Goal: Task Accomplishment & Management: Complete application form

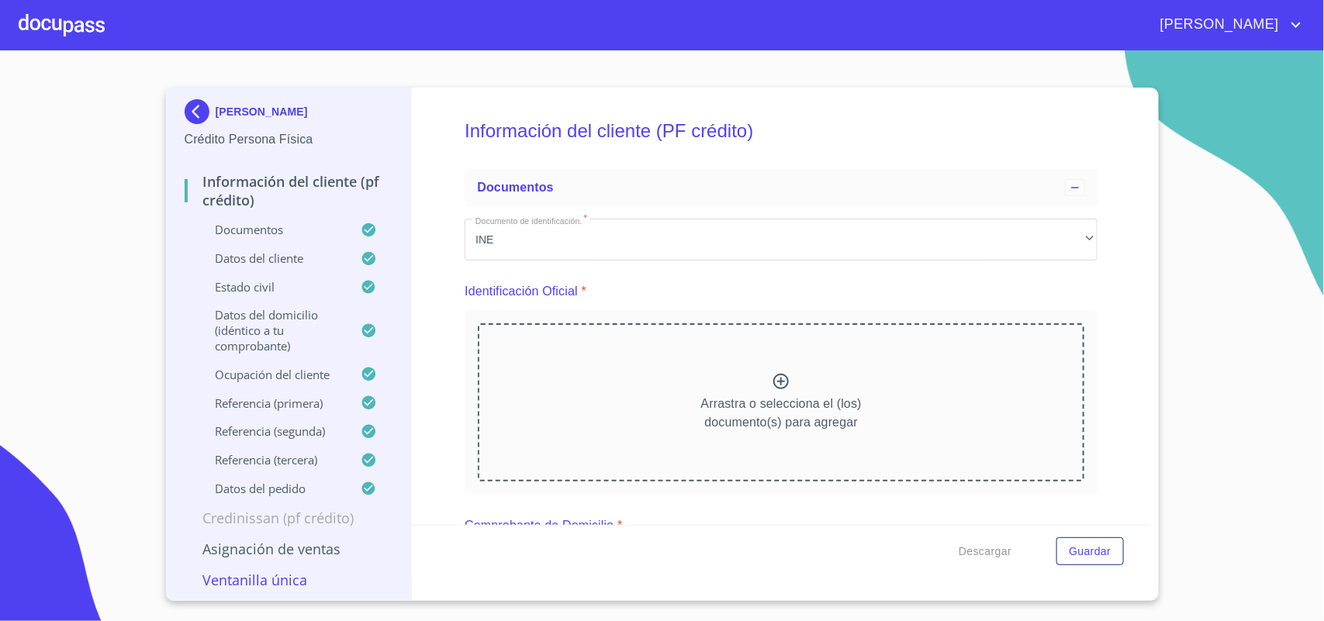
click at [37, 29] on div at bounding box center [62, 25] width 86 height 50
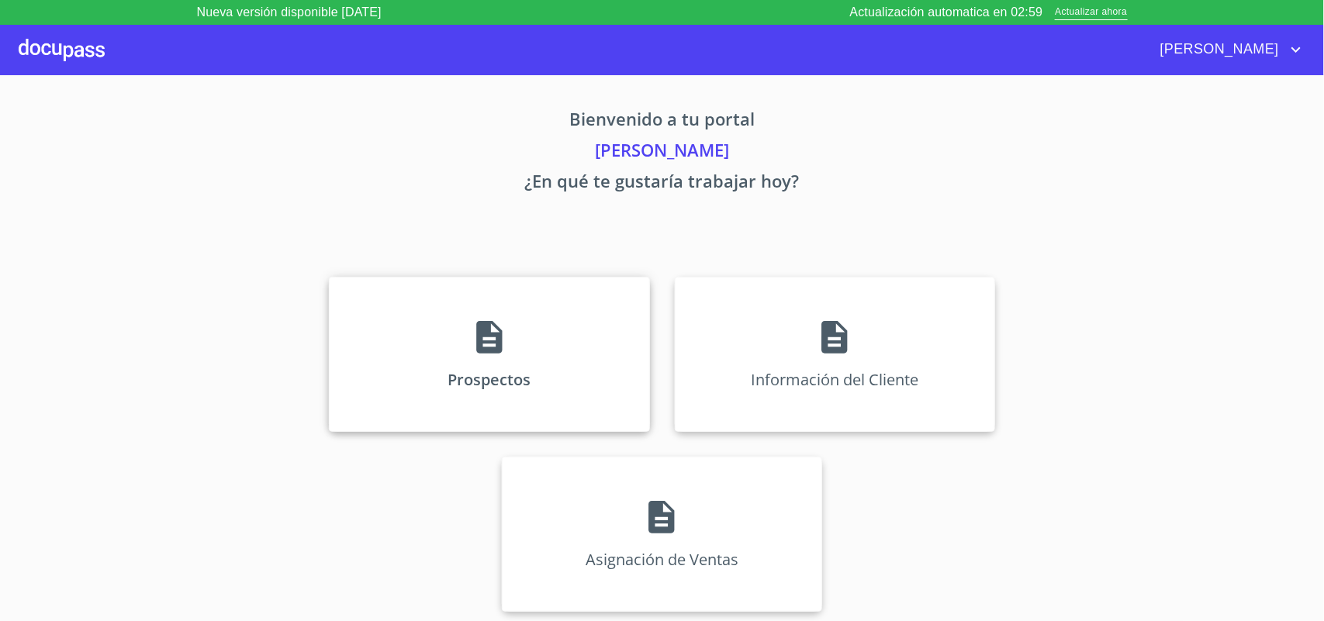
click at [450, 351] on div "Prospectos" at bounding box center [489, 354] width 320 height 155
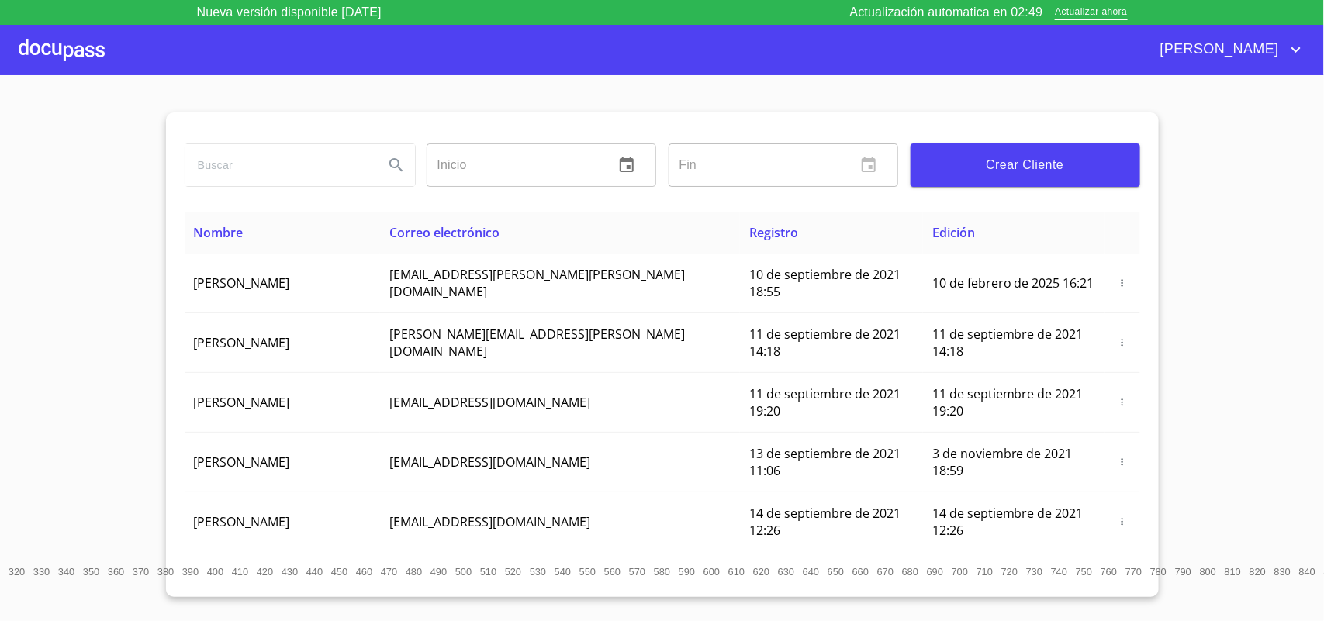
click at [314, 161] on input "search" at bounding box center [278, 165] width 186 height 42
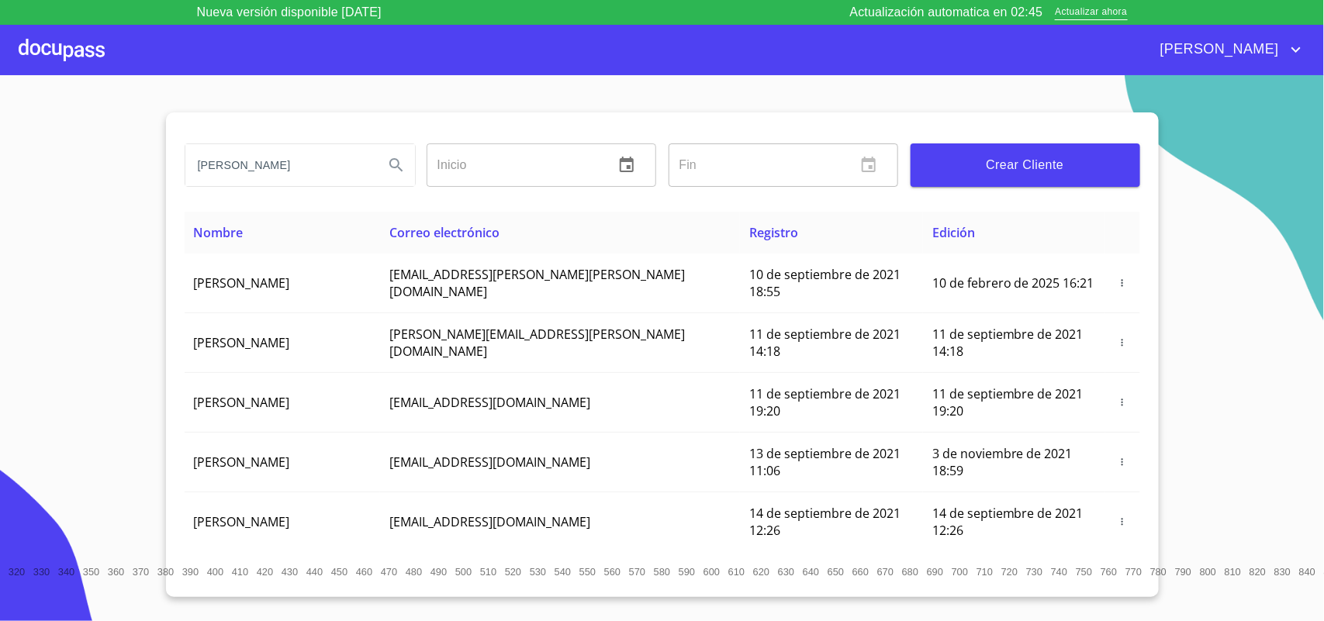
type input "j jesus"
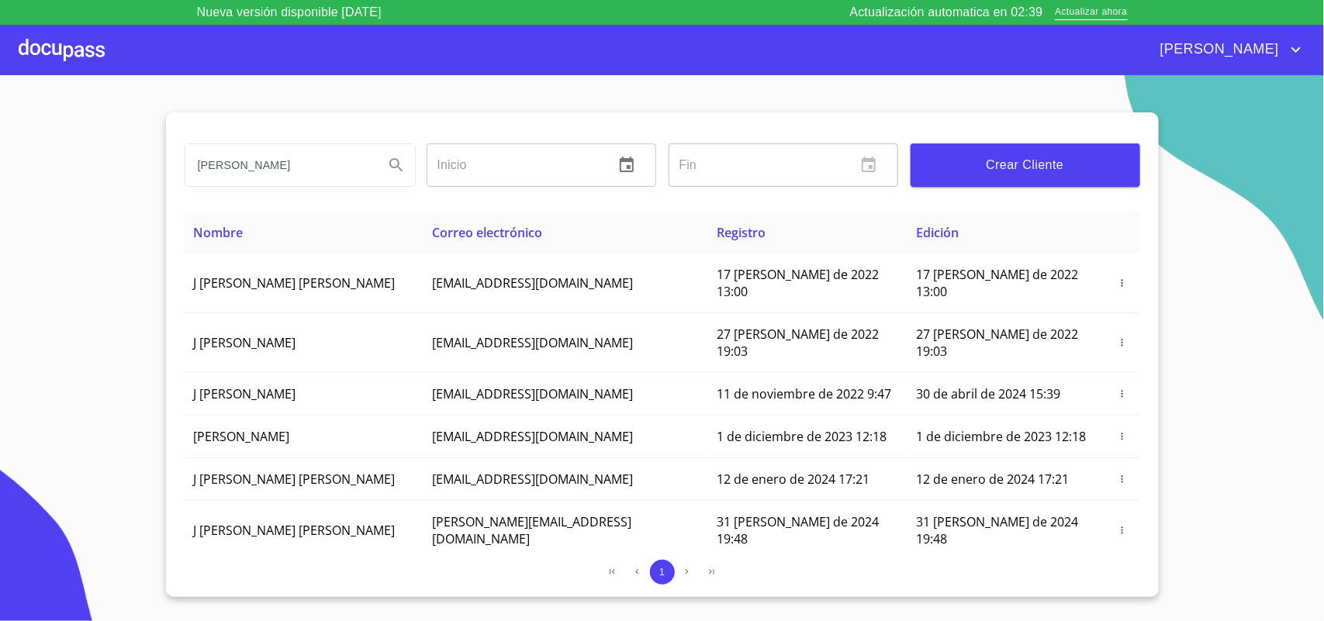
click at [983, 163] on span "Crear Cliente" at bounding box center [1025, 165] width 205 height 22
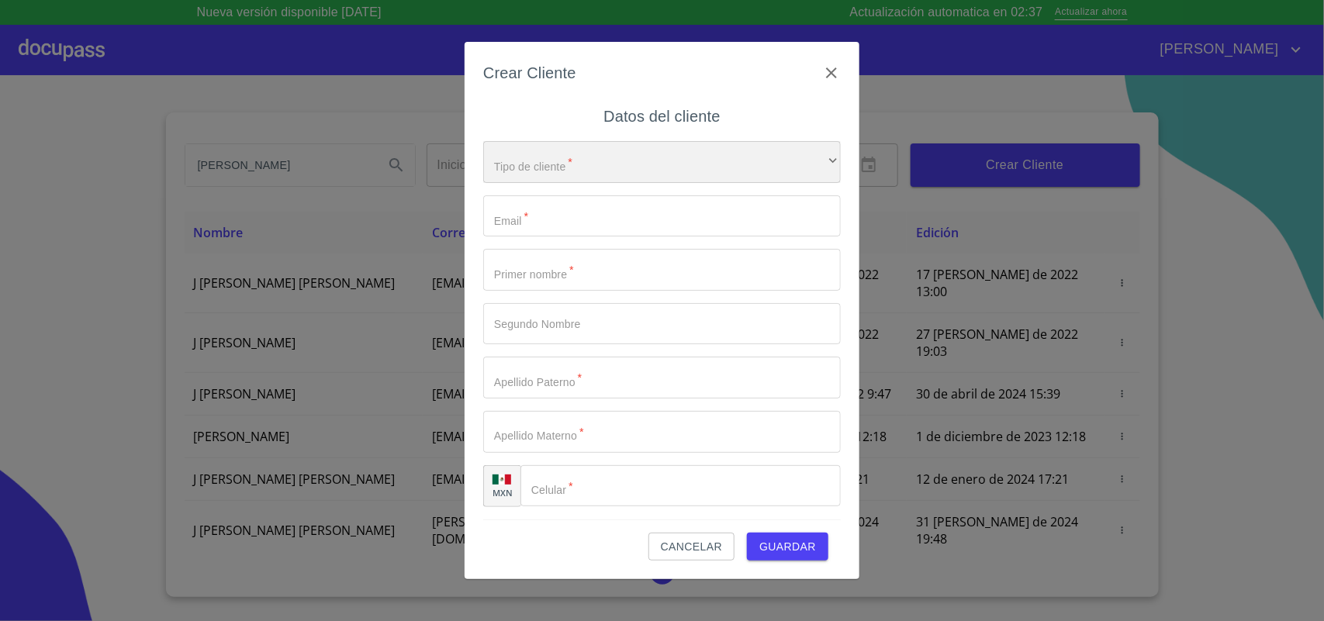
click at [559, 182] on div "​" at bounding box center [662, 162] width 358 height 42
click at [571, 171] on li "Persona Física" at bounding box center [654, 173] width 343 height 28
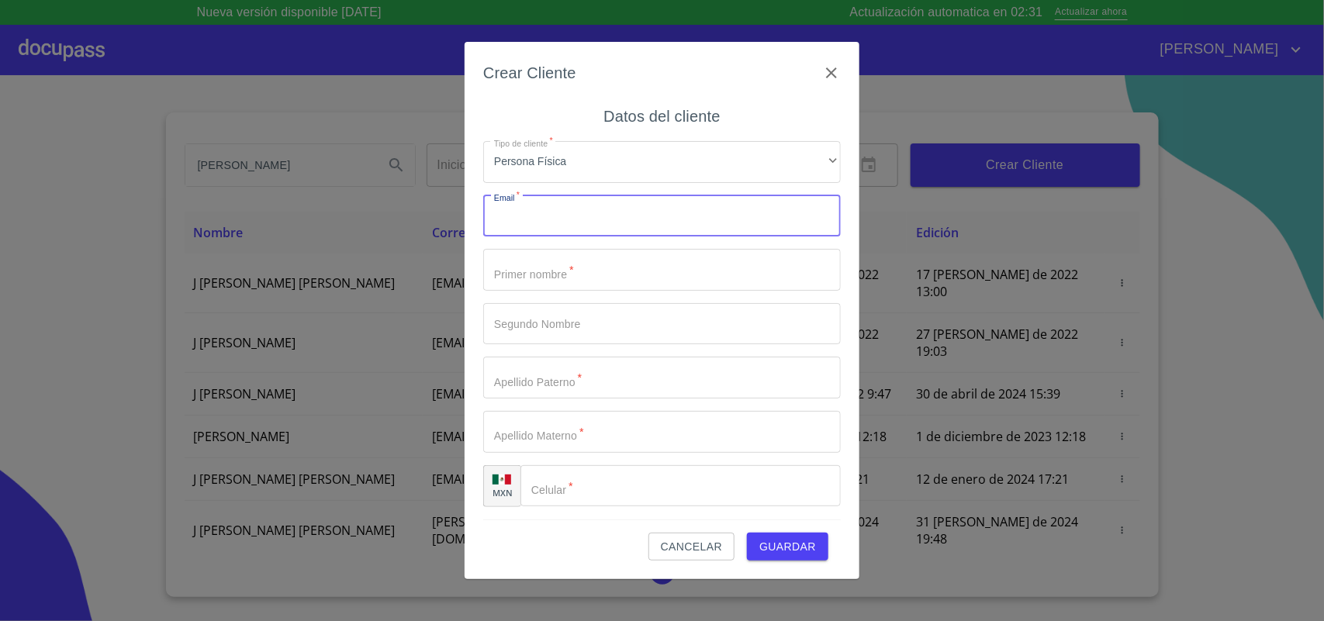
click at [574, 211] on input "Tipo de cliente   *" at bounding box center [662, 216] width 358 height 42
click at [574, 213] on input "Tipo de cliente   *" at bounding box center [662, 216] width 358 height 42
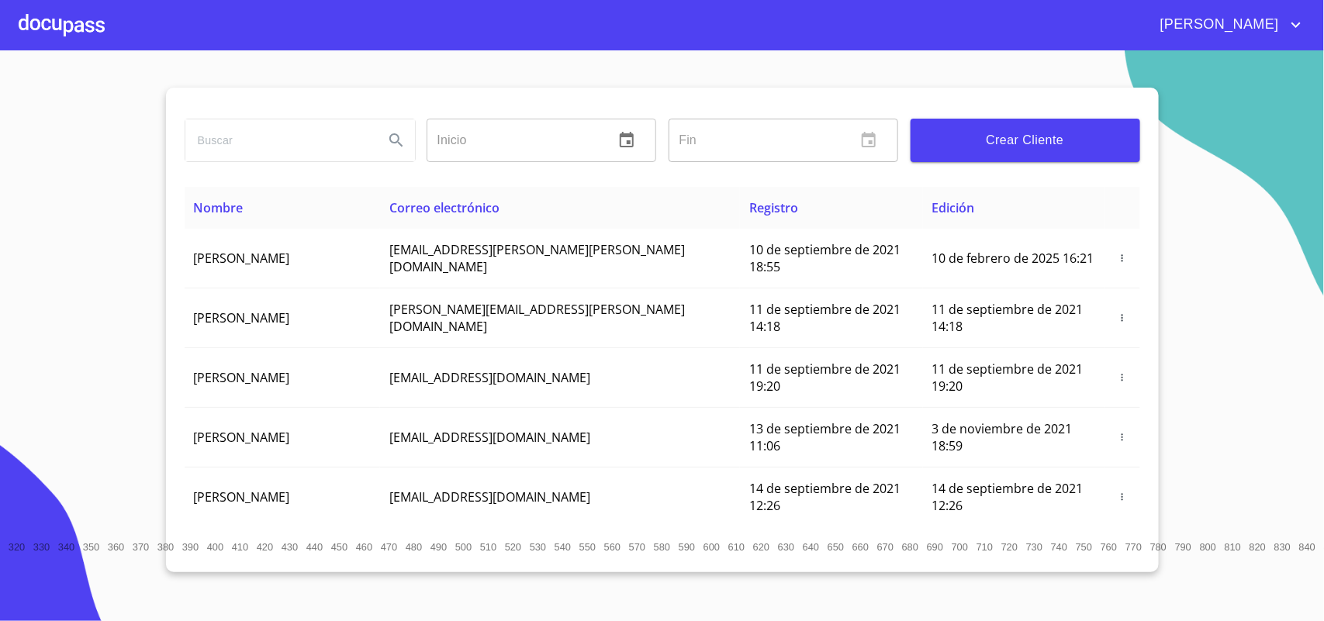
click at [1009, 136] on span "Crear Cliente" at bounding box center [1025, 141] width 205 height 22
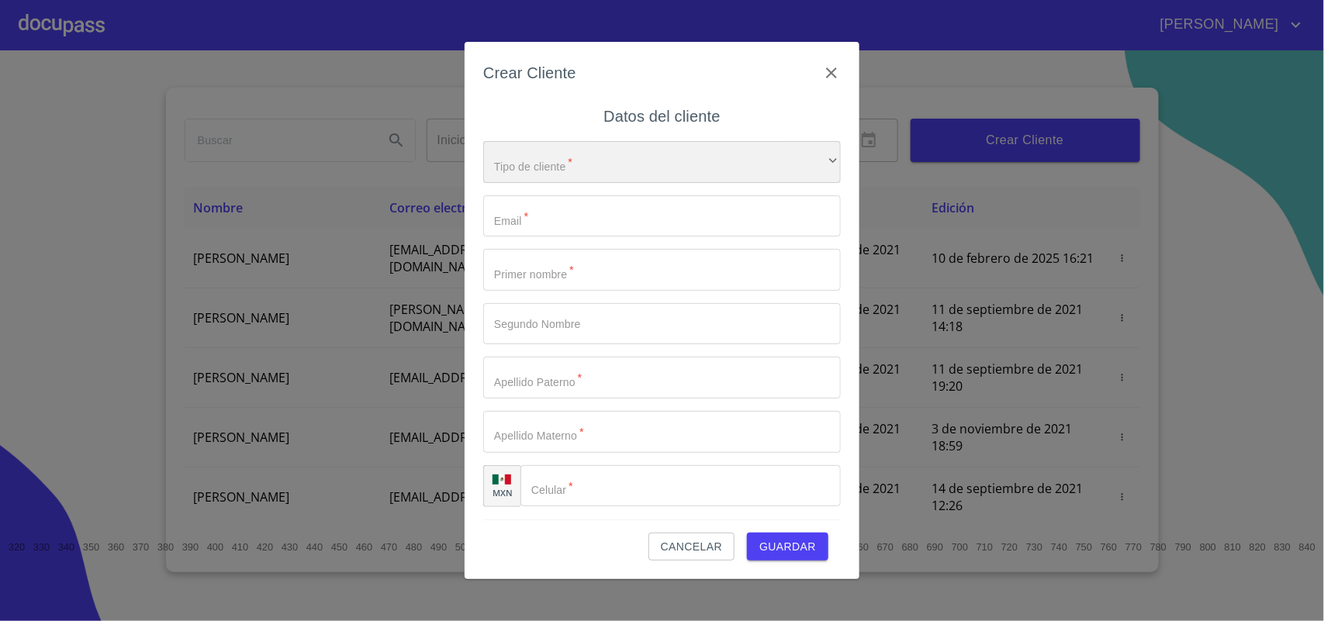
click at [604, 159] on div "​" at bounding box center [662, 162] width 358 height 42
click at [580, 172] on li "Persona Física" at bounding box center [654, 173] width 343 height 28
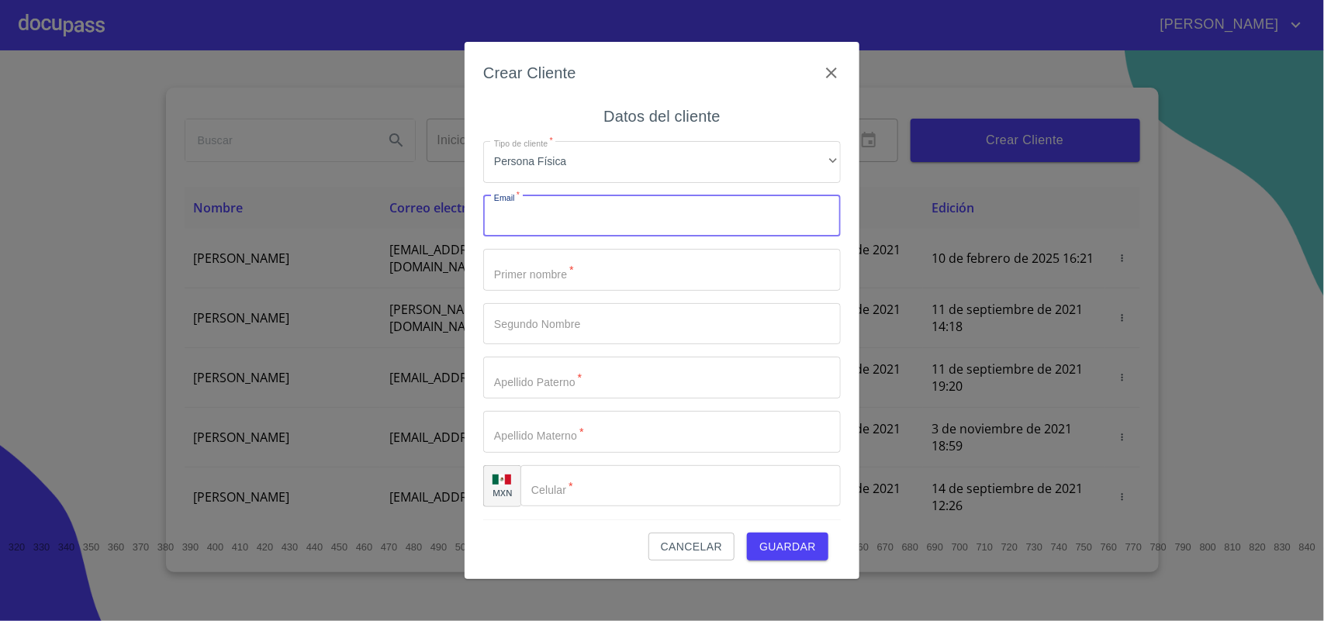
click at [617, 216] on input "Tipo de cliente   *" at bounding box center [662, 216] width 358 height 42
type input "j"
type input "[EMAIL_ADDRESS][DOMAIN_NAME]"
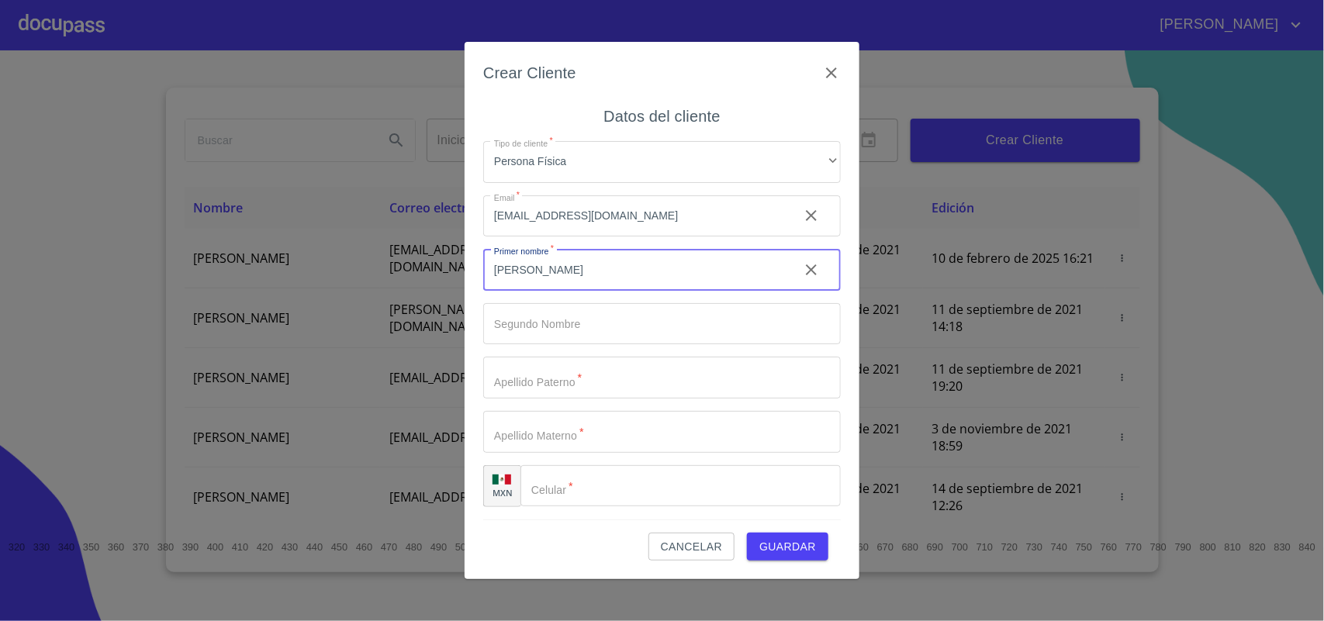
type input "[PERSON_NAME]"
click at [549, 219] on input "[EMAIL_ADDRESS][DOMAIN_NAME]" at bounding box center [634, 216] width 303 height 42
type input "[EMAIL_ADDRESS][DOMAIN_NAME]"
click at [551, 312] on input "Tipo de cliente   *" at bounding box center [662, 324] width 358 height 42
click at [545, 374] on input "Tipo de cliente   *" at bounding box center [662, 378] width 358 height 42
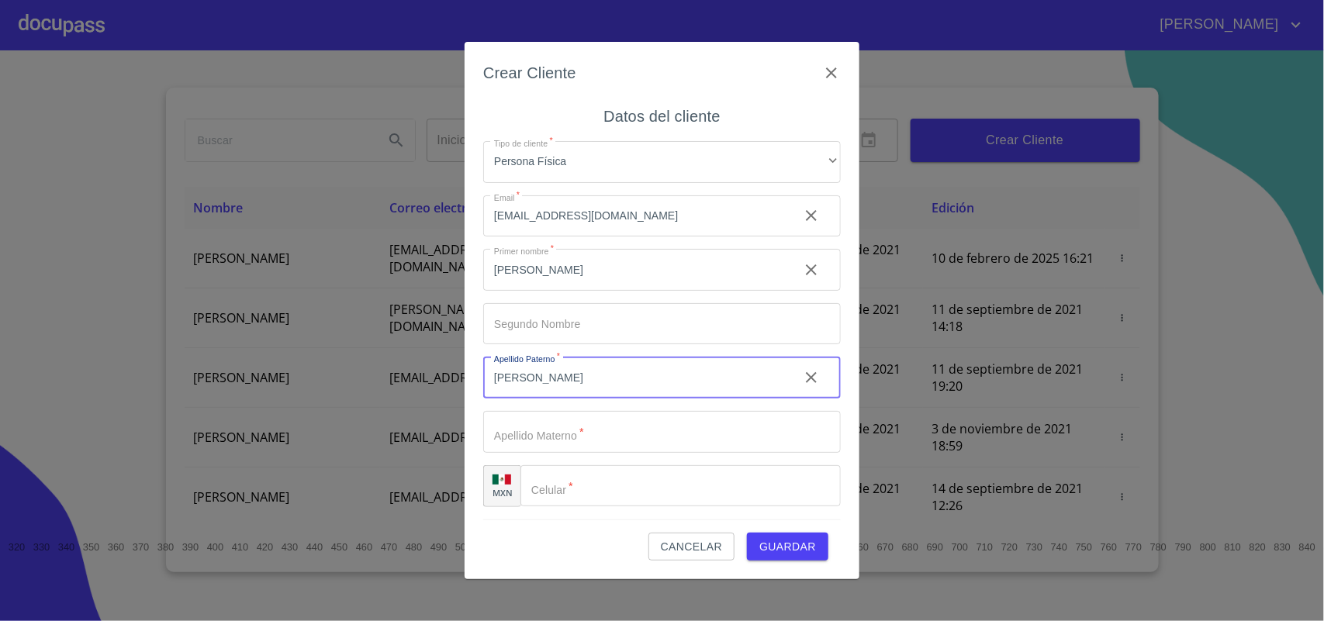
type input "[PERSON_NAME]"
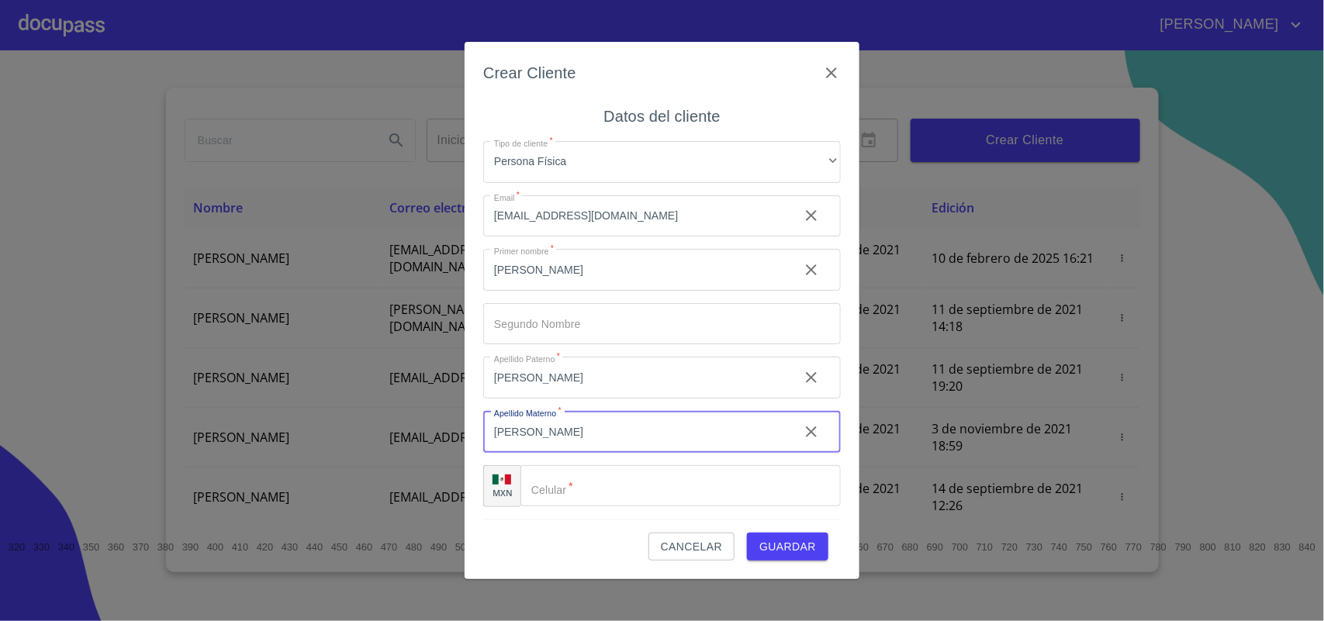
type input "[PERSON_NAME]"
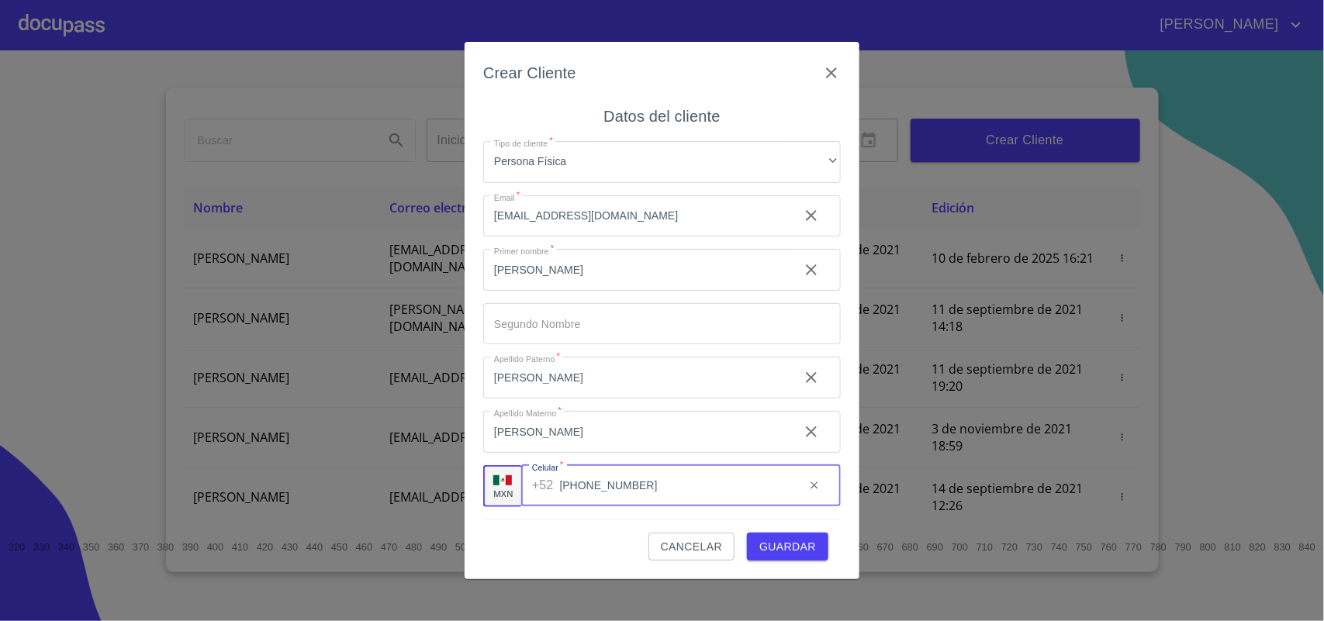
type input "[PHONE_NUMBER]"
click at [781, 547] on span "Guardar" at bounding box center [787, 547] width 57 height 19
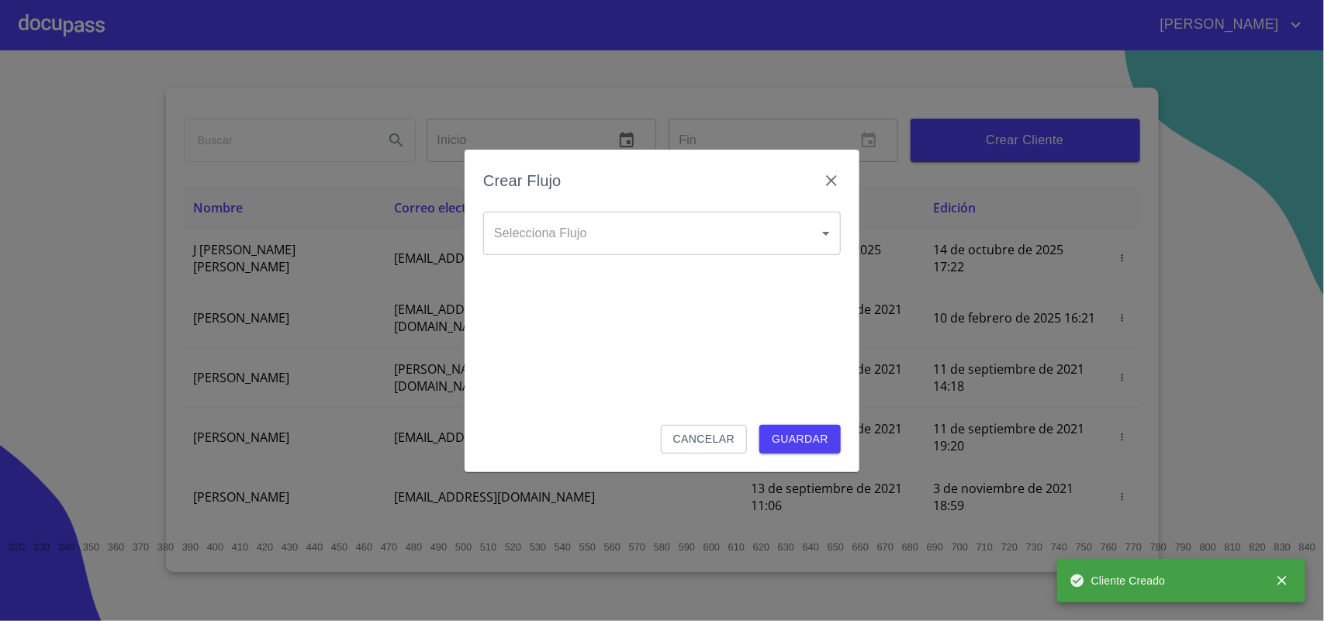
click at [644, 223] on body "[PERSON_NAME] ​ Fin ​ Crear Cliente Nombre Correo electrónico Registro Edición …" at bounding box center [662, 310] width 1324 height 621
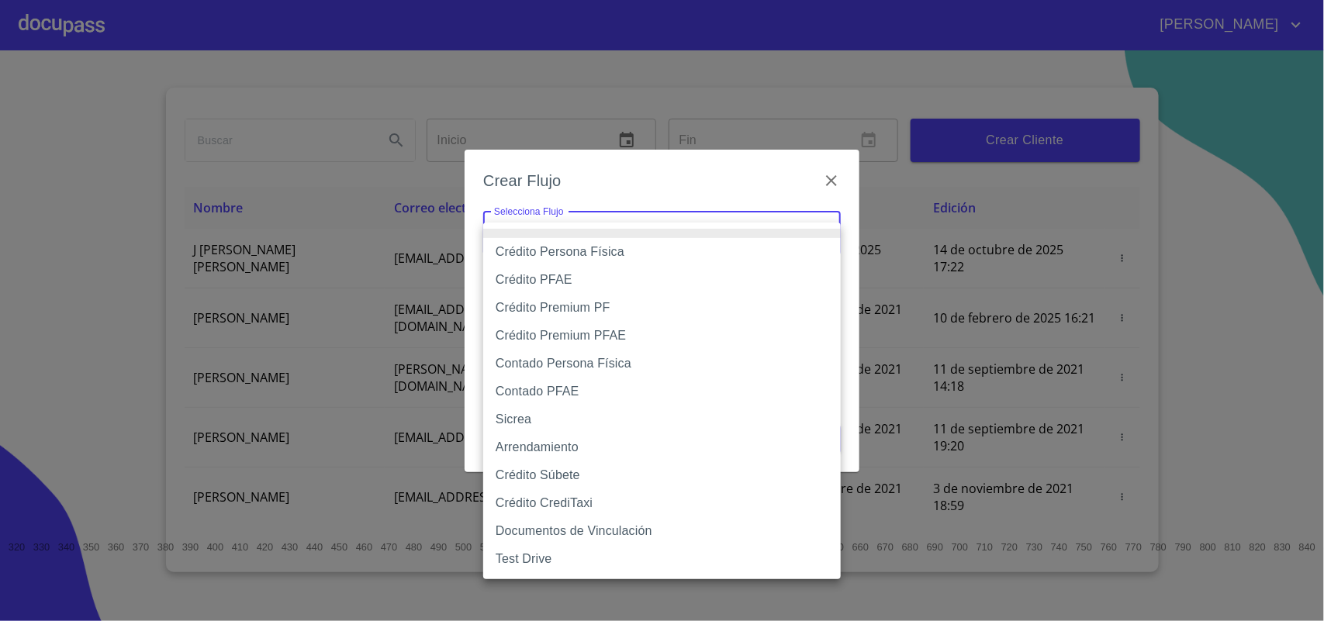
click at [621, 249] on li "Crédito Persona Física" at bounding box center [662, 252] width 358 height 28
type input "6009fb3c7d1714eb8809aa97"
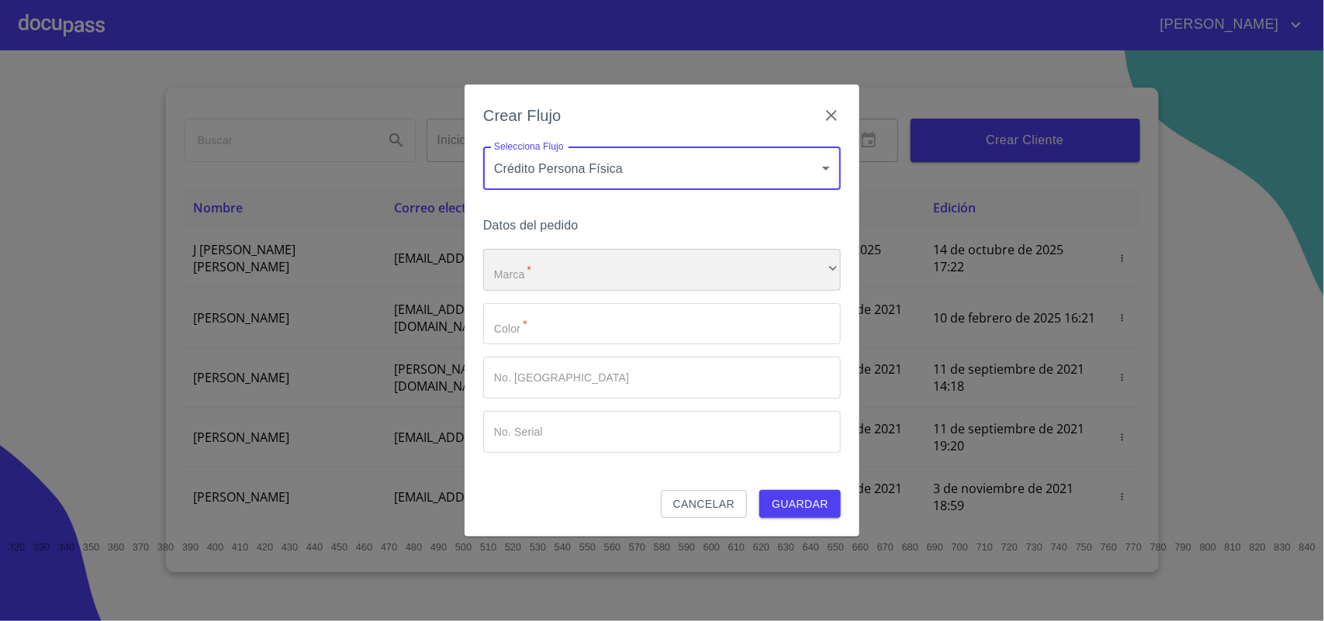
click at [562, 260] on div "​" at bounding box center [662, 270] width 358 height 42
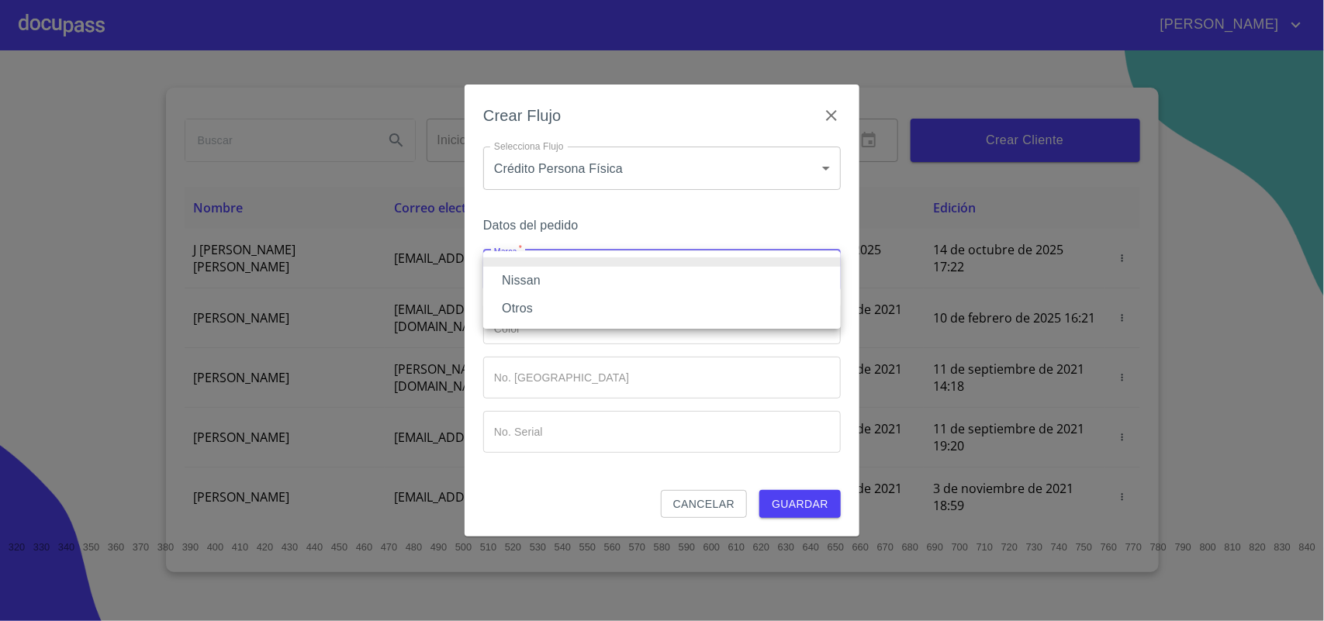
click at [588, 280] on li "Nissan" at bounding box center [662, 281] width 358 height 28
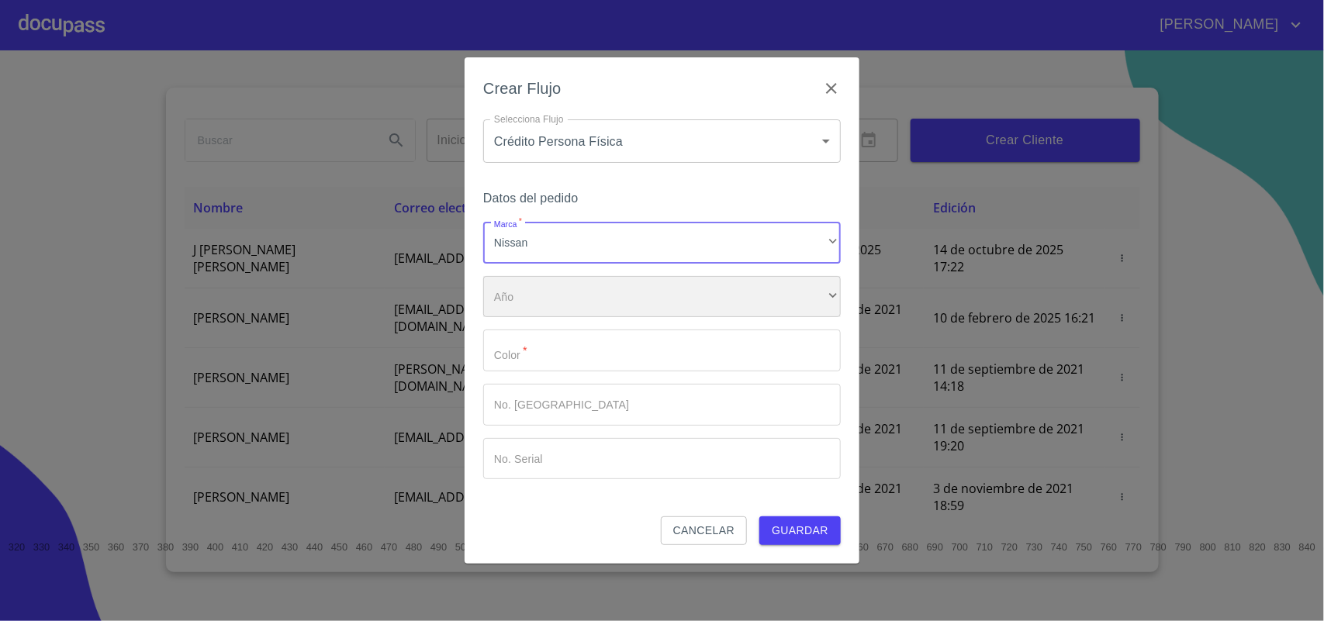
click at [596, 300] on div "​" at bounding box center [662, 297] width 358 height 42
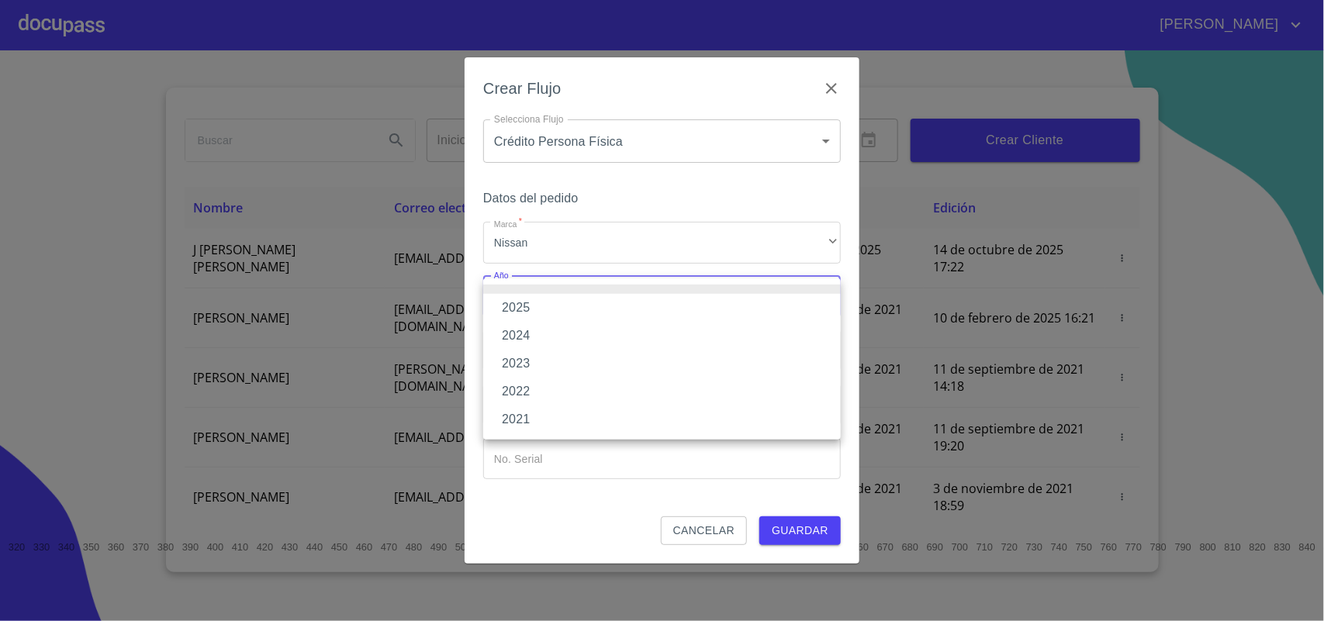
click at [579, 297] on li "2025" at bounding box center [662, 308] width 358 height 28
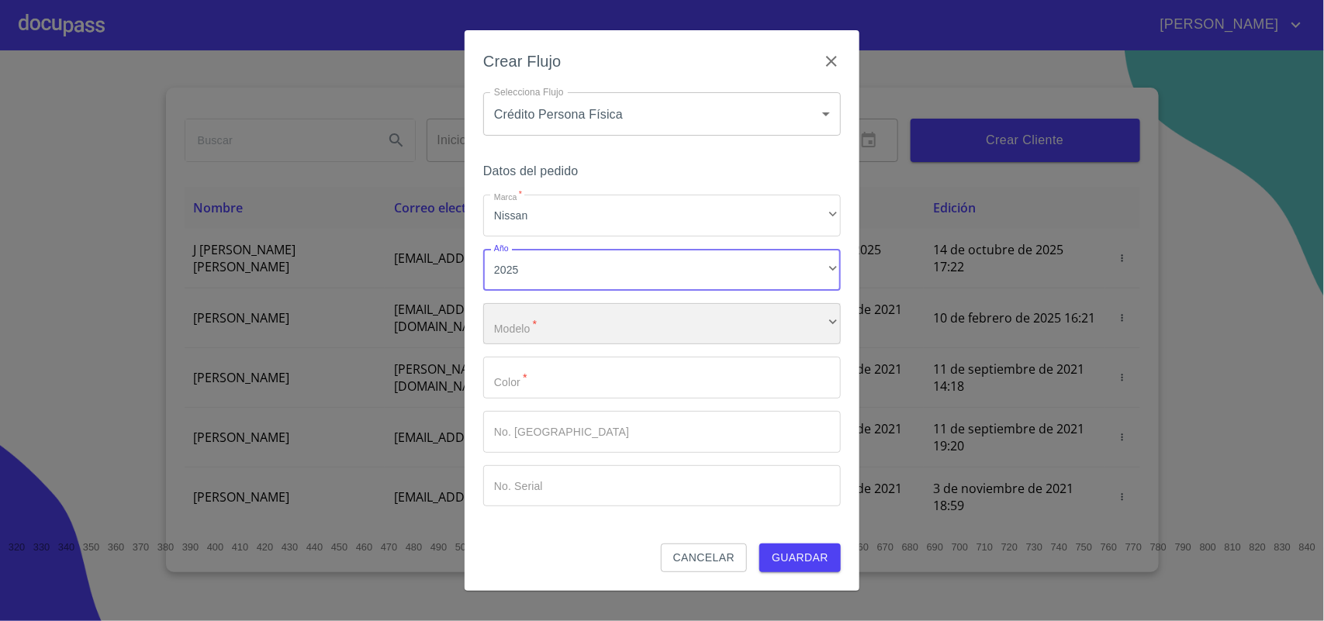
click at [584, 336] on div "​" at bounding box center [662, 324] width 358 height 42
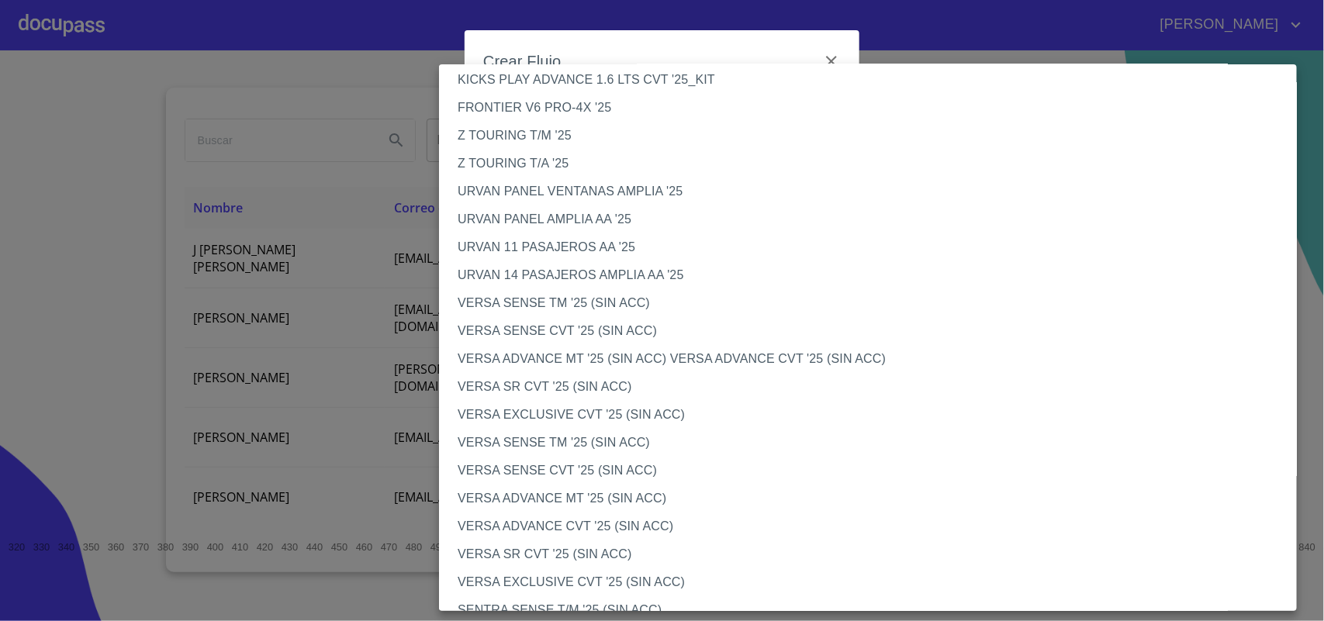
scroll to position [485, 0]
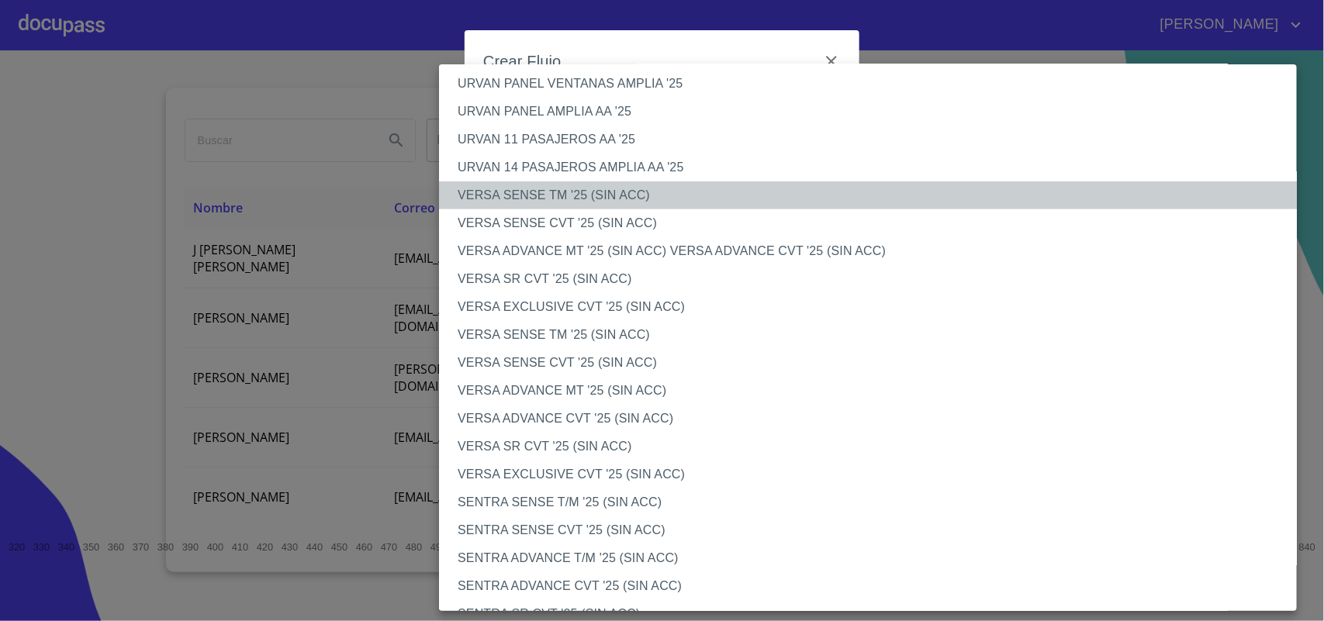
click at [571, 199] on li "VERSA SENSE TM '25 (SIN ACC)" at bounding box center [875, 196] width 873 height 28
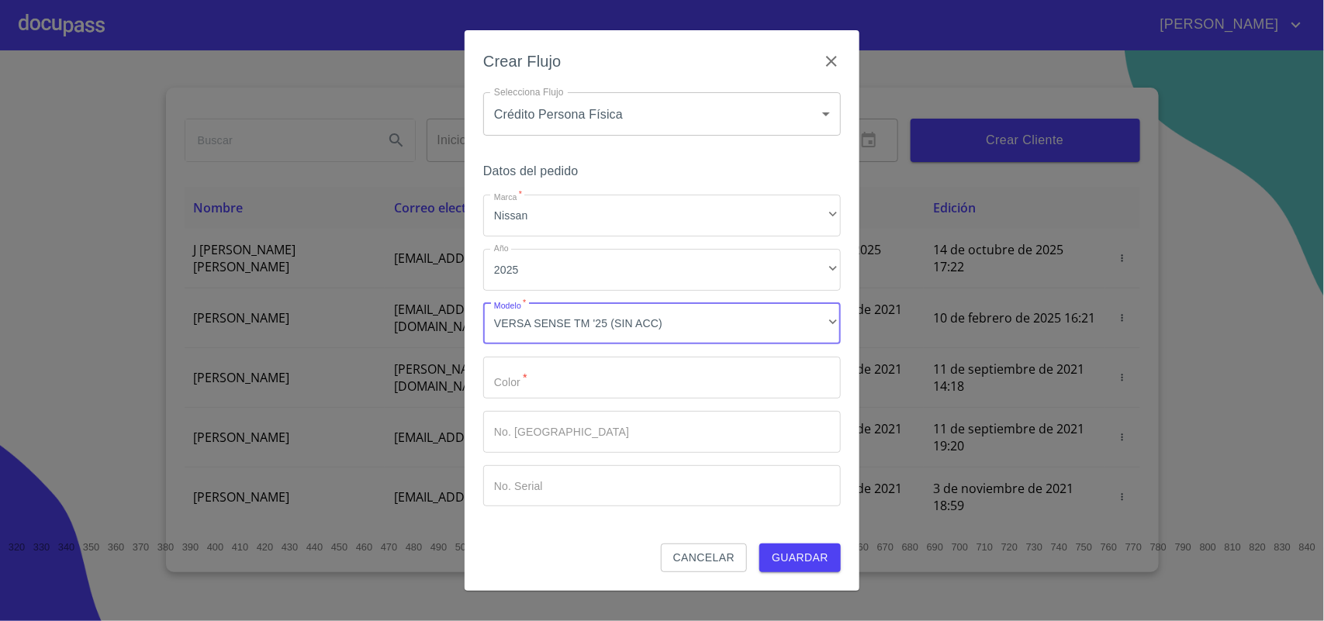
click at [587, 404] on div "Marca   * Nissan ​ Año 2025 ​ Modelo   * VERSA SENSE TM '25 (SIN ACC) ​ Color  …" at bounding box center [662, 351] width 358 height 312
click at [593, 389] on input "Marca   *" at bounding box center [662, 378] width 358 height 42
type input "GRIS"
click at [579, 423] on input "Marca   *" at bounding box center [662, 432] width 358 height 42
click at [791, 570] on button "Guardar" at bounding box center [799, 558] width 81 height 29
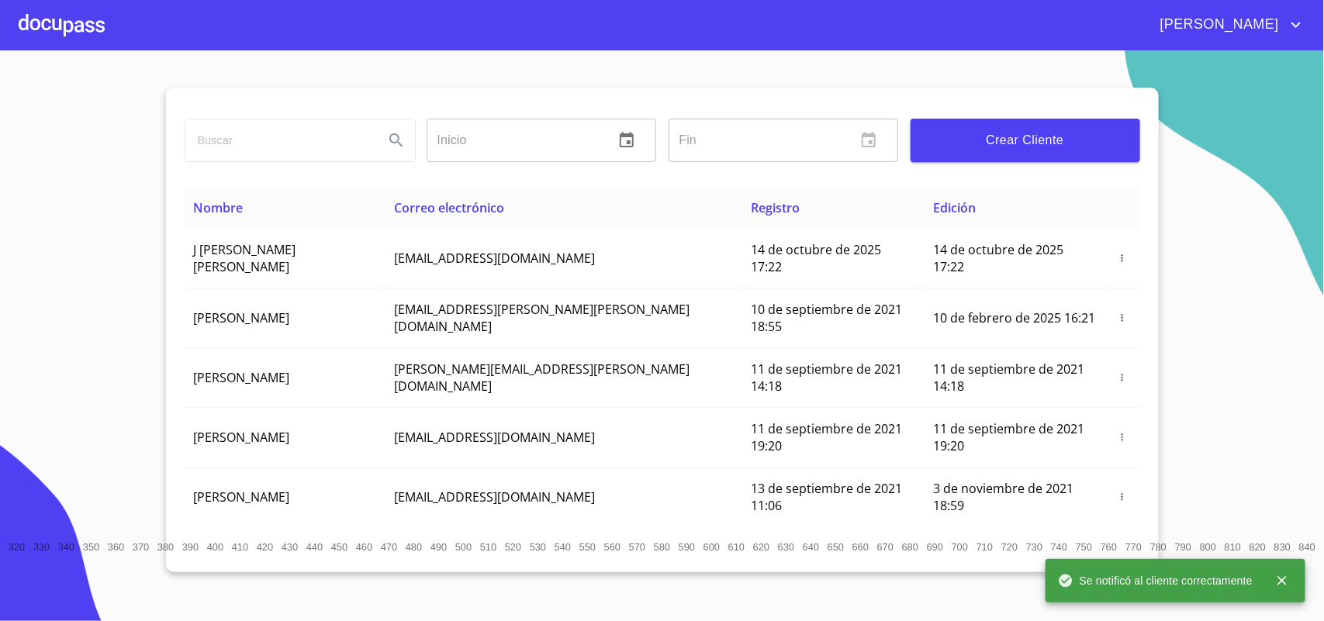
click at [72, 20] on div at bounding box center [62, 25] width 86 height 50
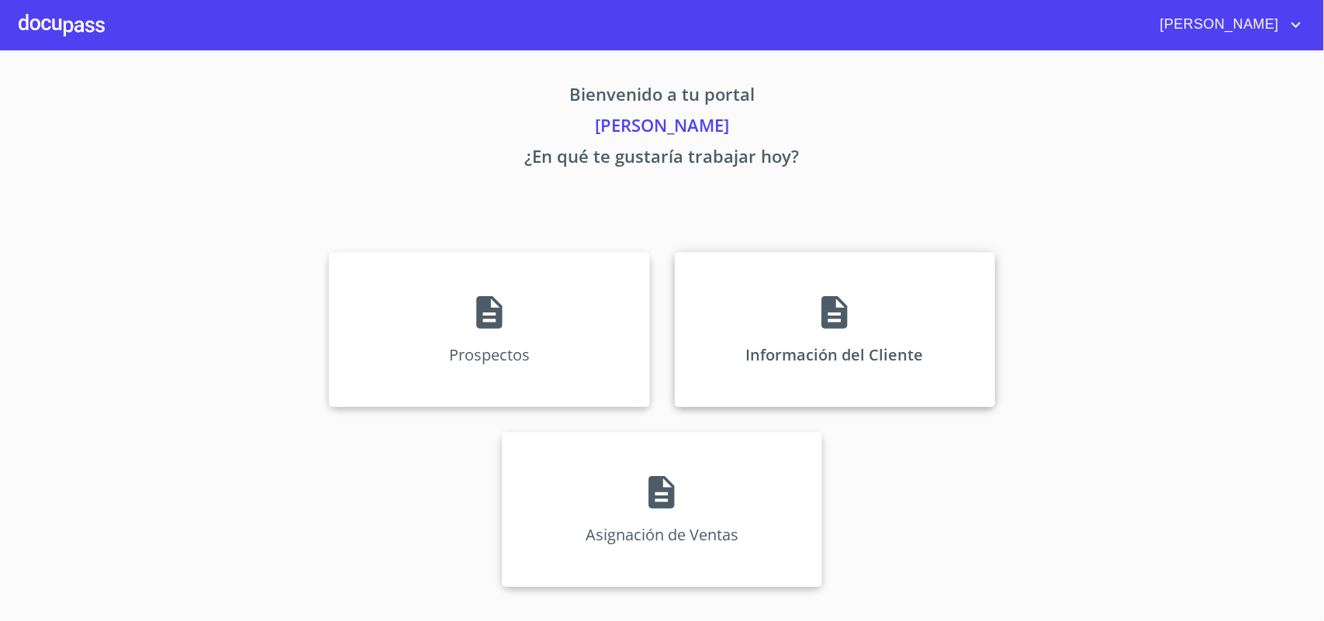
click at [888, 315] on div "Información del Cliente" at bounding box center [835, 329] width 320 height 155
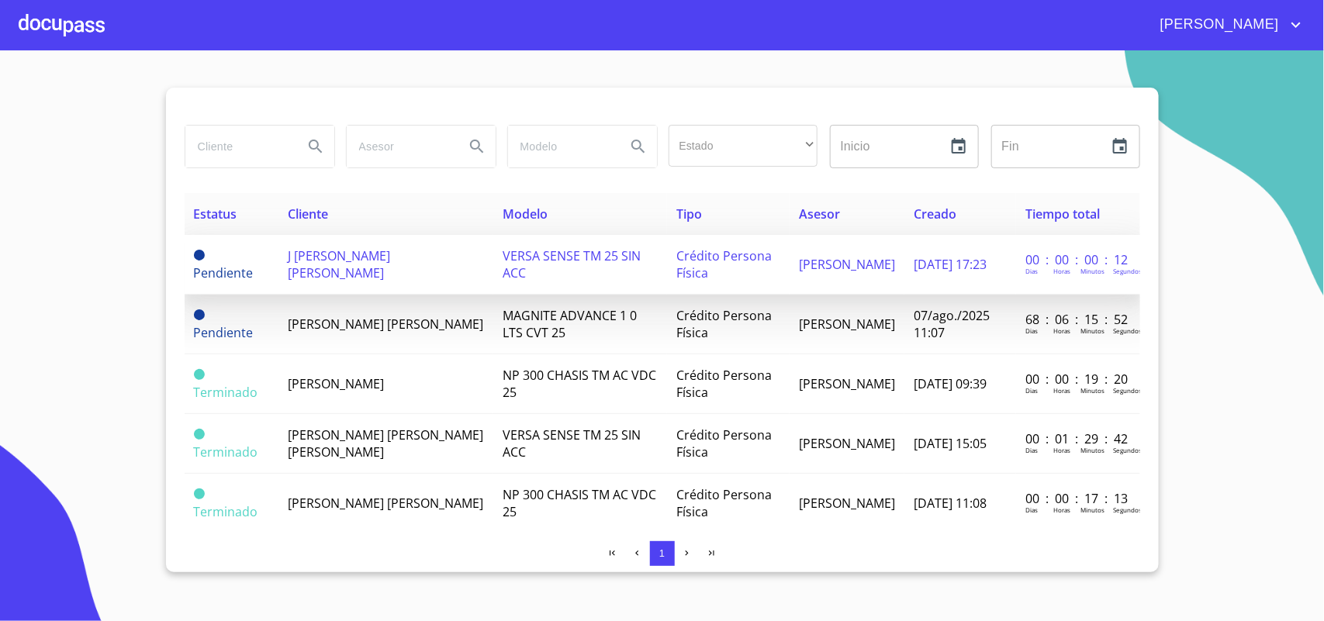
click at [373, 258] on span "J [PERSON_NAME] [PERSON_NAME]" at bounding box center [339, 264] width 102 height 34
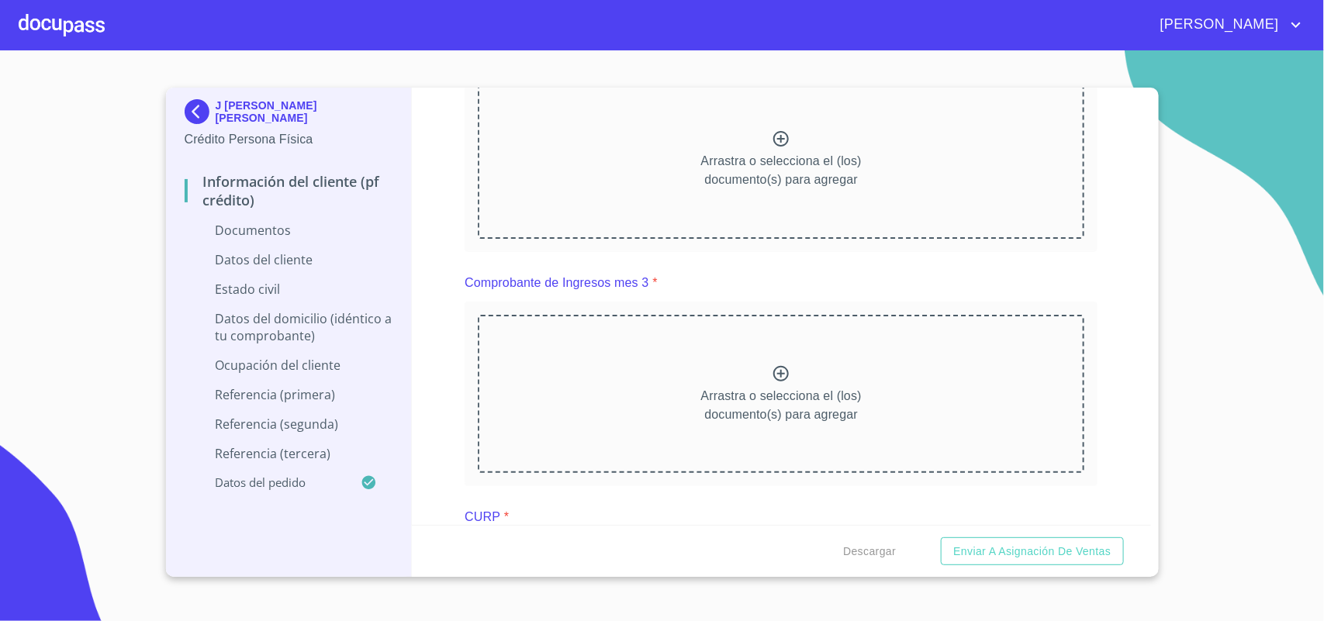
scroll to position [1067, 0]
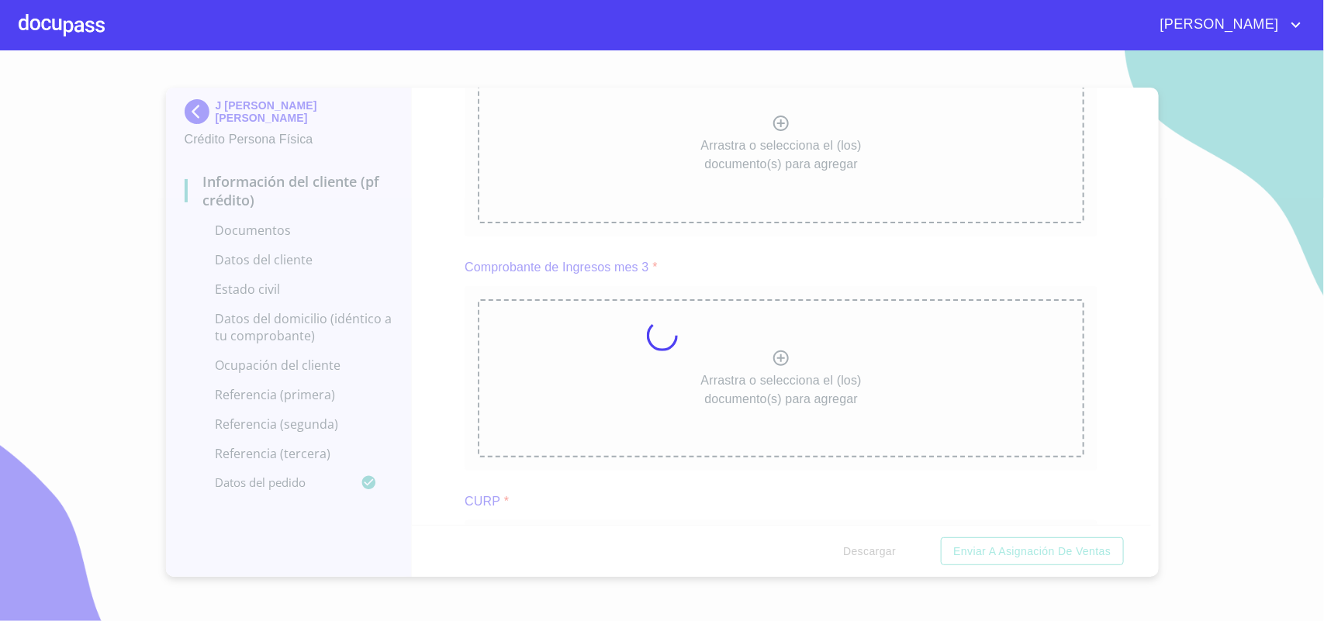
click at [1111, 394] on div at bounding box center [662, 335] width 1324 height 571
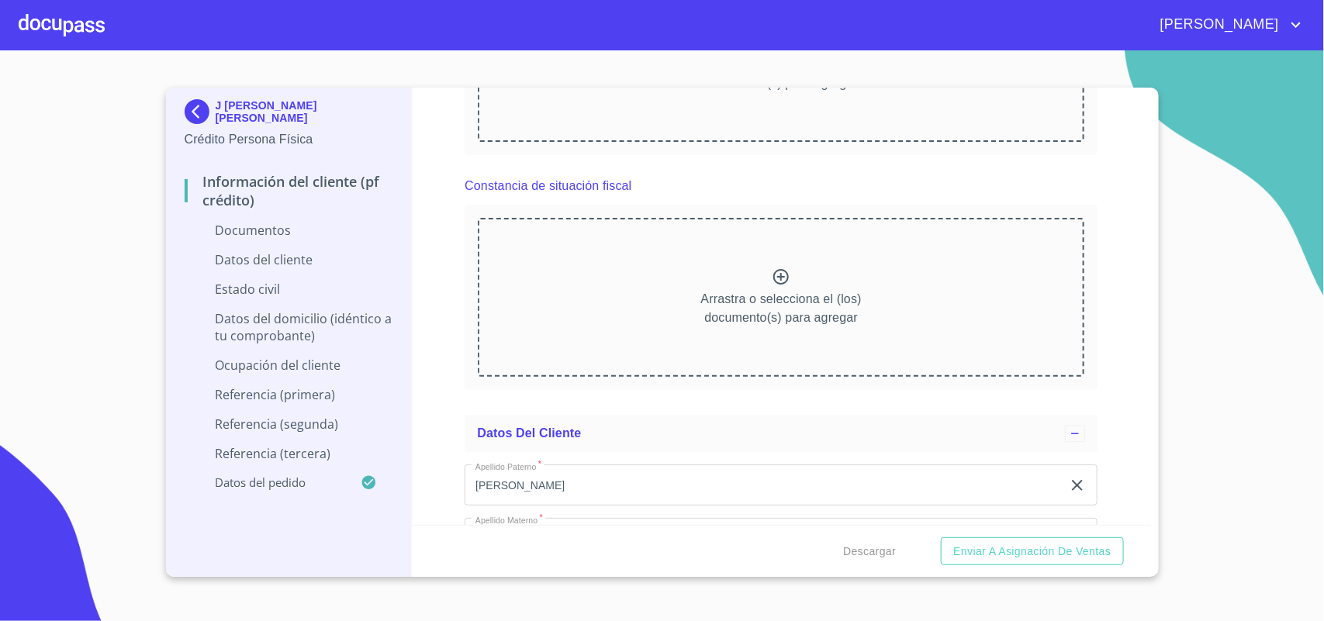
scroll to position [1648, 0]
click at [1127, 358] on div "Información del cliente (PF crédito) Documentos Documento de identificación.   …" at bounding box center [781, 307] width 739 height 438
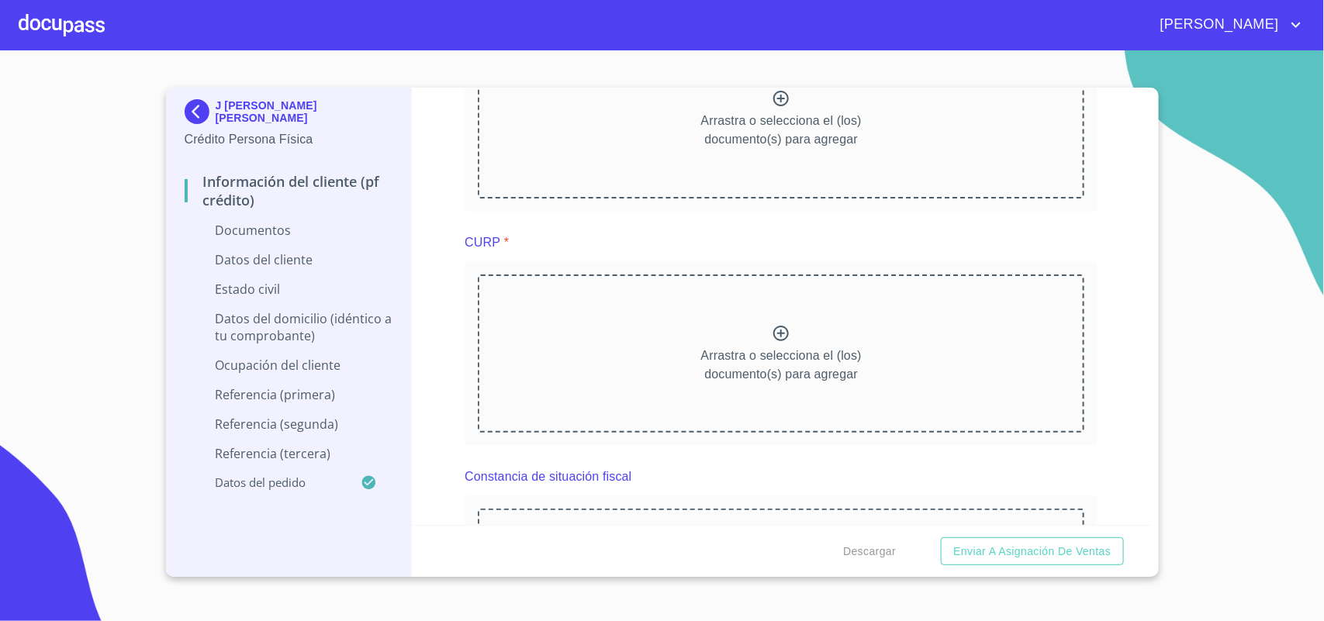
scroll to position [1358, 0]
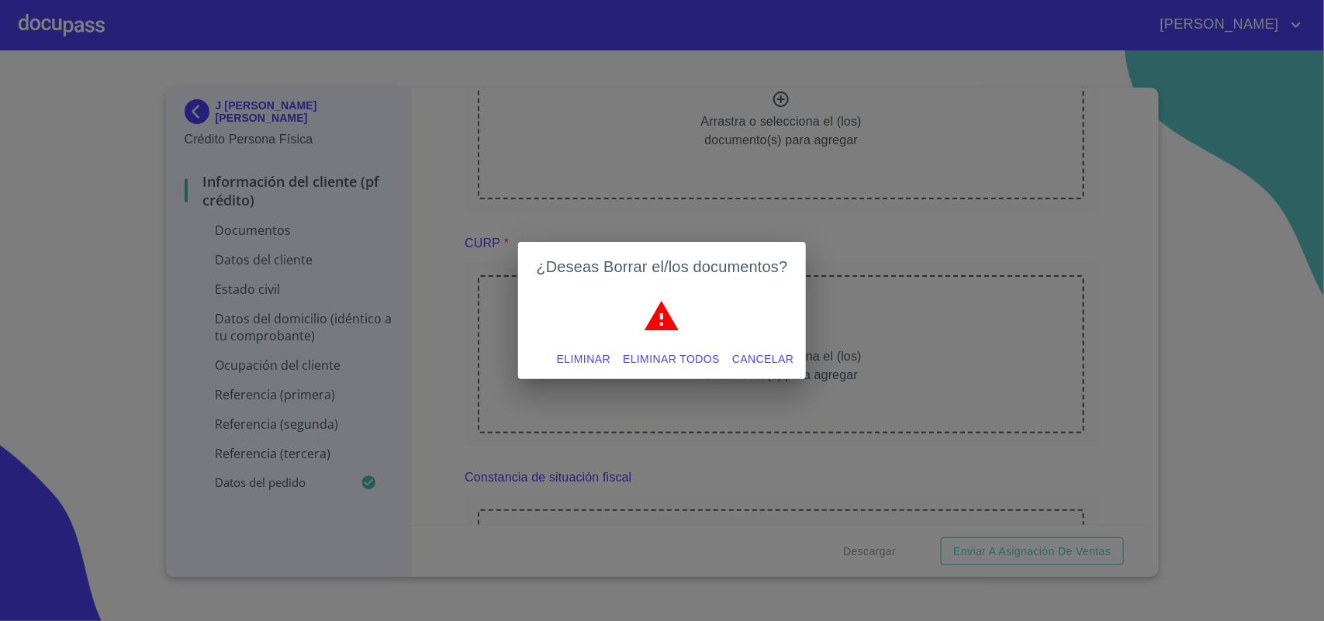
click at [584, 359] on span "Eliminar" at bounding box center [584, 359] width 54 height 19
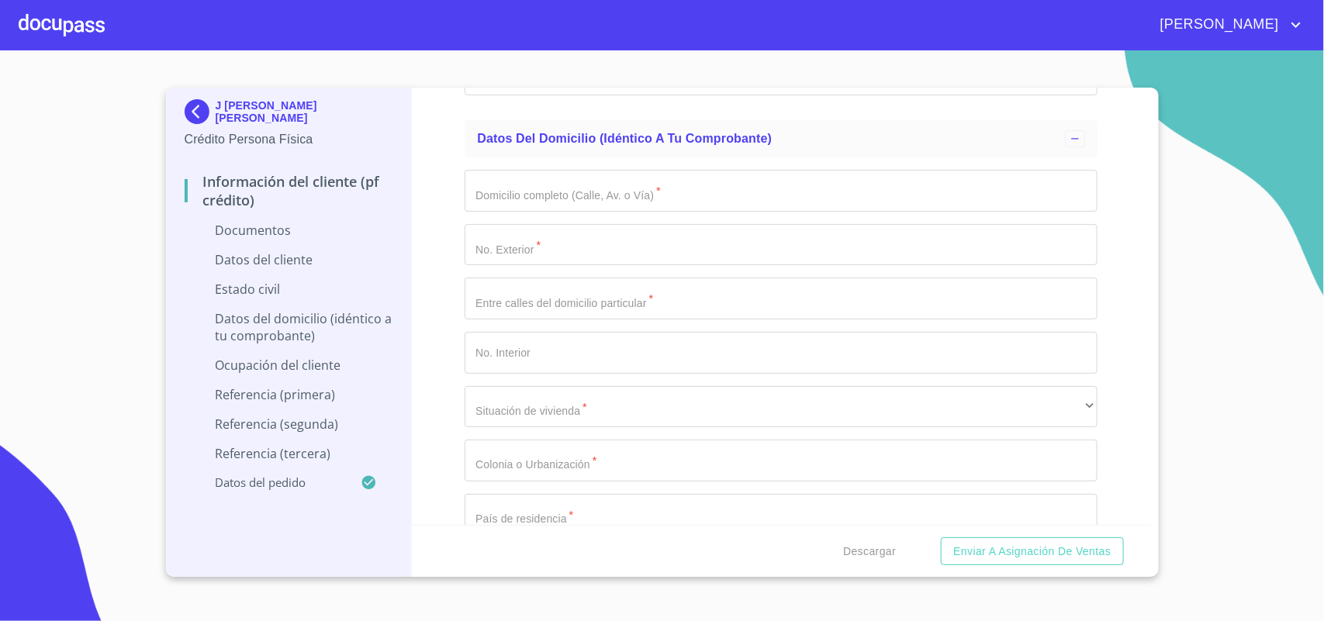
scroll to position [2708, 0]
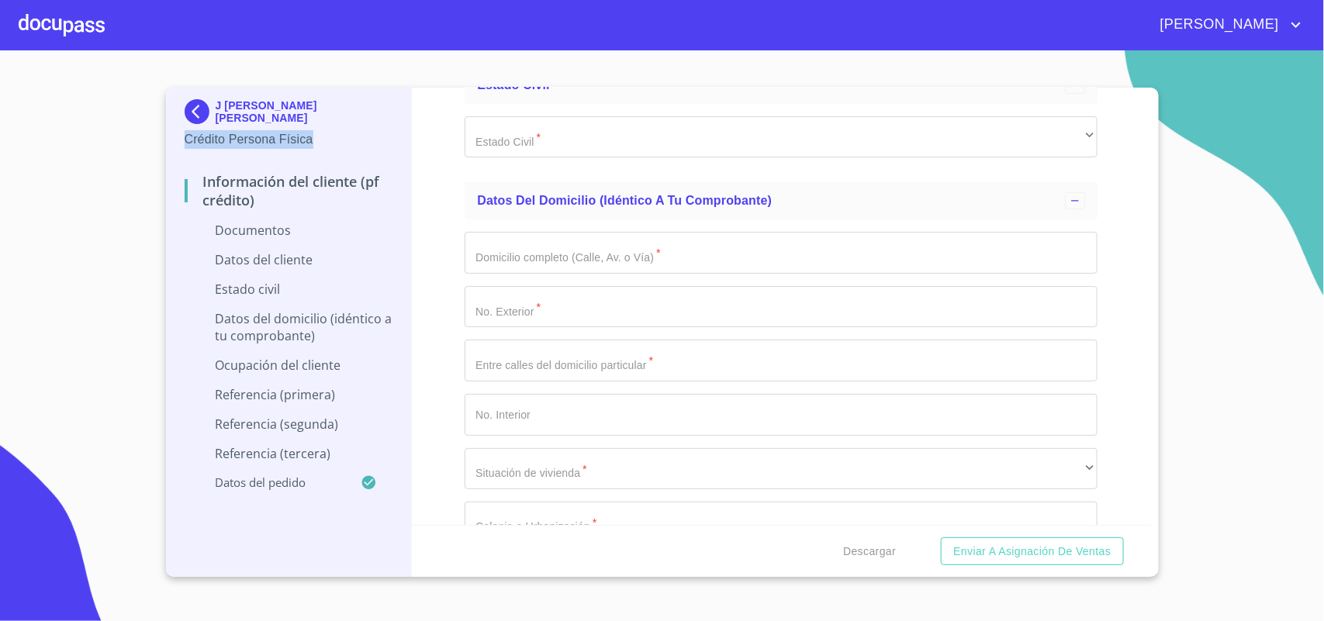
drag, startPoint x: 316, startPoint y: 144, endPoint x: 157, endPoint y: 144, distance: 159.0
click at [157, 144] on section "J [PERSON_NAME] [PERSON_NAME] Persona Física Información del cliente (PF crédit…" at bounding box center [662, 335] width 1324 height 571
click at [289, 147] on p "Crédito Persona Física" at bounding box center [289, 139] width 209 height 19
click at [268, 137] on p "Crédito Persona Física" at bounding box center [289, 139] width 209 height 19
click at [202, 114] on img at bounding box center [200, 111] width 31 height 25
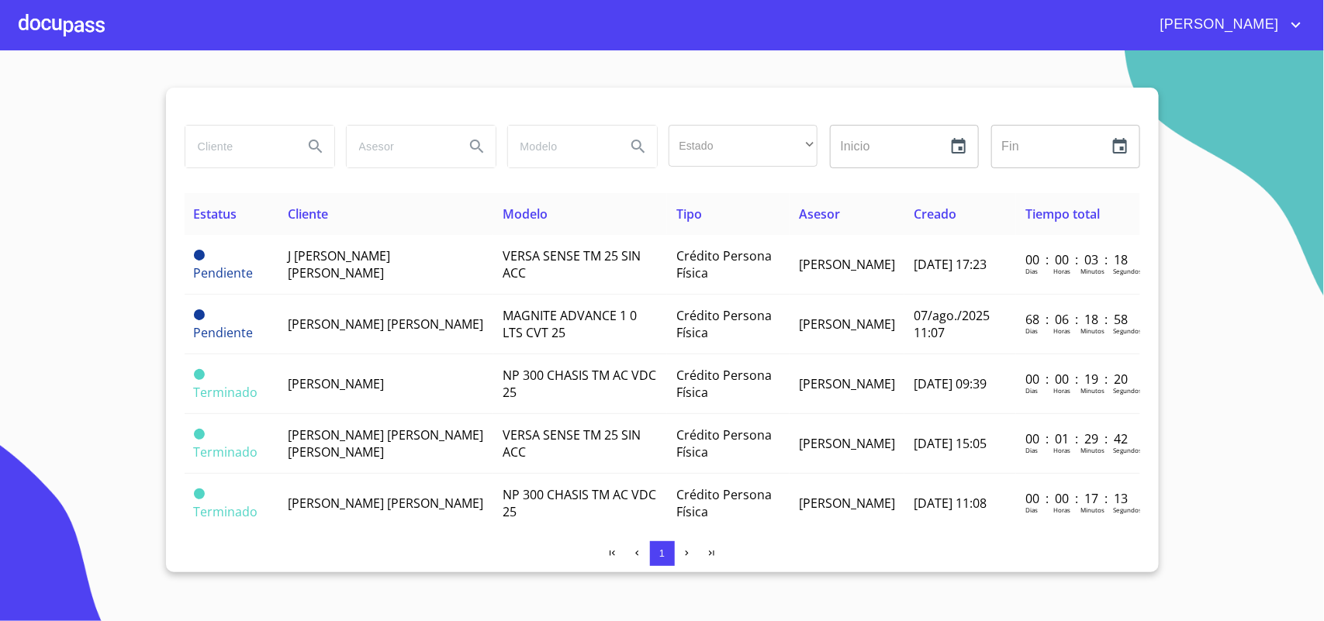
click at [62, 19] on div at bounding box center [62, 25] width 86 height 50
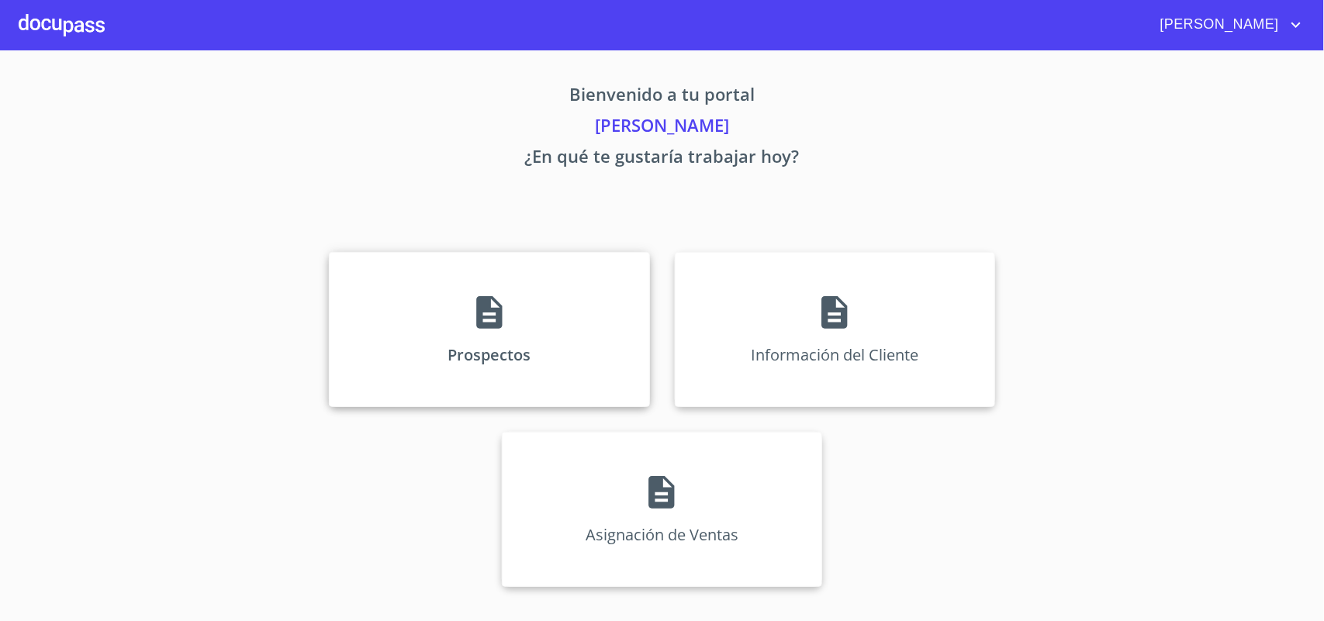
click at [489, 388] on div "Prospectos" at bounding box center [489, 329] width 320 height 155
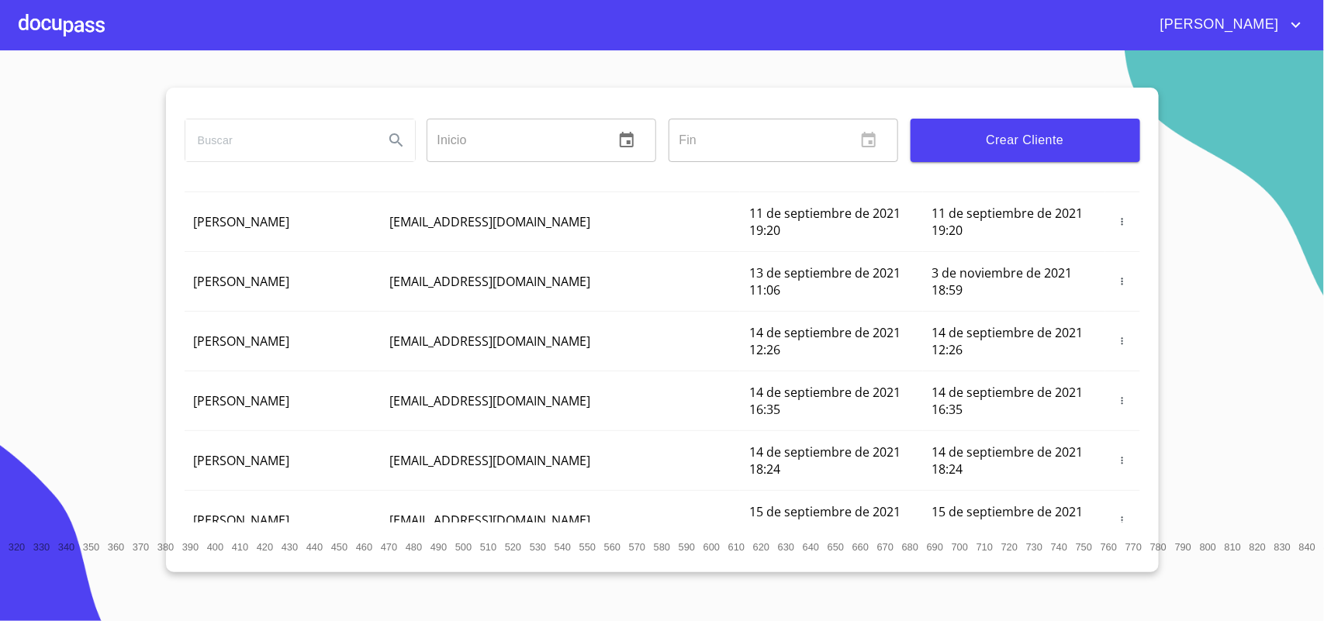
scroll to position [164, 0]
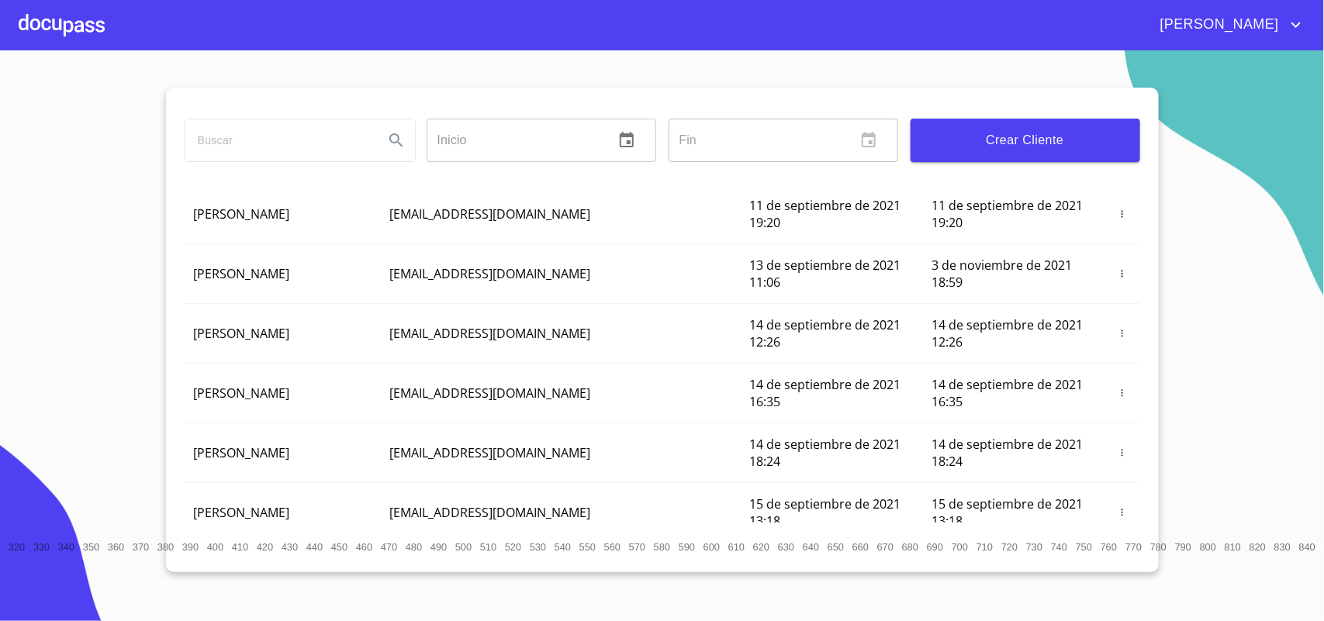
click at [292, 137] on input "search" at bounding box center [278, 140] width 186 height 42
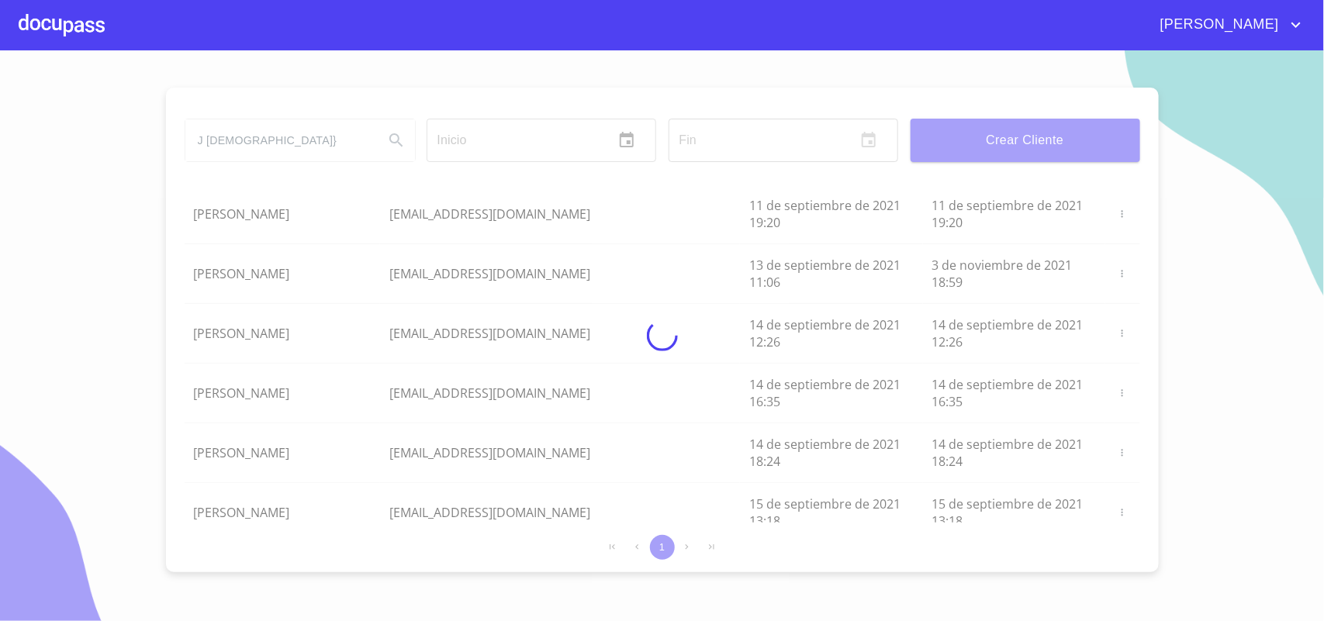
click at [303, 142] on div at bounding box center [662, 335] width 1324 height 571
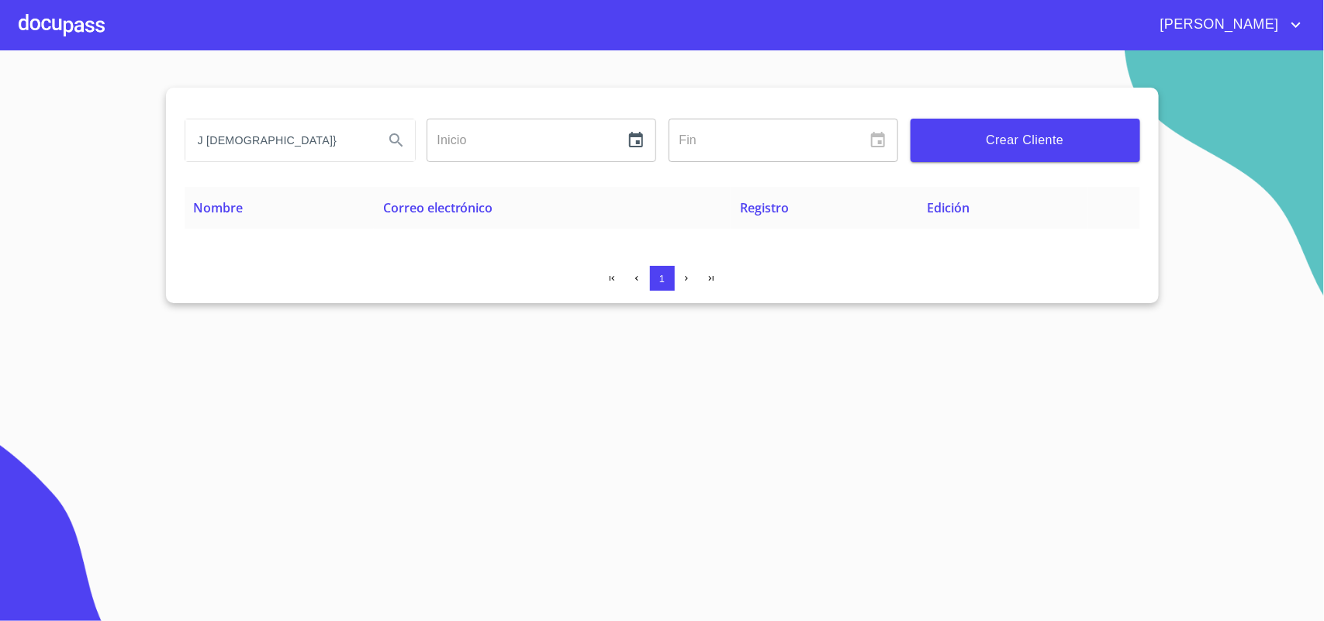
click at [289, 142] on input "J [DEMOGRAPHIC_DATA]}" at bounding box center [278, 140] width 186 height 42
type input "J [PERSON_NAME] [PERSON_NAME]"
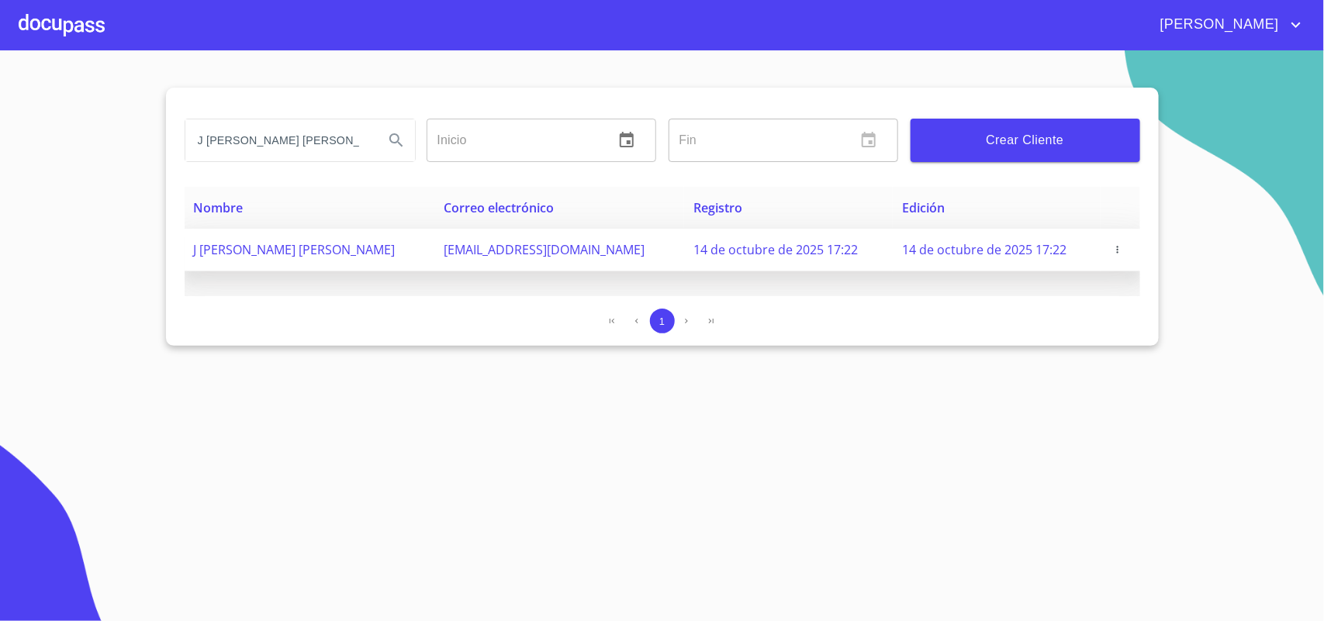
click at [1113, 251] on icon "button" at bounding box center [1117, 249] width 11 height 11
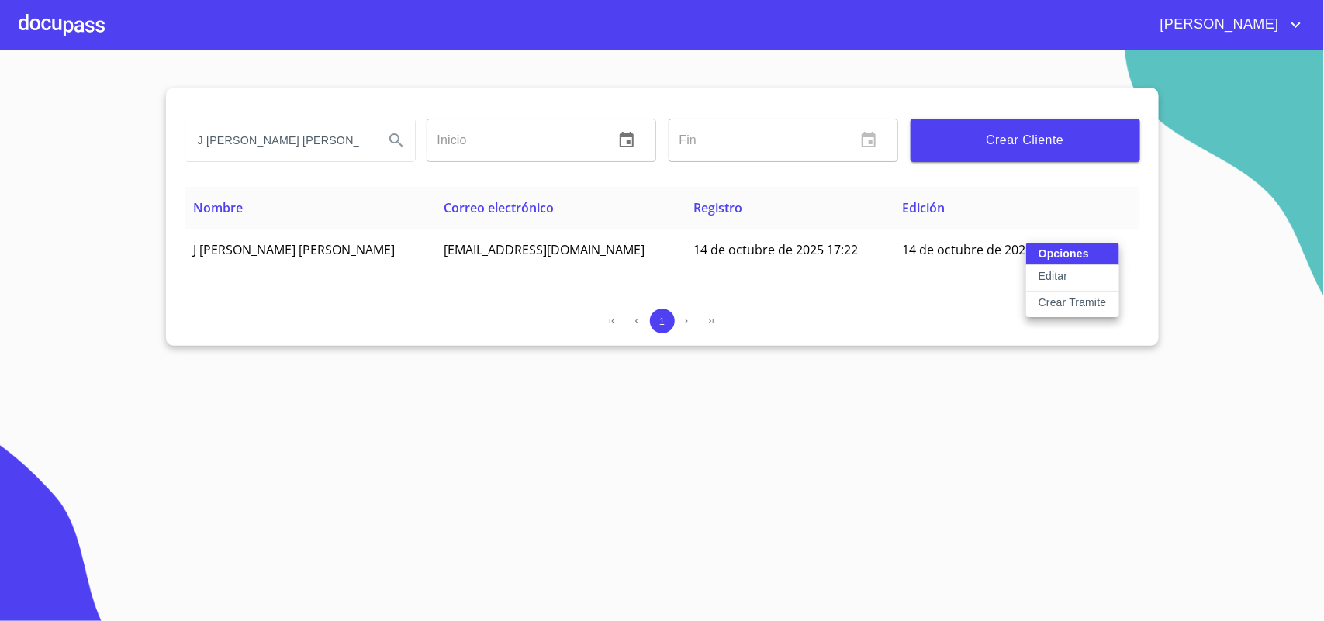
click at [1068, 268] on button "Editar" at bounding box center [1072, 278] width 93 height 26
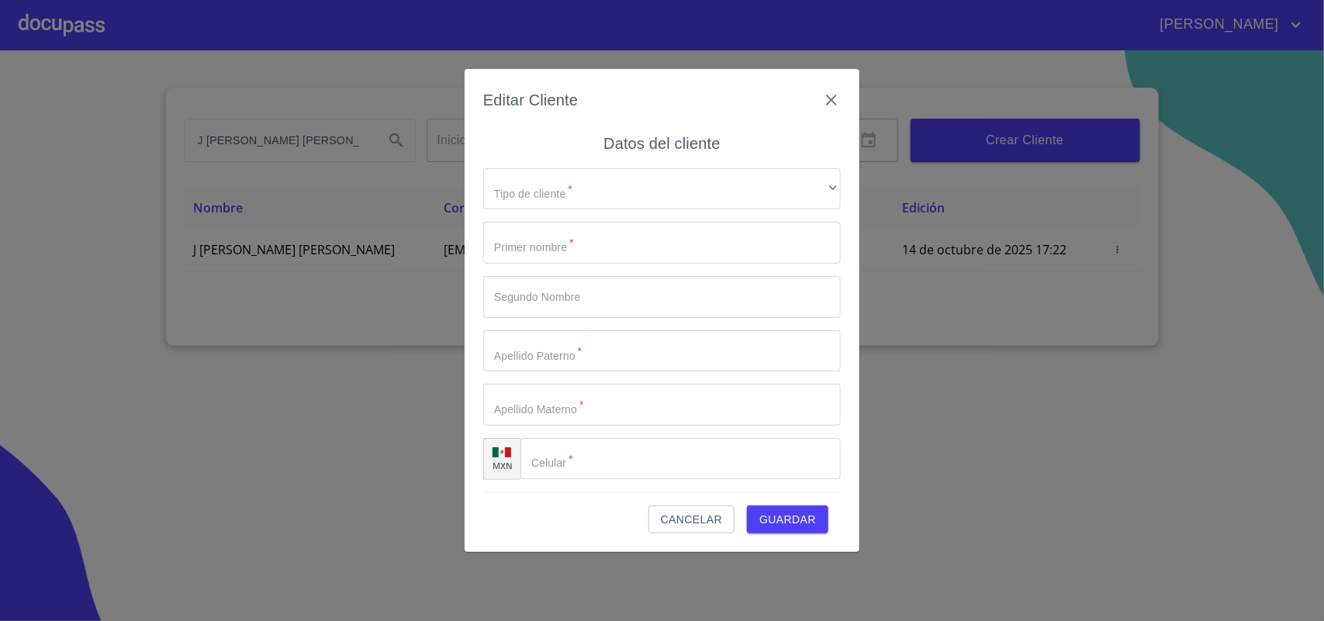
type input "[PERSON_NAME]"
type input "[PHONE_NUMBER]"
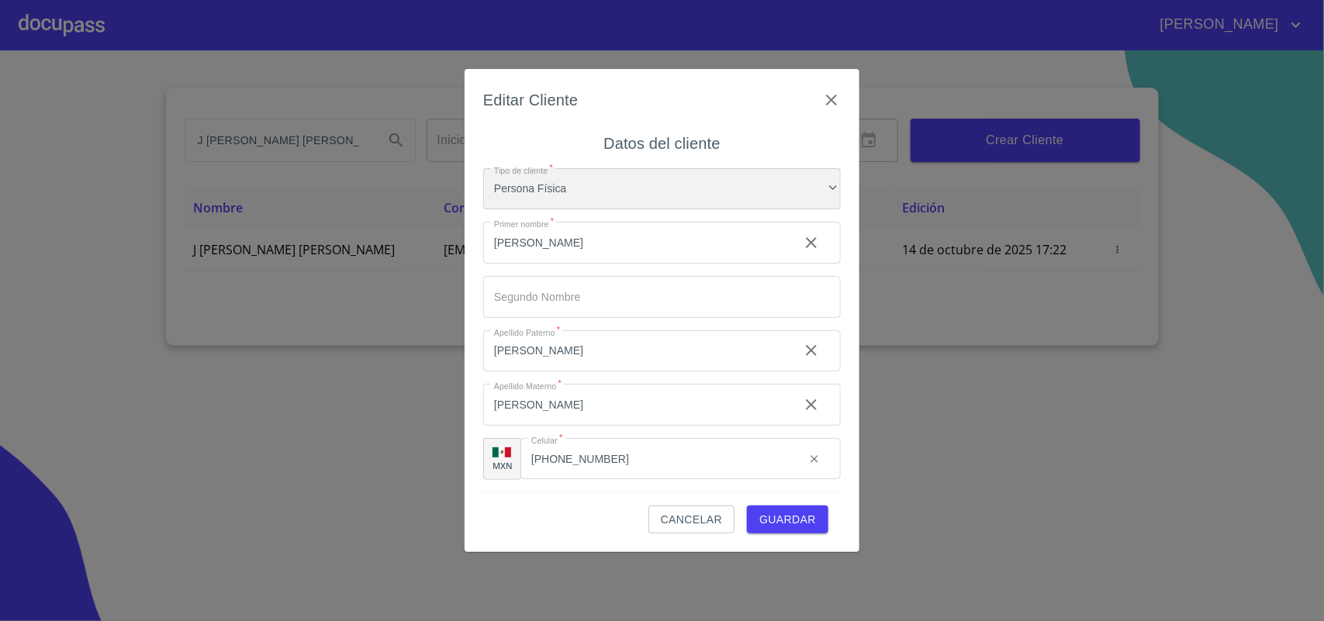
click at [615, 175] on div "Persona Física" at bounding box center [662, 189] width 358 height 42
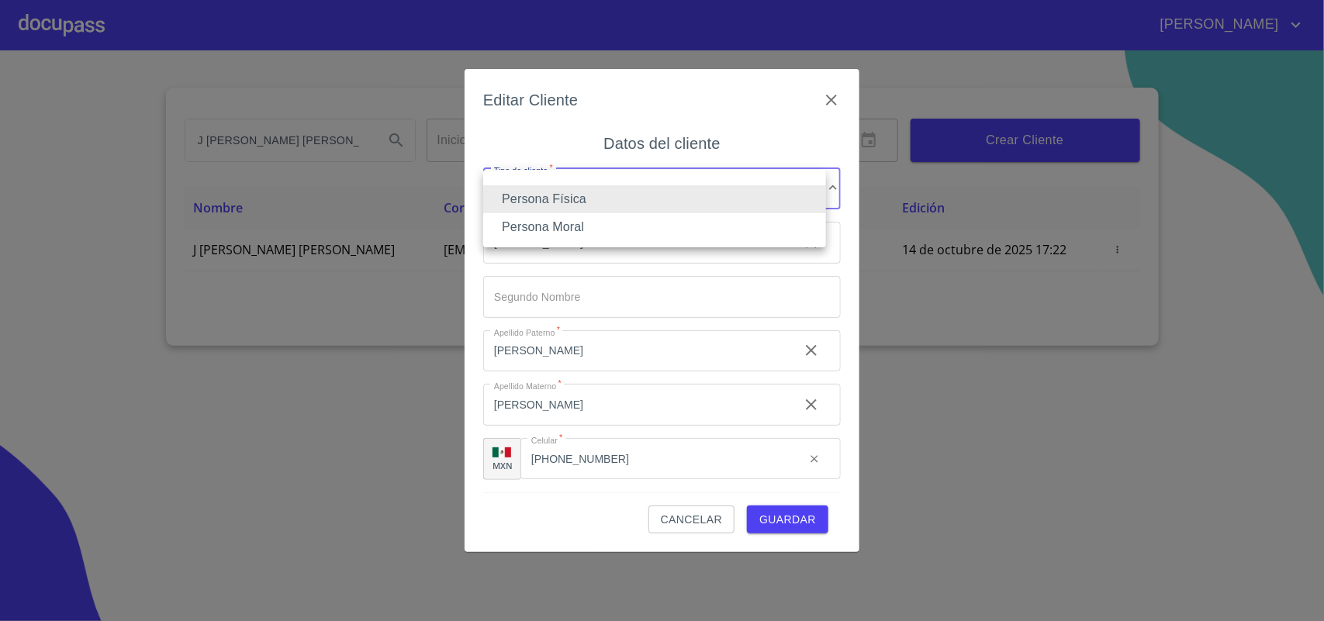
click at [568, 276] on div at bounding box center [662, 310] width 1324 height 621
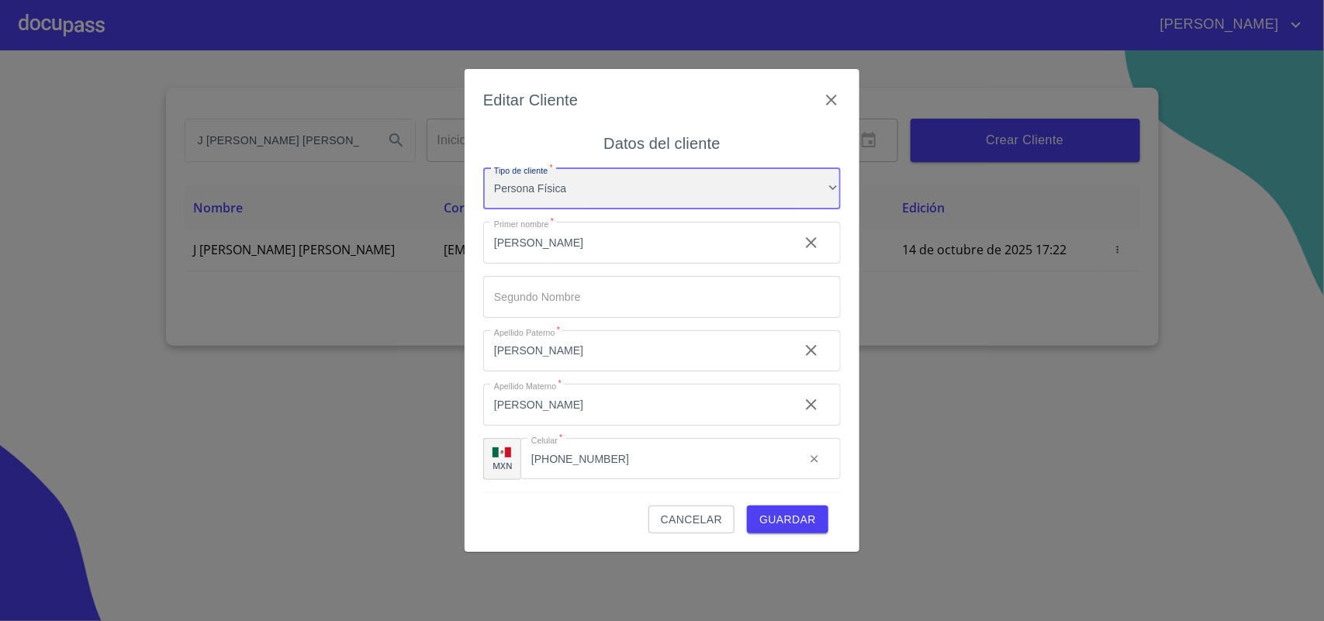
click at [583, 202] on div "Persona Física" at bounding box center [662, 189] width 358 height 42
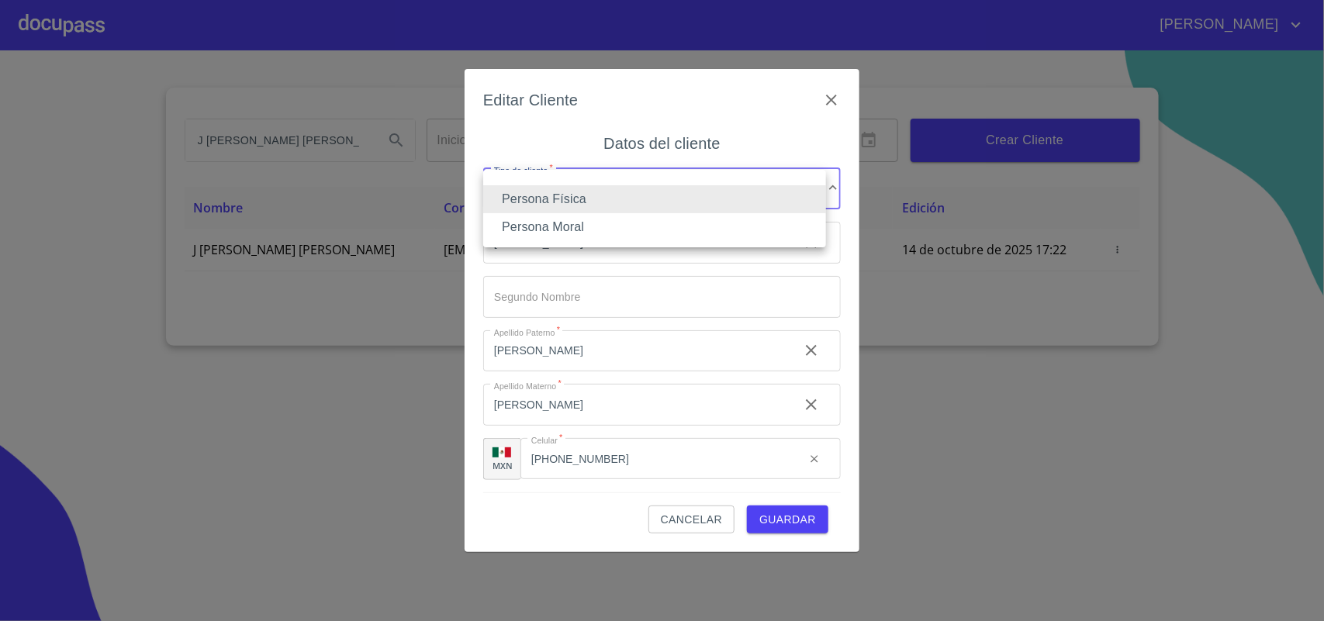
click at [583, 202] on li "Persona Física" at bounding box center [654, 199] width 343 height 28
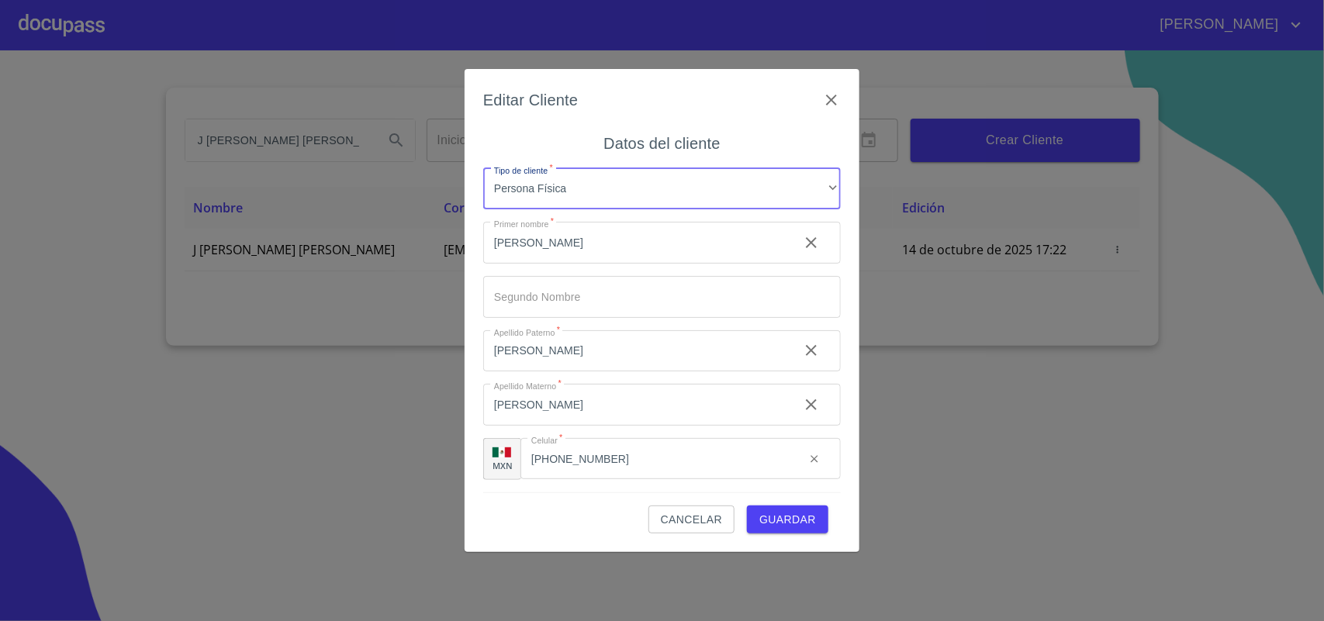
click at [843, 103] on div "Editar Cliente Datos del cliente Tipo de cliente   * Persona Física ​ Primer no…" at bounding box center [662, 311] width 395 height 484
click at [834, 98] on icon "button" at bounding box center [831, 100] width 11 height 11
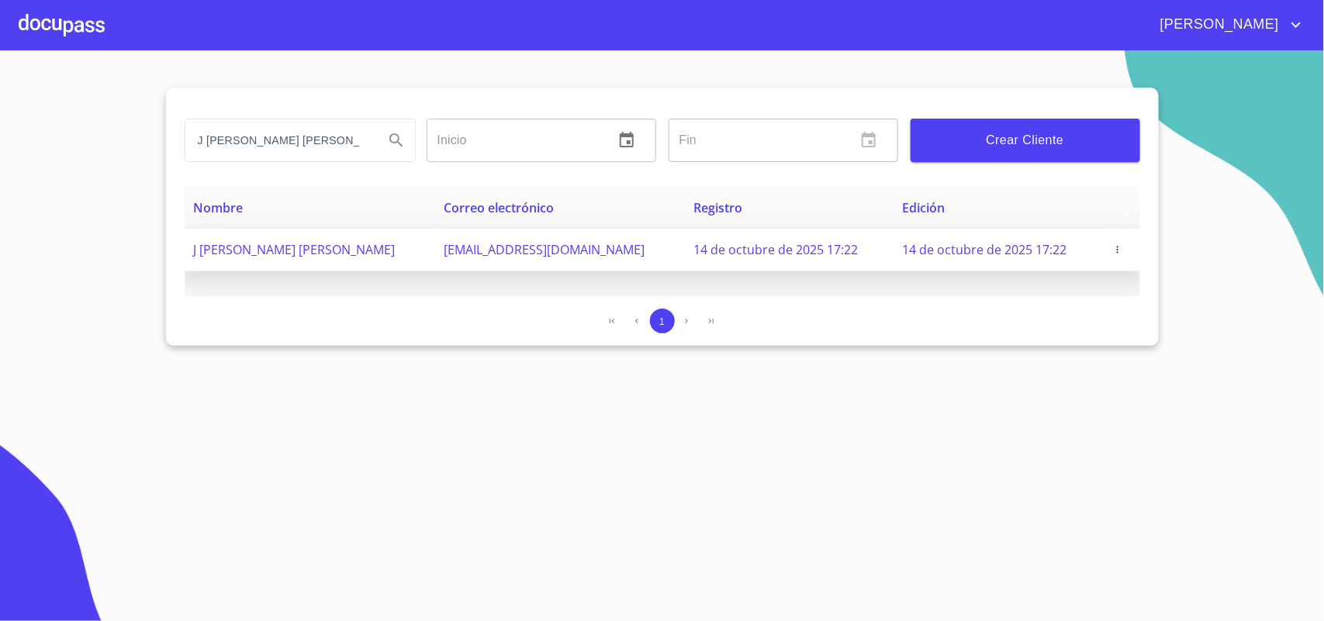
click at [1112, 246] on icon "button" at bounding box center [1117, 249] width 11 height 11
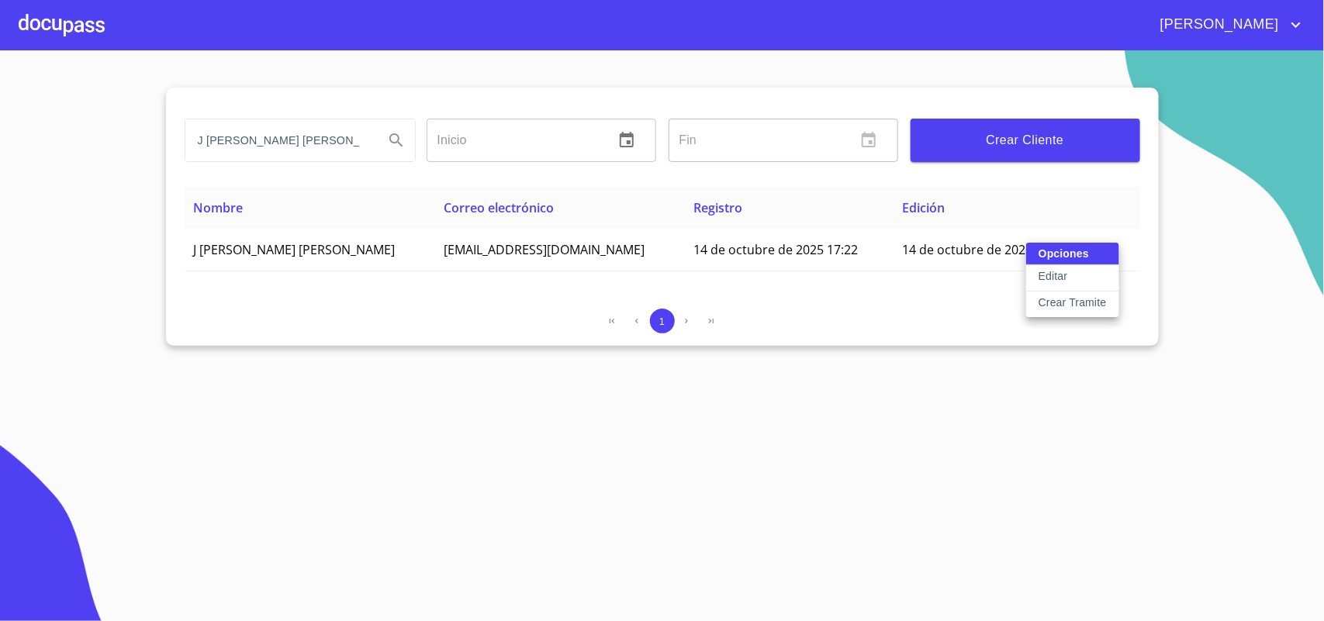
click at [1067, 253] on div "Opciones Editar Crear Tramite" at bounding box center [1072, 280] width 93 height 74
click at [1047, 409] on div at bounding box center [662, 310] width 1324 height 621
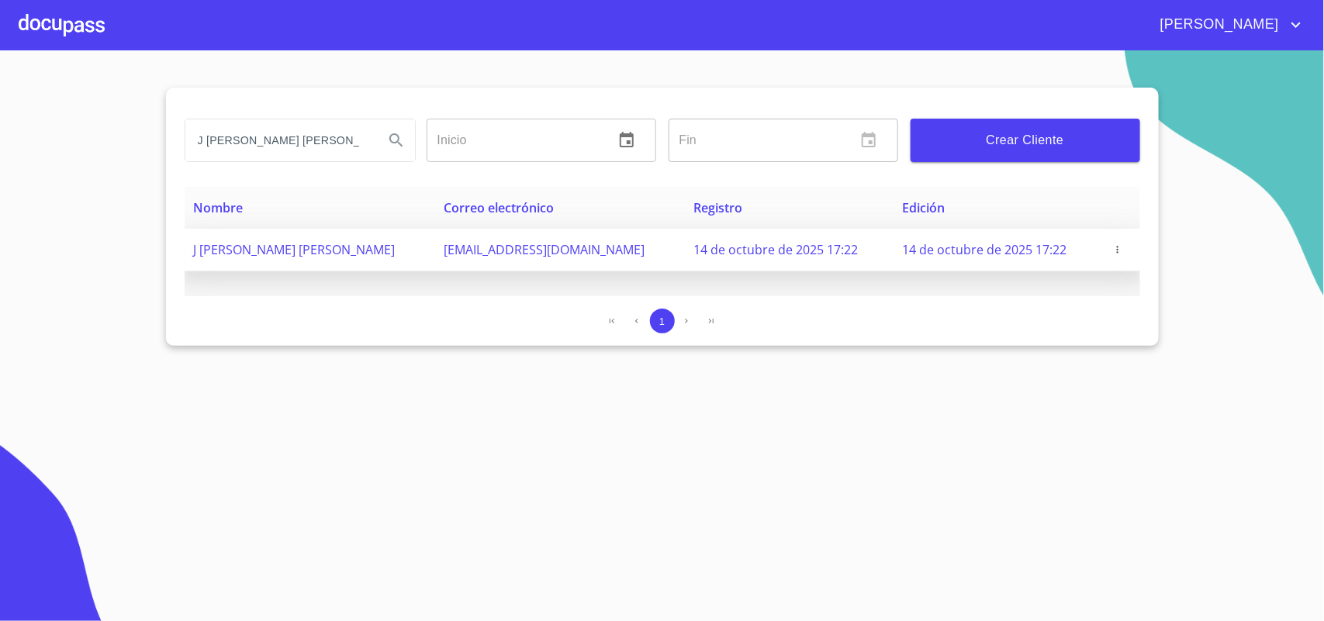
click at [1112, 249] on icon "button" at bounding box center [1117, 249] width 11 height 11
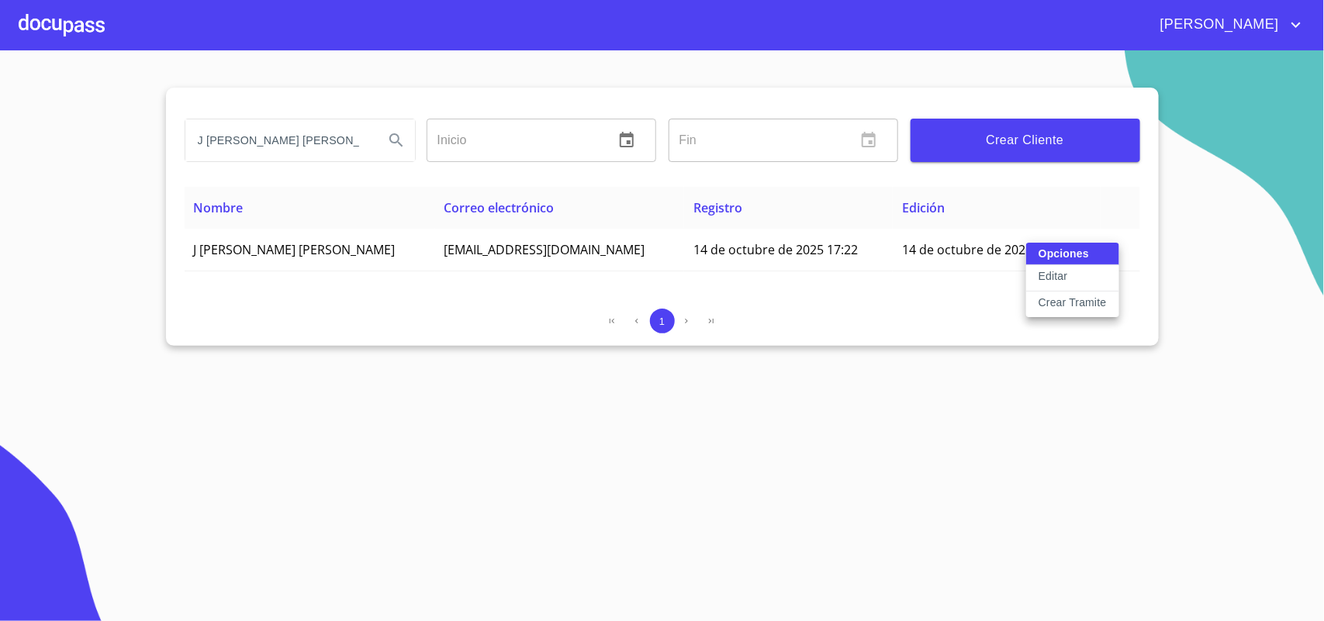
click at [1064, 256] on div "Opciones Editar Crear Tramite" at bounding box center [1072, 280] width 93 height 74
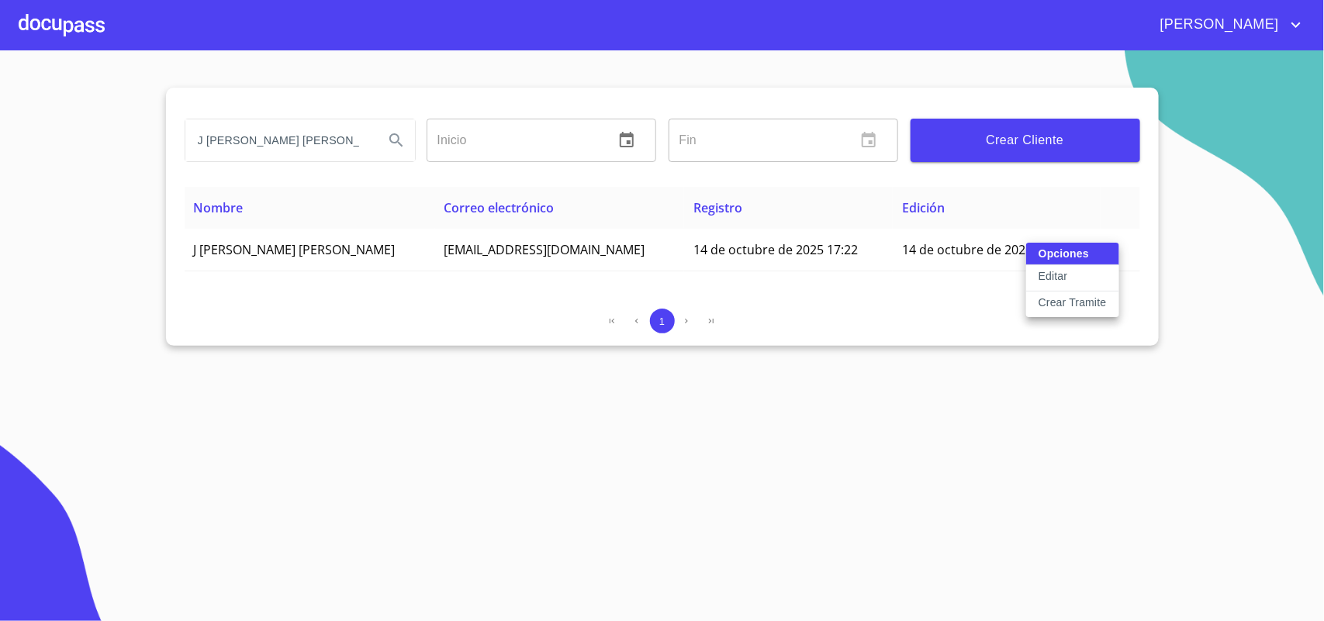
click at [825, 309] on div at bounding box center [662, 310] width 1324 height 621
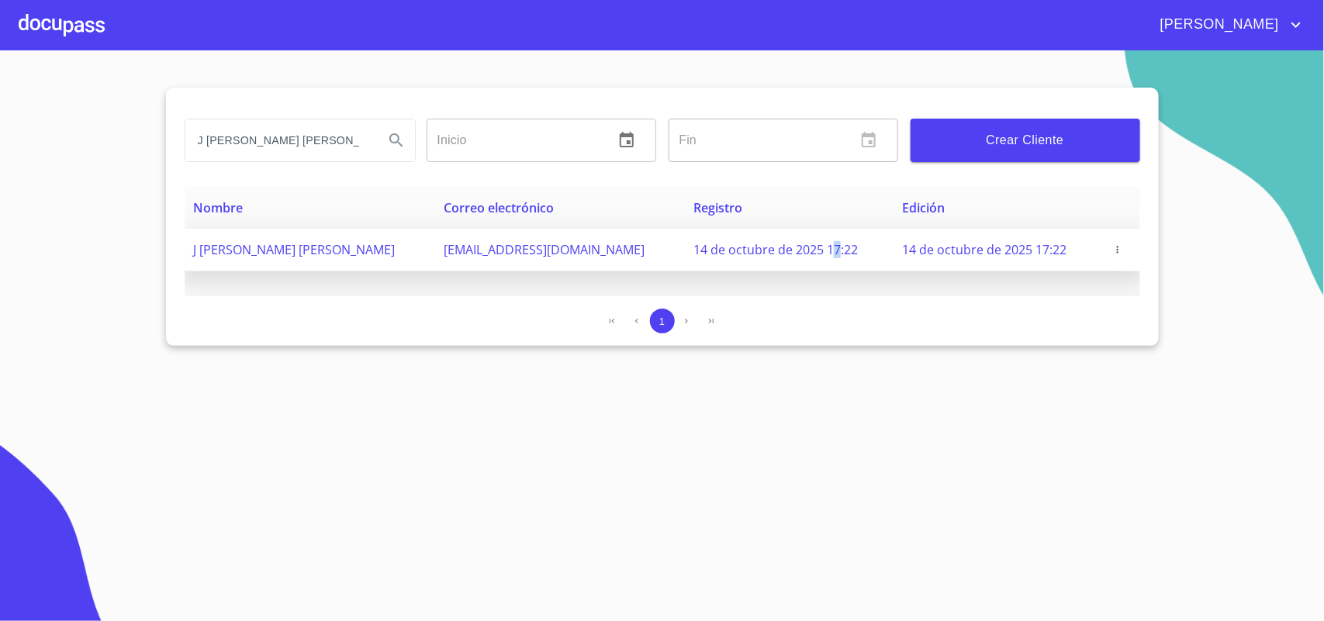
click at [754, 261] on td "14 de octubre de 2025 17:22" at bounding box center [788, 250] width 208 height 43
click at [342, 257] on td "J [PERSON_NAME] [PERSON_NAME]" at bounding box center [310, 250] width 251 height 43
click at [310, 254] on span "J [PERSON_NAME] [PERSON_NAME]" at bounding box center [295, 249] width 202 height 17
click at [310, 253] on span "J [PERSON_NAME] [PERSON_NAME]" at bounding box center [295, 249] width 202 height 17
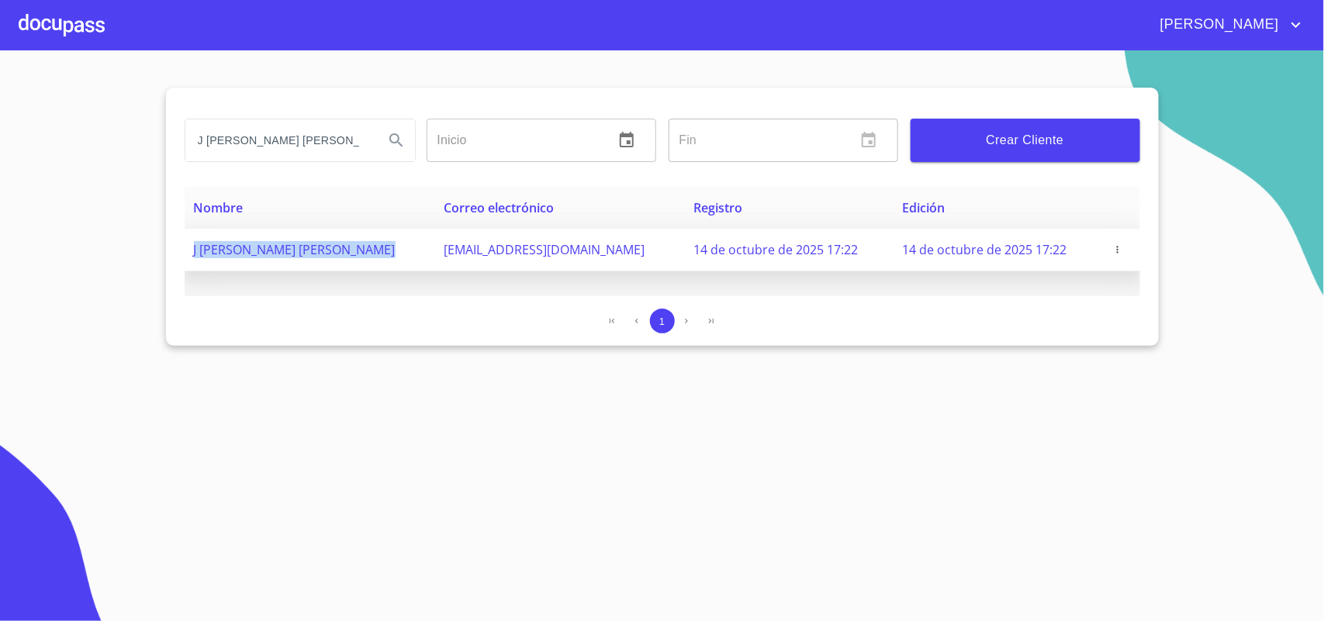
click at [310, 253] on span "J [PERSON_NAME] [PERSON_NAME]" at bounding box center [295, 249] width 202 height 17
drag, startPoint x: 310, startPoint y: 253, endPoint x: 377, endPoint y: 251, distance: 66.8
click at [374, 254] on td "J [PERSON_NAME] [PERSON_NAME]" at bounding box center [310, 250] width 251 height 43
click at [377, 251] on td "J [PERSON_NAME] [PERSON_NAME]" at bounding box center [310, 250] width 251 height 43
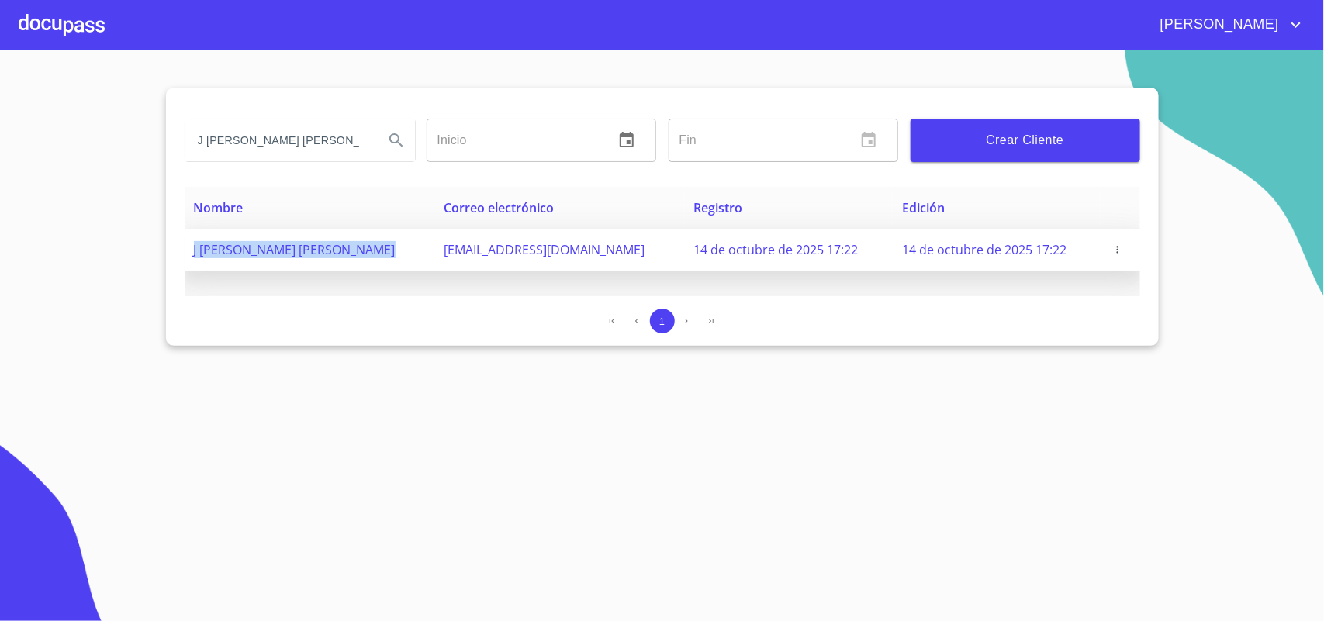
click at [377, 251] on td "J [PERSON_NAME] [PERSON_NAME]" at bounding box center [310, 250] width 251 height 43
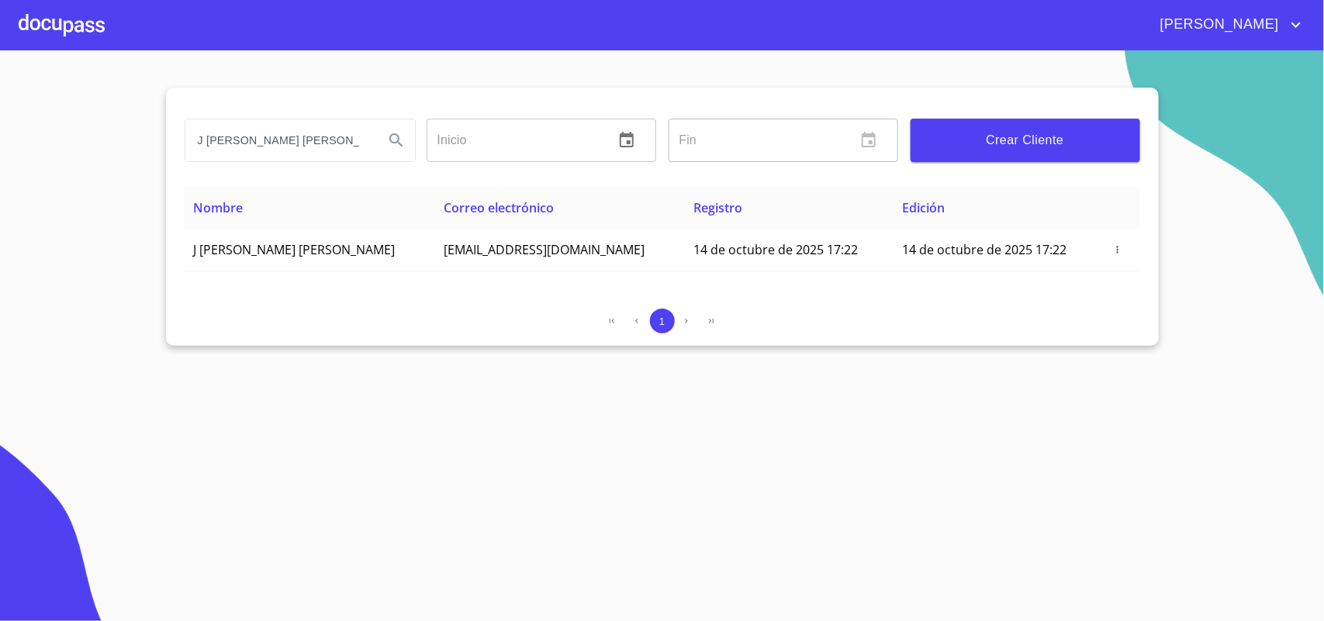
click at [540, 323] on div "1" at bounding box center [663, 321] width 956 height 25
click at [1025, 130] on span "Crear Cliente" at bounding box center [1025, 141] width 205 height 22
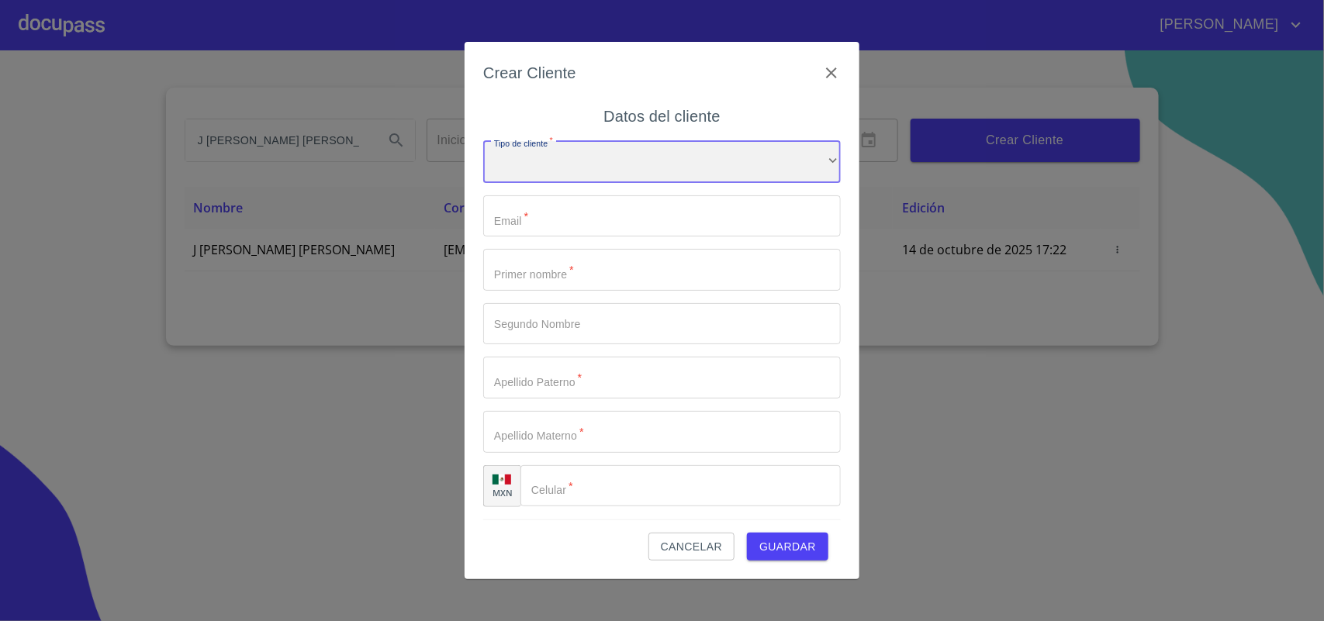
click at [551, 168] on div "​" at bounding box center [662, 162] width 358 height 42
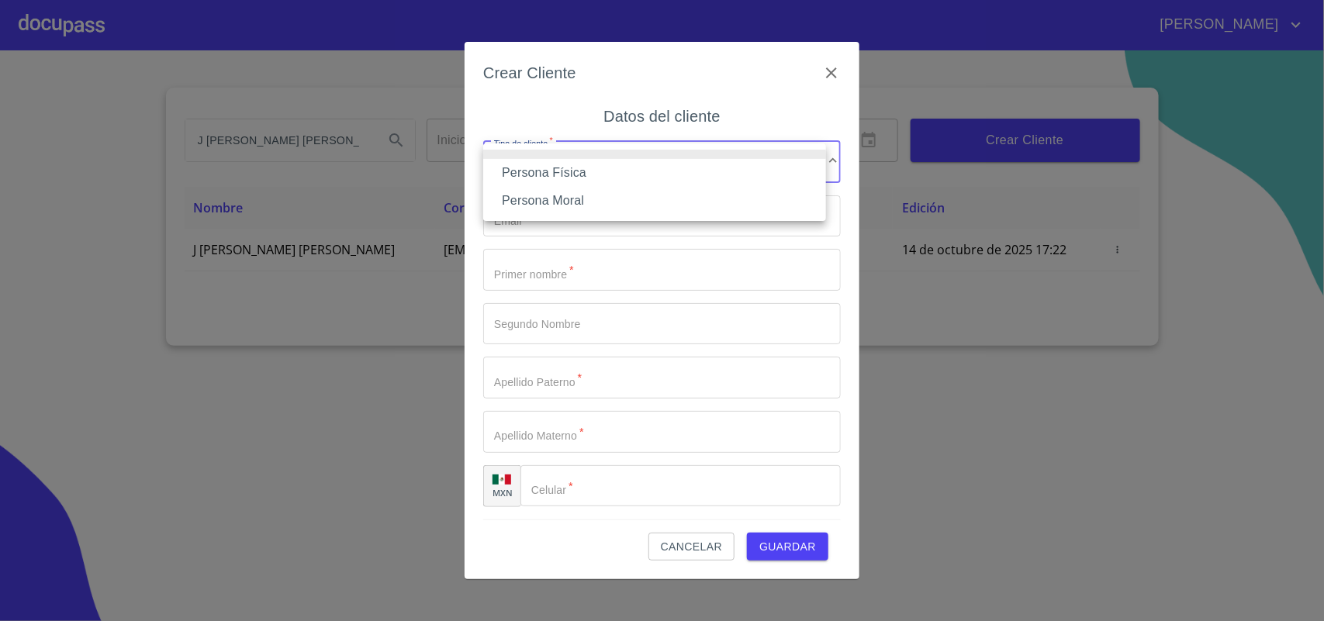
click at [557, 176] on li "Persona Física" at bounding box center [654, 173] width 343 height 28
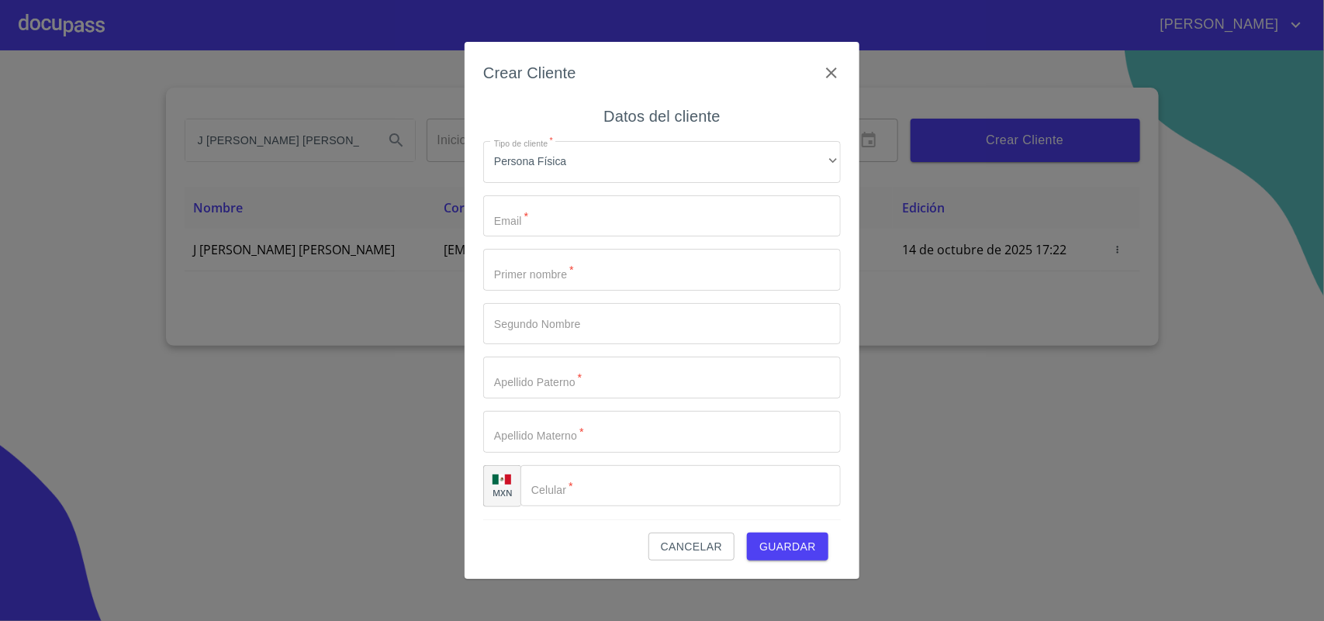
click at [834, 61] on div "Crear Cliente" at bounding box center [662, 82] width 358 height 43
click at [828, 70] on icon "button" at bounding box center [831, 73] width 19 height 19
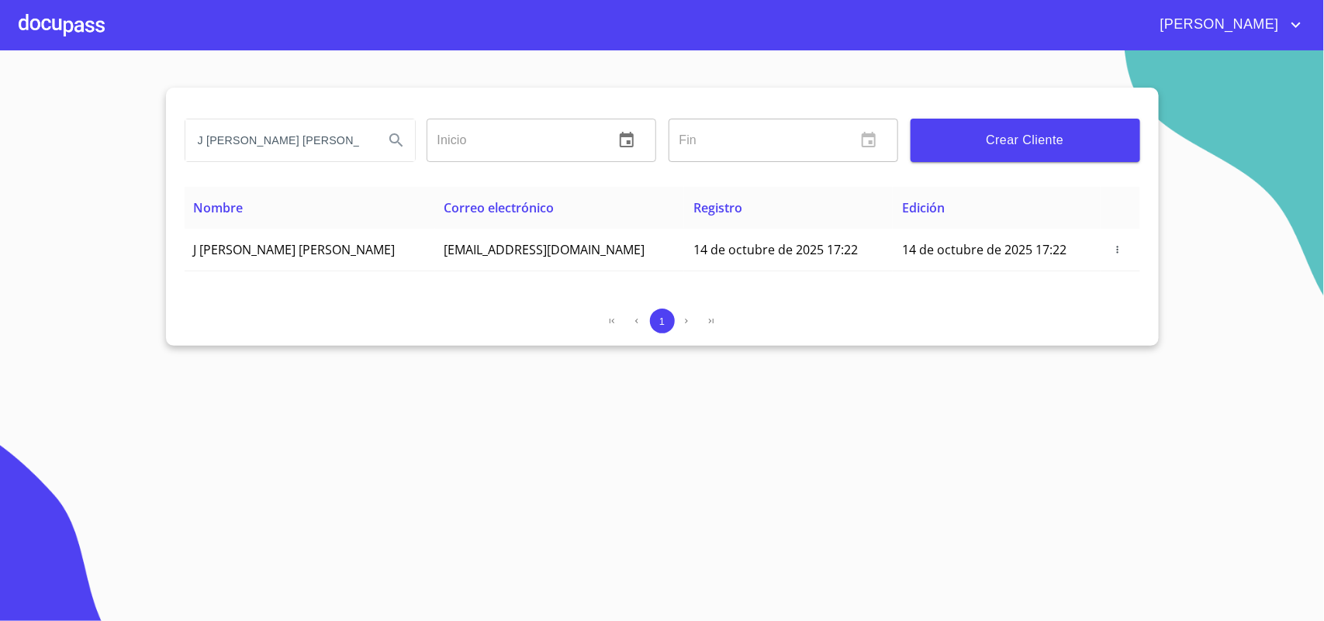
click at [1003, 137] on span "Crear Cliente" at bounding box center [1025, 141] width 205 height 22
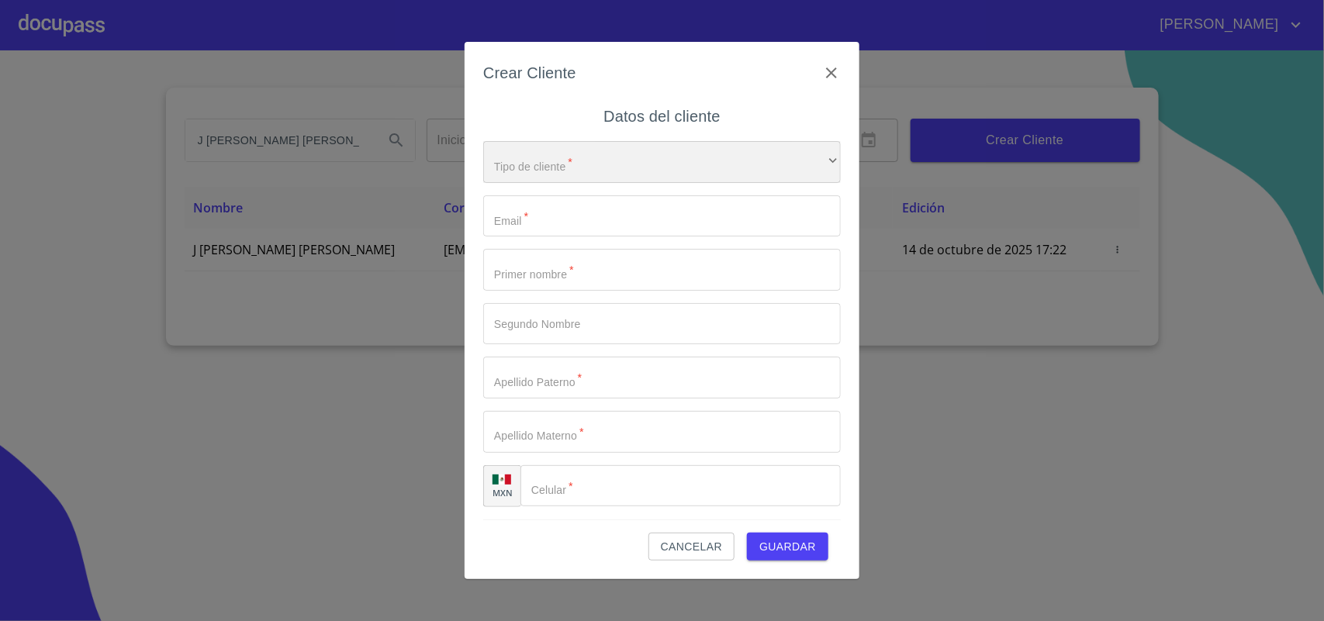
click at [586, 168] on div "​" at bounding box center [662, 162] width 358 height 42
click at [586, 164] on li "Persona Física" at bounding box center [654, 173] width 343 height 28
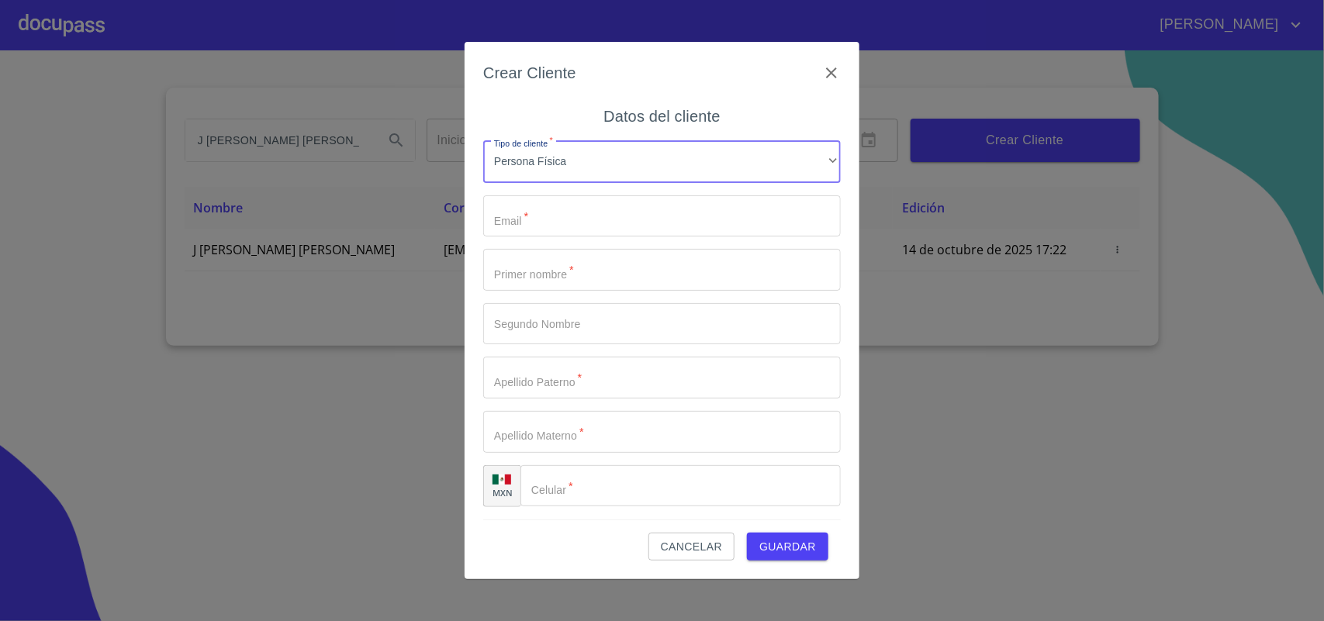
click at [564, 219] on input "Tipo de cliente   *" at bounding box center [662, 216] width 358 height 42
click at [615, 280] on input "Tipo de cliente   *" at bounding box center [662, 270] width 358 height 42
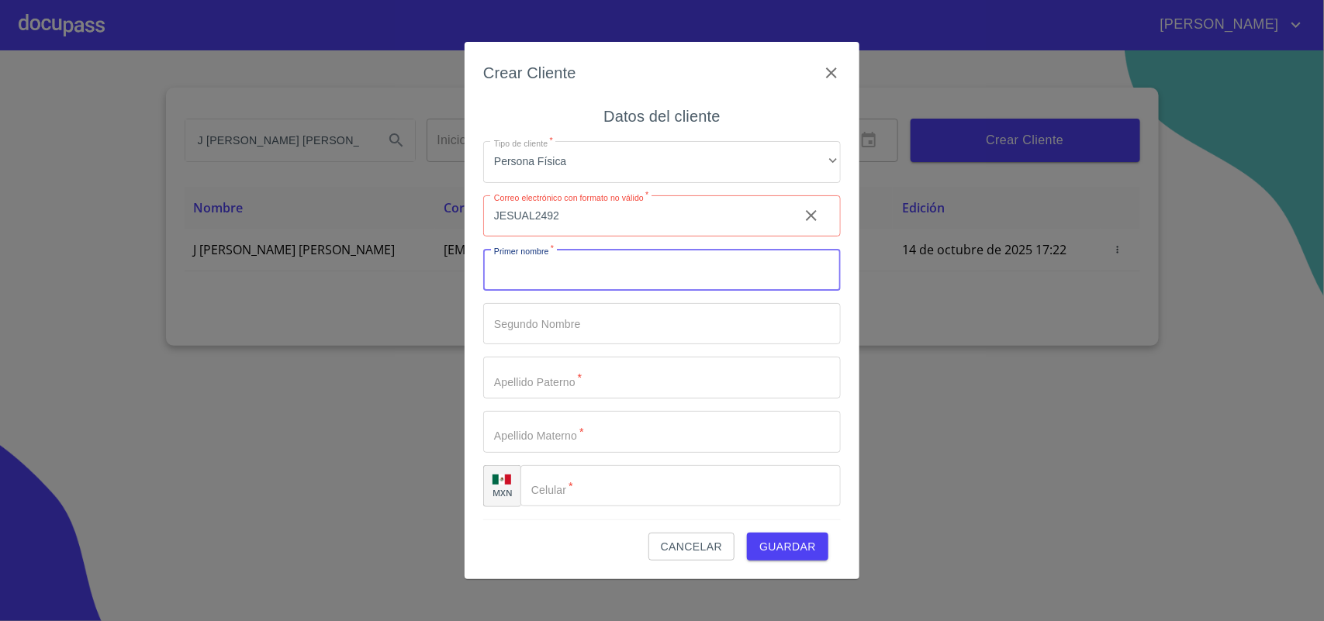
click at [642, 226] on input "JESUAL2492" at bounding box center [634, 216] width 303 height 42
click at [649, 223] on input "[EMAIL_ADDRESS]" at bounding box center [634, 216] width 303 height 42
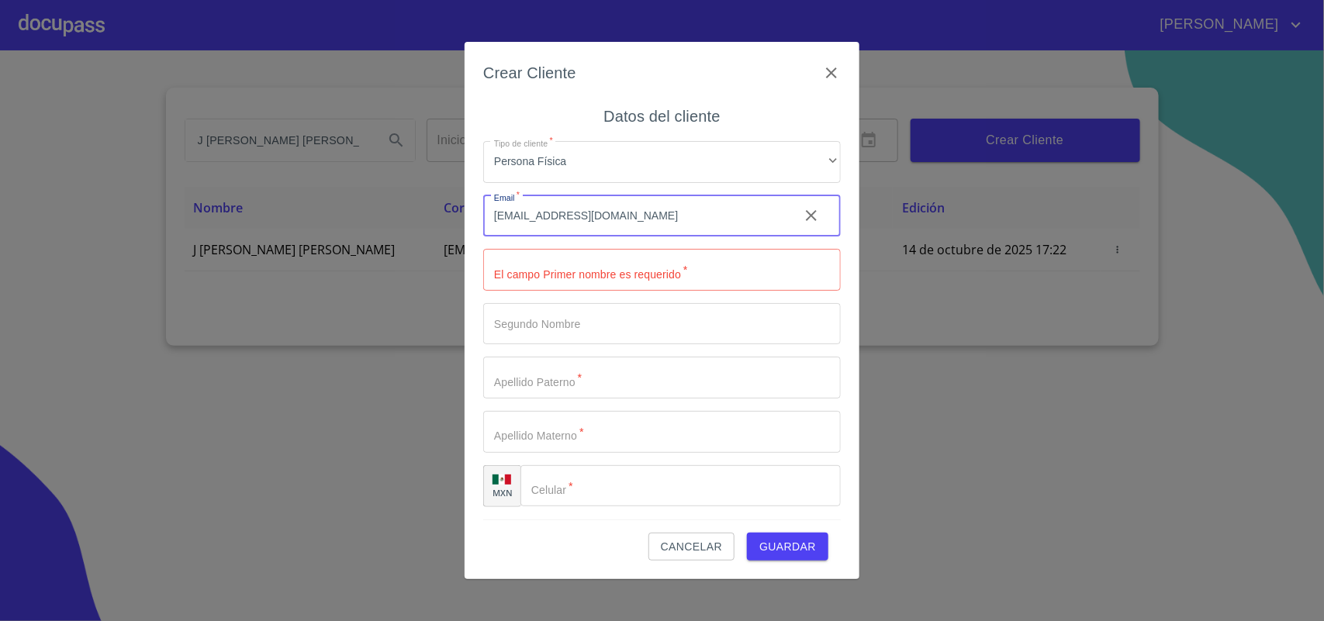
type input "[EMAIL_ADDRESS][DOMAIN_NAME]"
type input "[PERSON_NAME]"
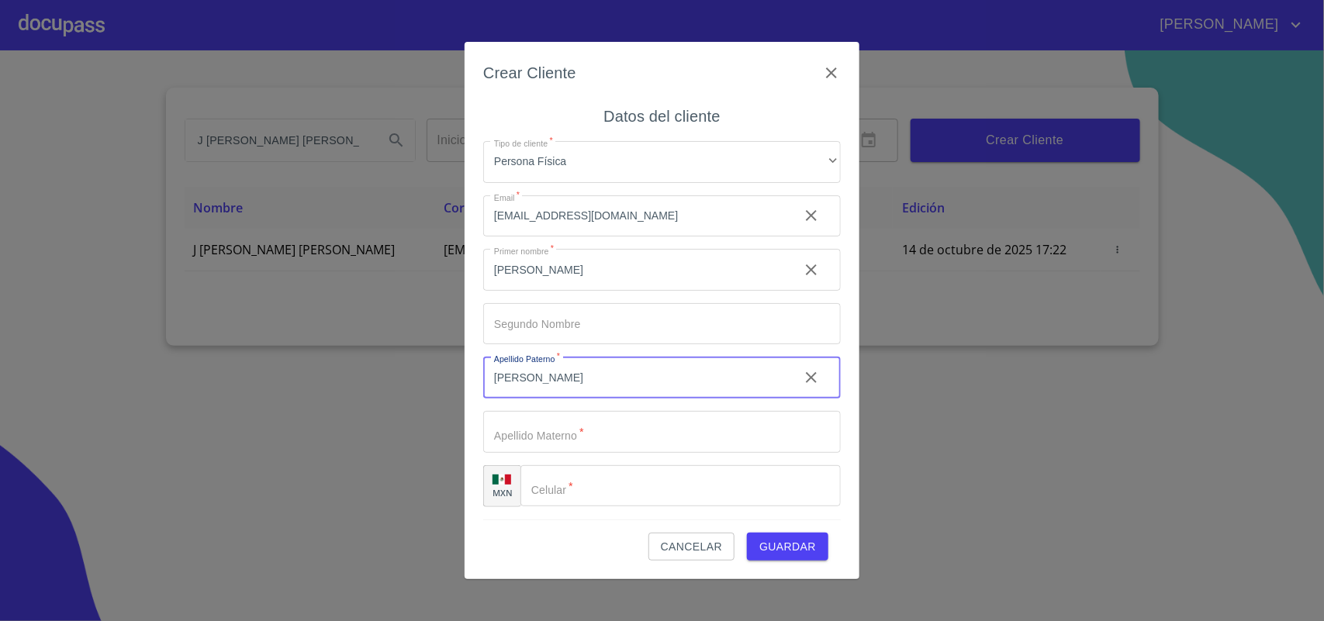
type input "[PERSON_NAME]"
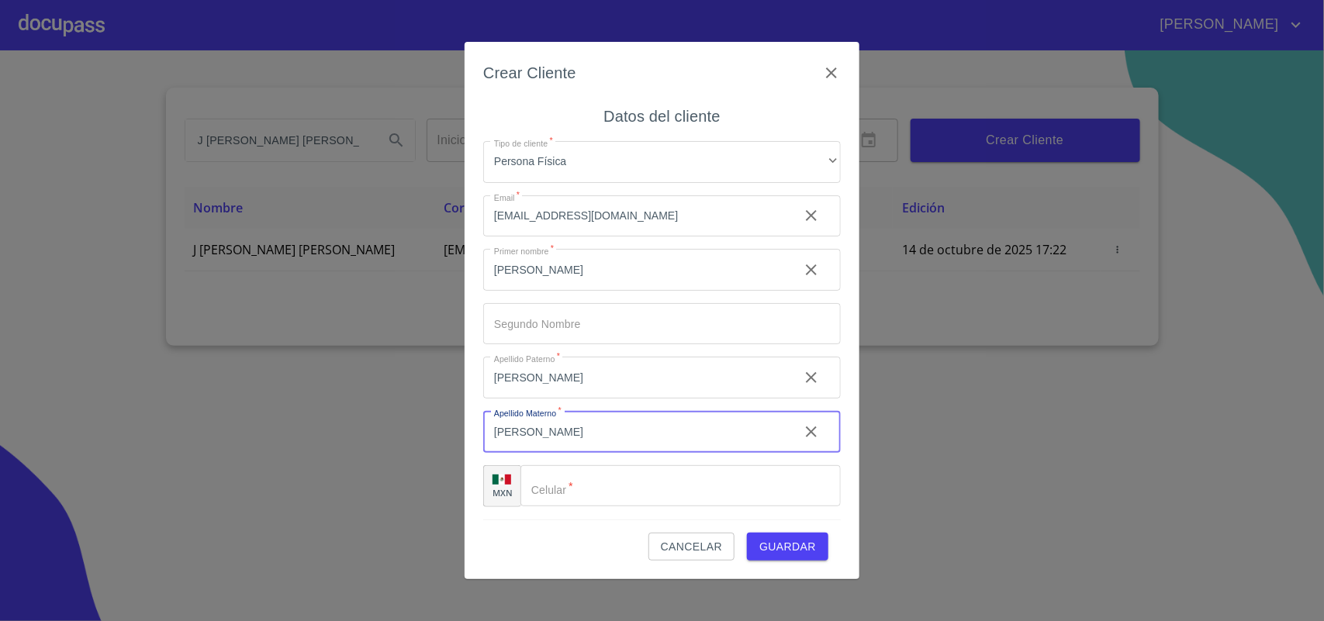
type input "[PERSON_NAME]"
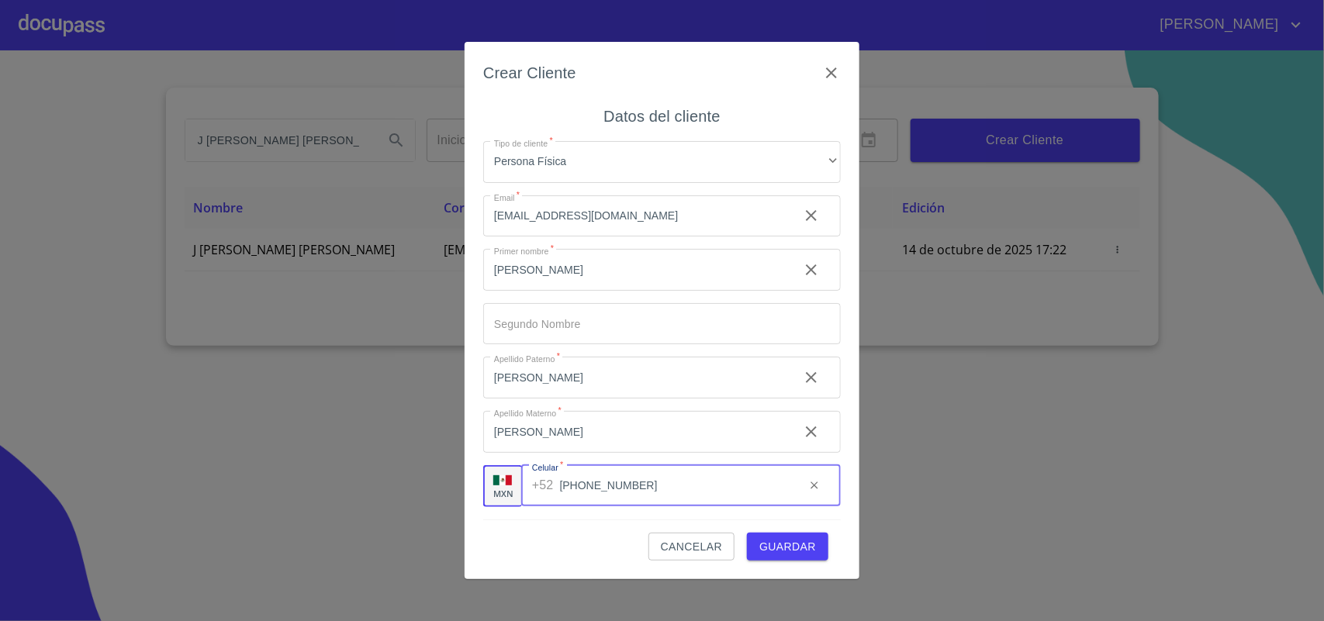
type input "[PHONE_NUMBER]"
click at [792, 543] on span "Guardar" at bounding box center [787, 547] width 57 height 19
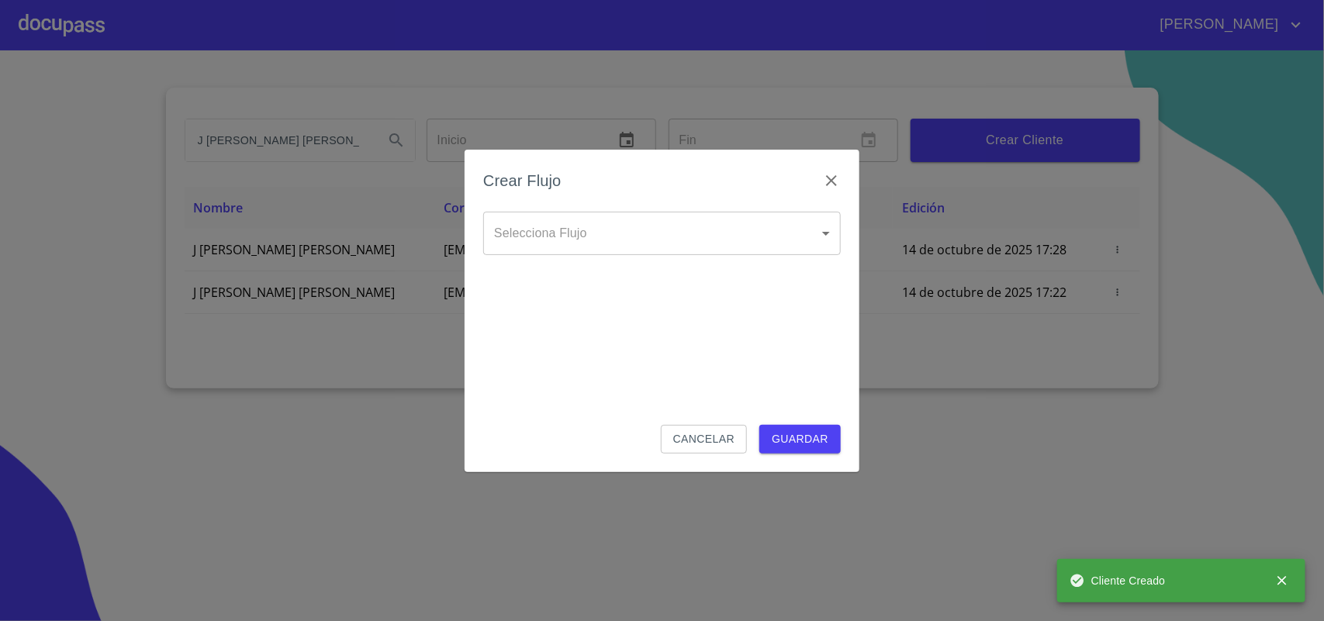
click at [656, 231] on body "[PERSON_NAME] J [PERSON_NAME] [PERSON_NAME] ​ Fin ​ Crear Cliente Nombre Correo…" at bounding box center [662, 310] width 1324 height 621
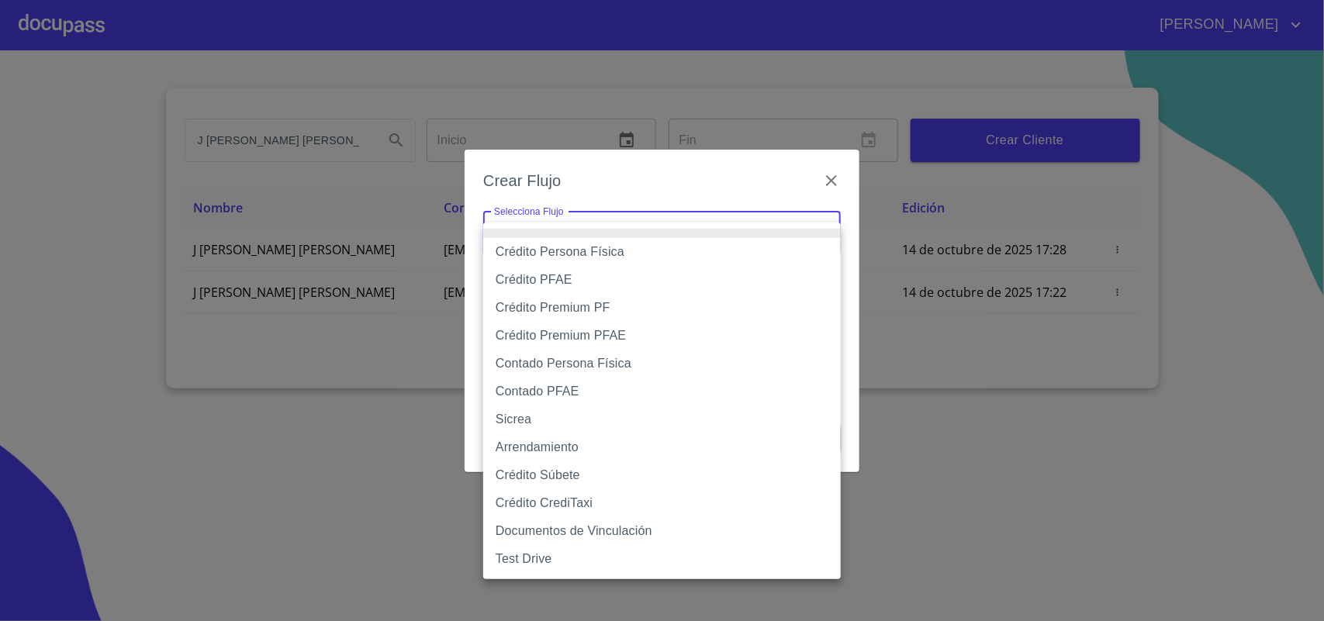
click at [594, 361] on li "Contado Persona Física" at bounding box center [662, 364] width 358 height 28
type input "60bf975b0d9865ccc2471536"
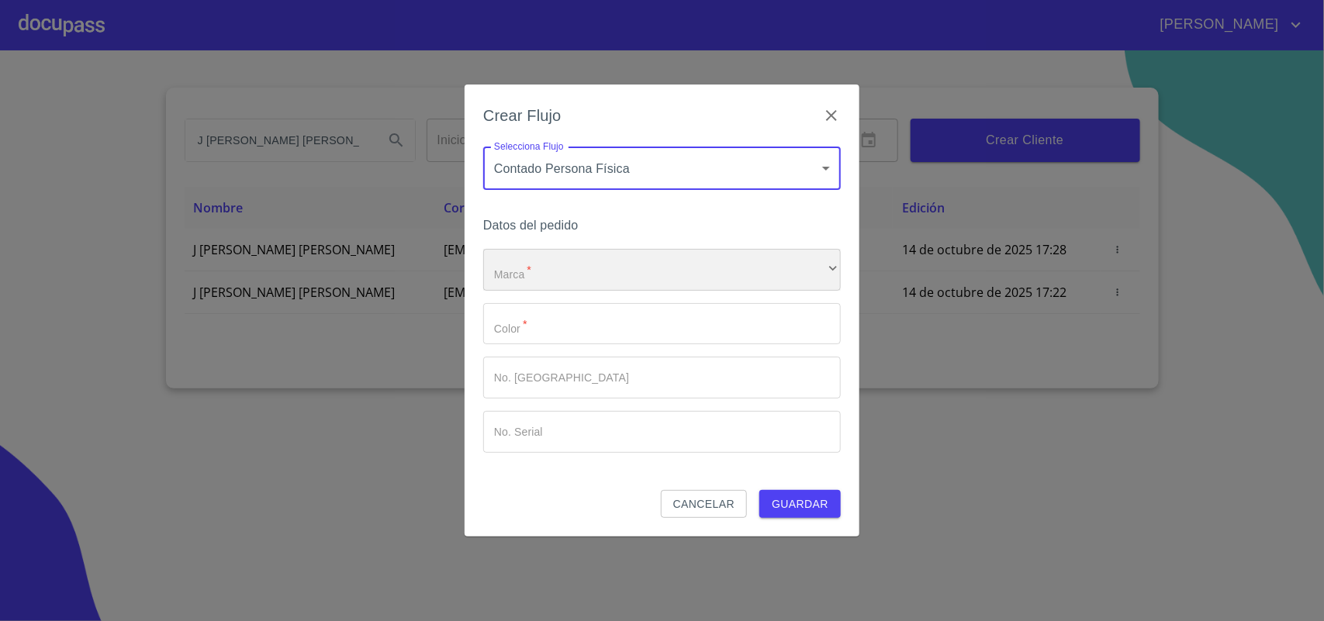
click at [587, 258] on div "​" at bounding box center [662, 270] width 358 height 42
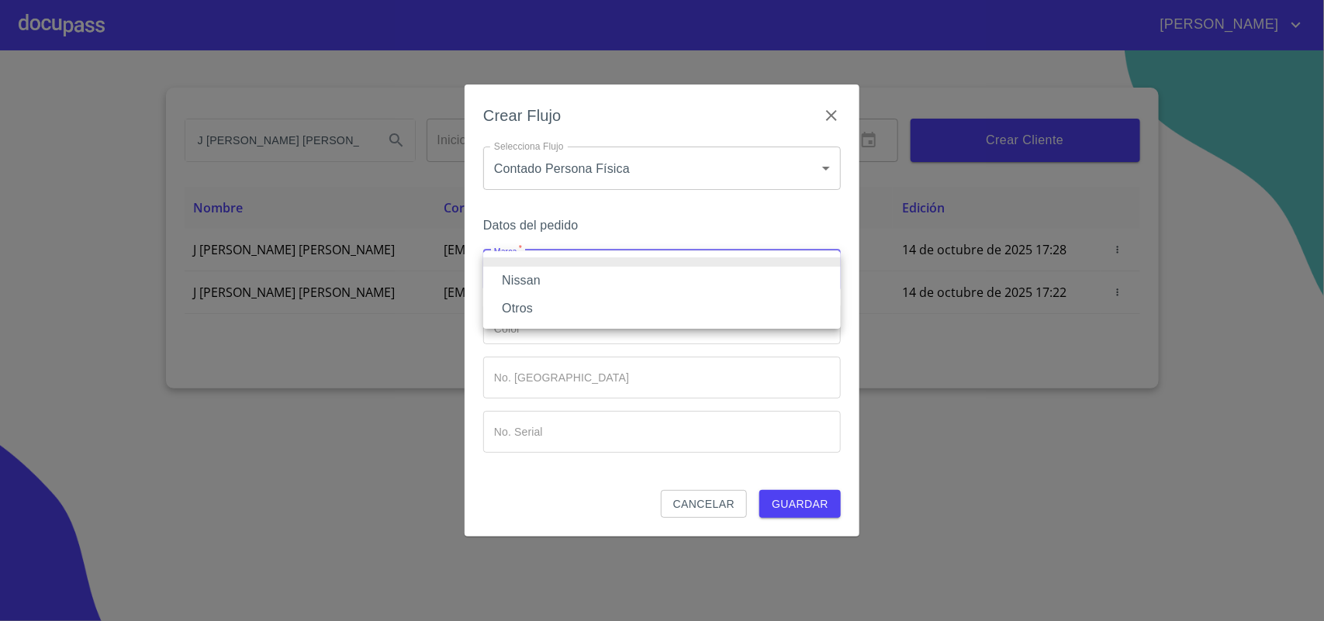
drag, startPoint x: 590, startPoint y: 284, endPoint x: 596, endPoint y: 300, distance: 17.2
click at [590, 285] on li "Nissan" at bounding box center [662, 281] width 358 height 28
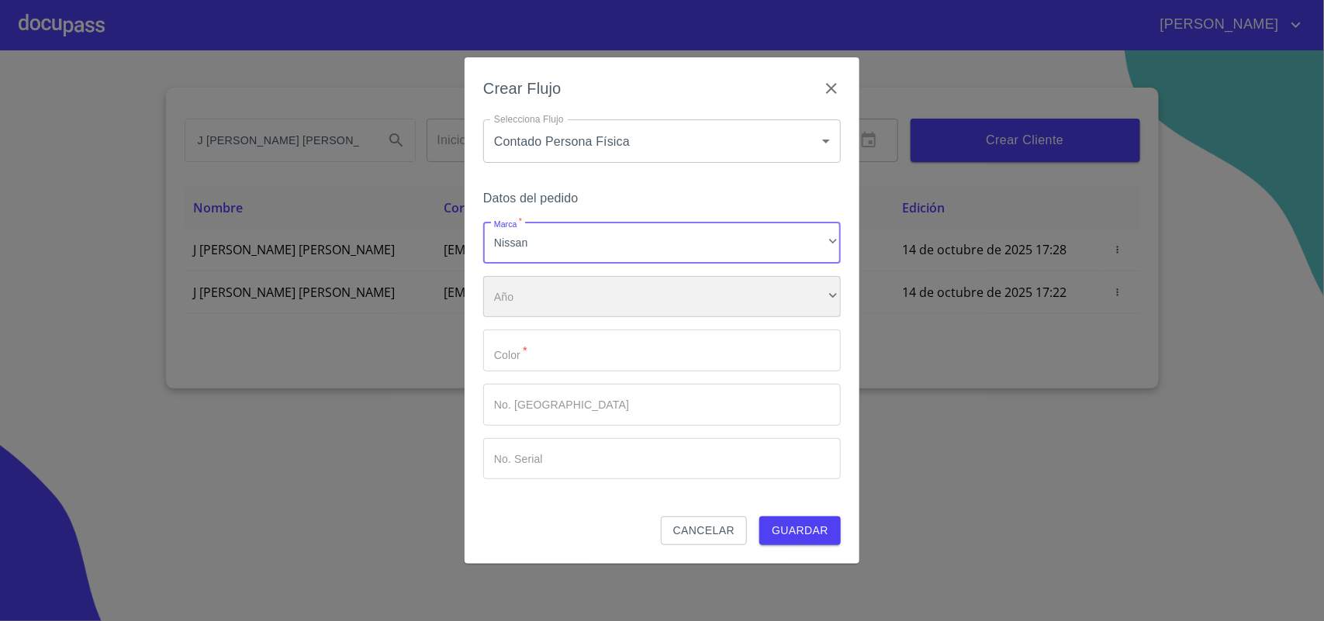
click at [600, 313] on div "​" at bounding box center [662, 297] width 358 height 42
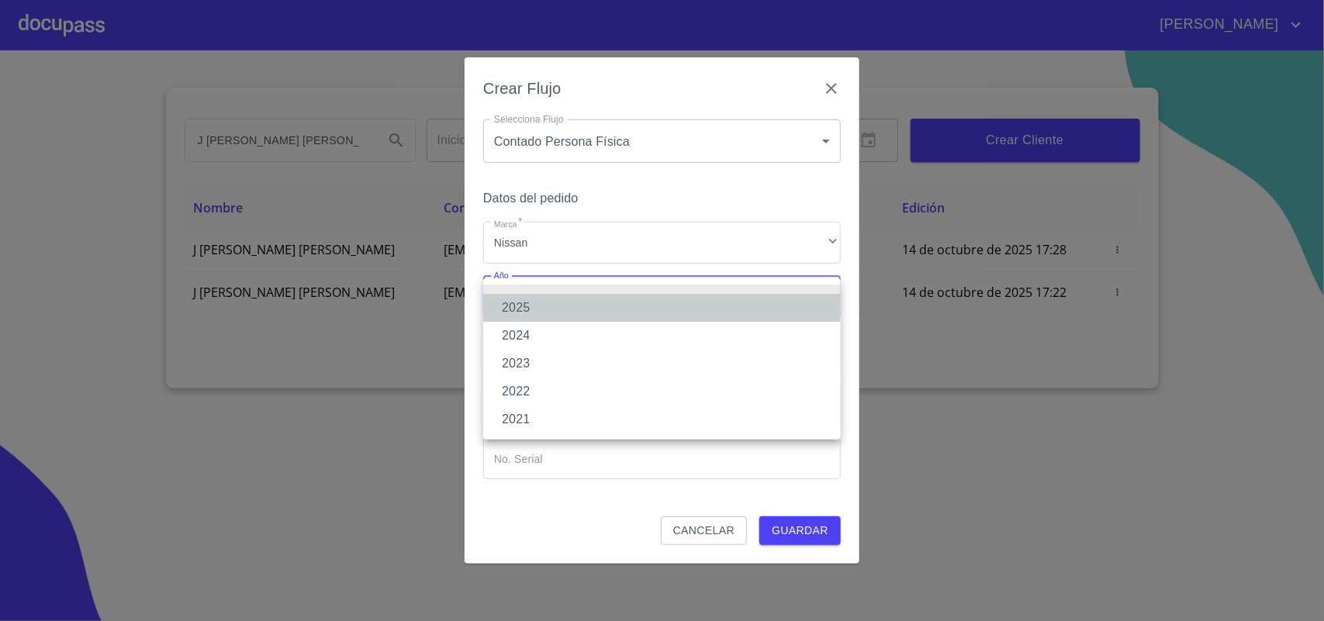
click at [598, 307] on li "2025" at bounding box center [662, 308] width 358 height 28
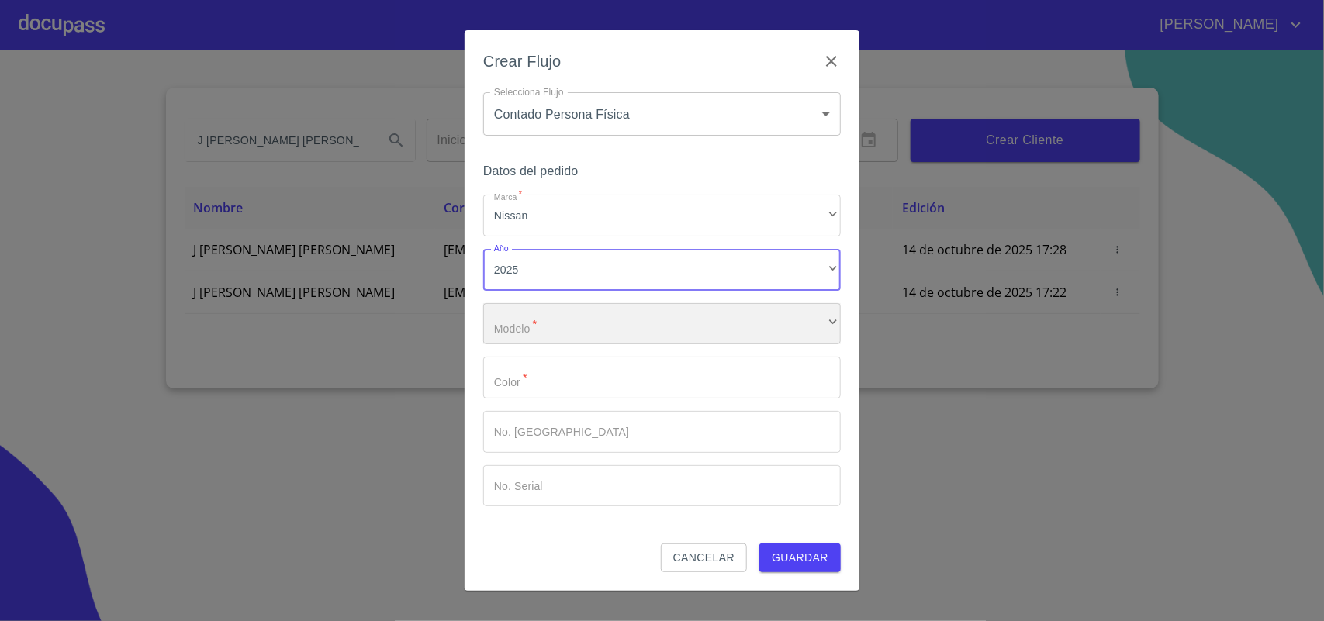
click at [588, 327] on div "​" at bounding box center [662, 324] width 358 height 42
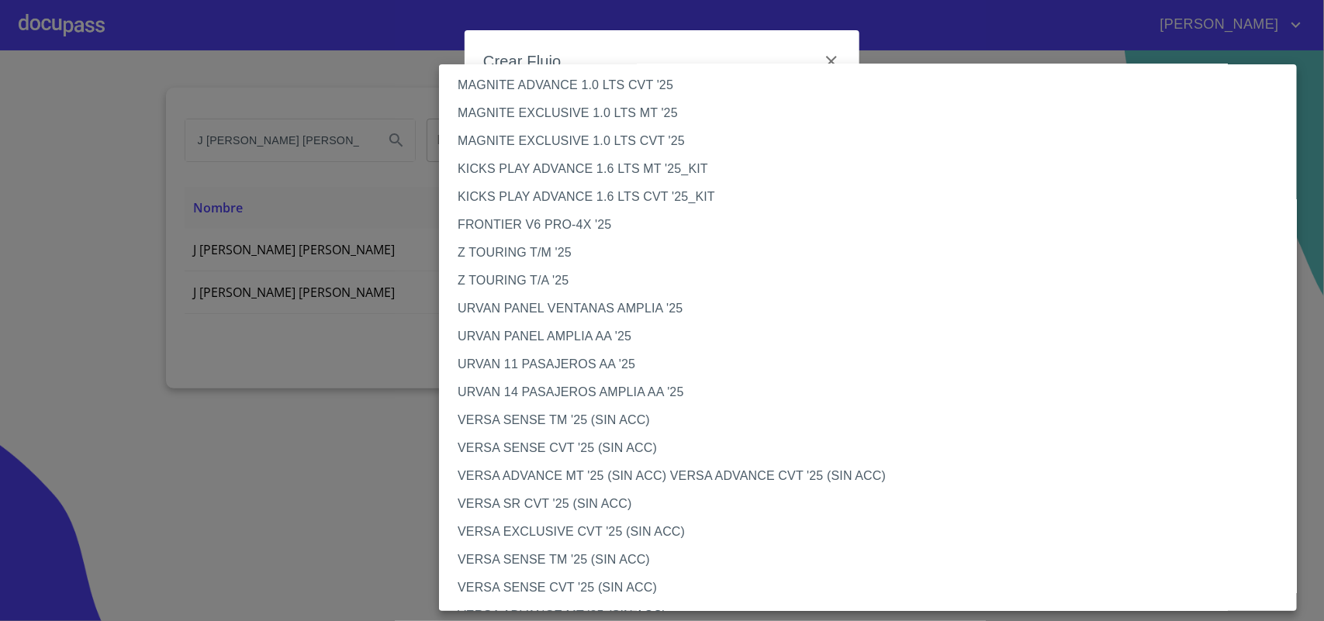
scroll to position [291, 0]
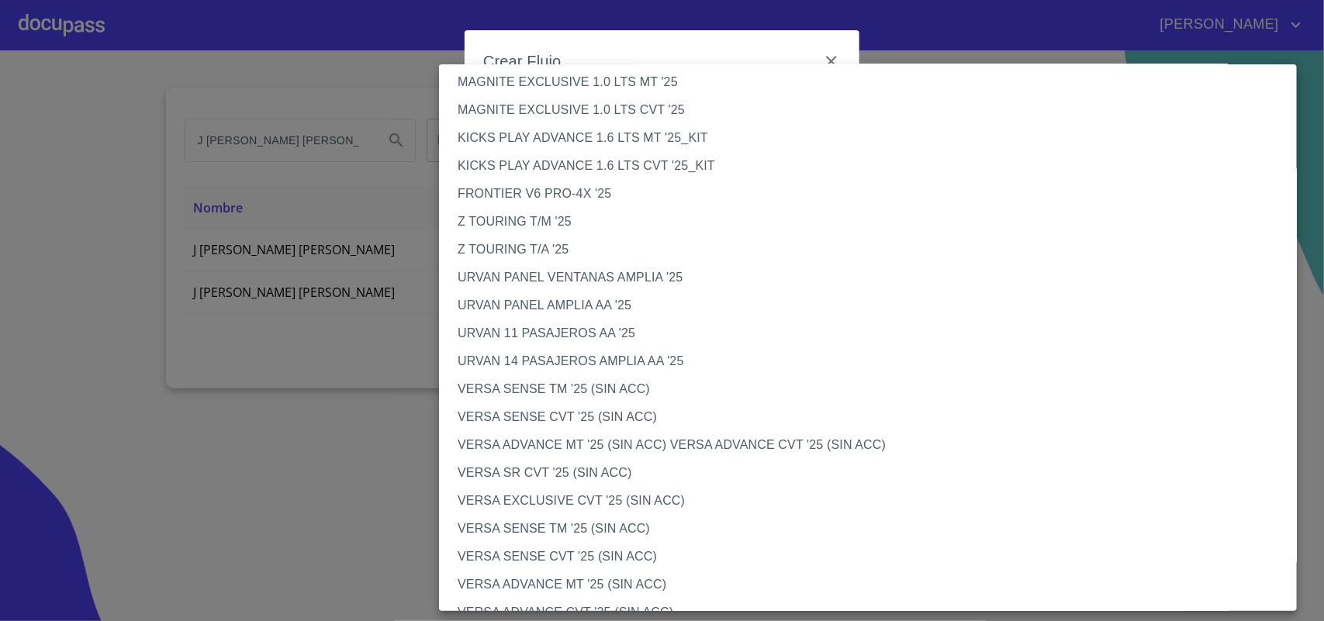
click at [576, 376] on li "VERSA SENSE TM '25 (SIN ACC)" at bounding box center [875, 389] width 873 height 28
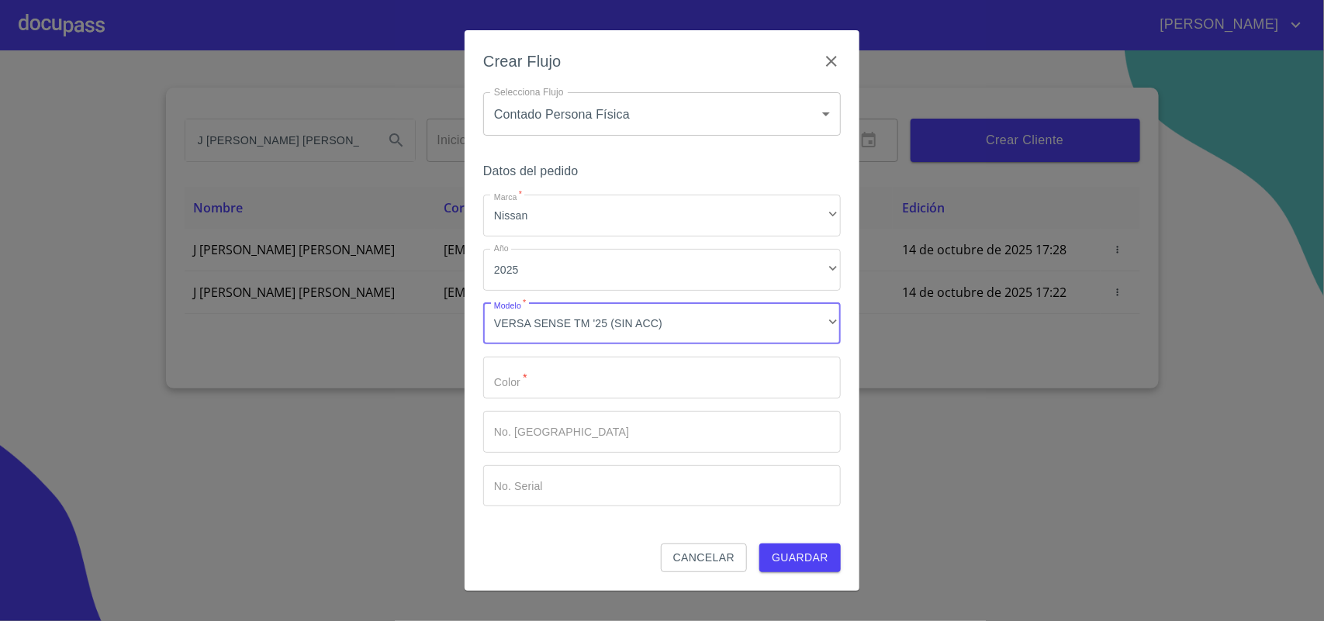
click at [560, 396] on input "Marca   *" at bounding box center [662, 378] width 358 height 42
type input "B"
type input "GRIS"
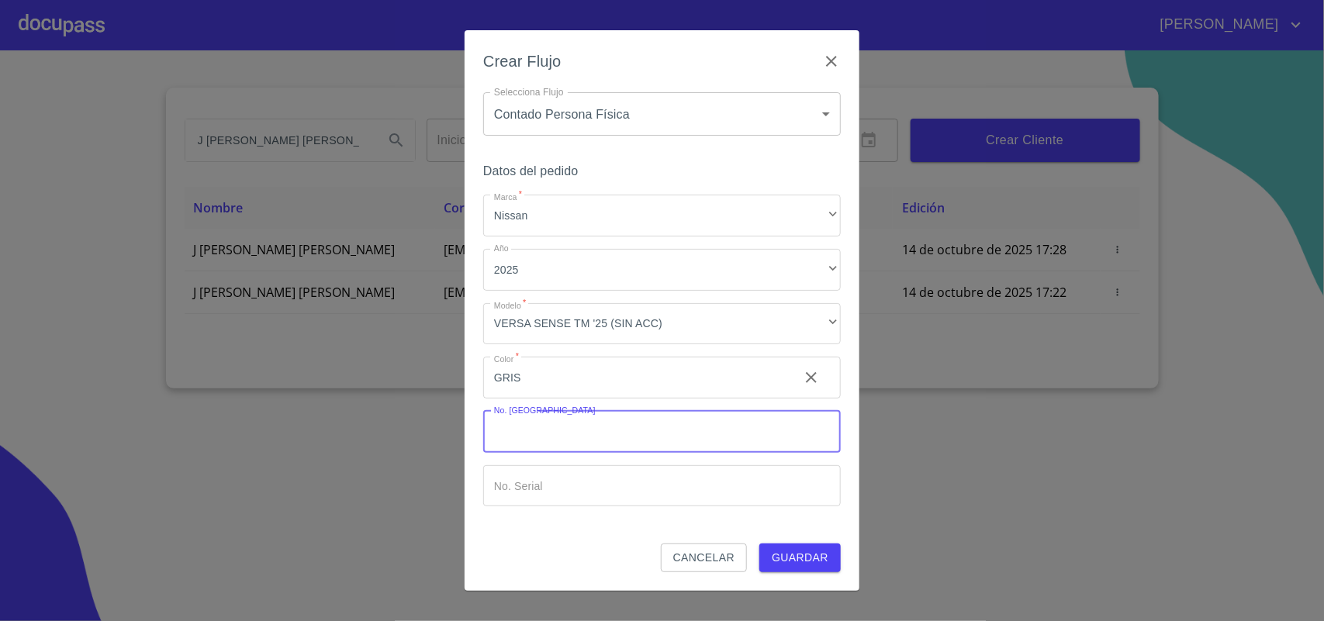
click at [832, 568] on button "Guardar" at bounding box center [799, 558] width 81 height 29
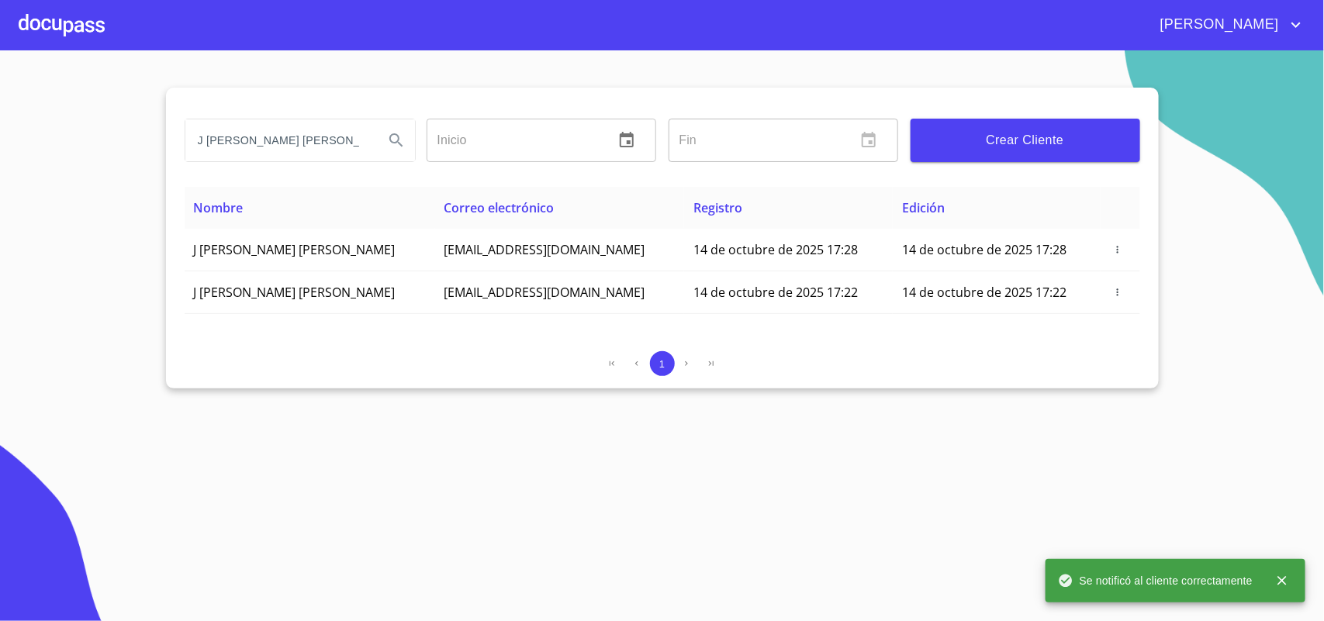
click at [82, 41] on div at bounding box center [62, 25] width 86 height 50
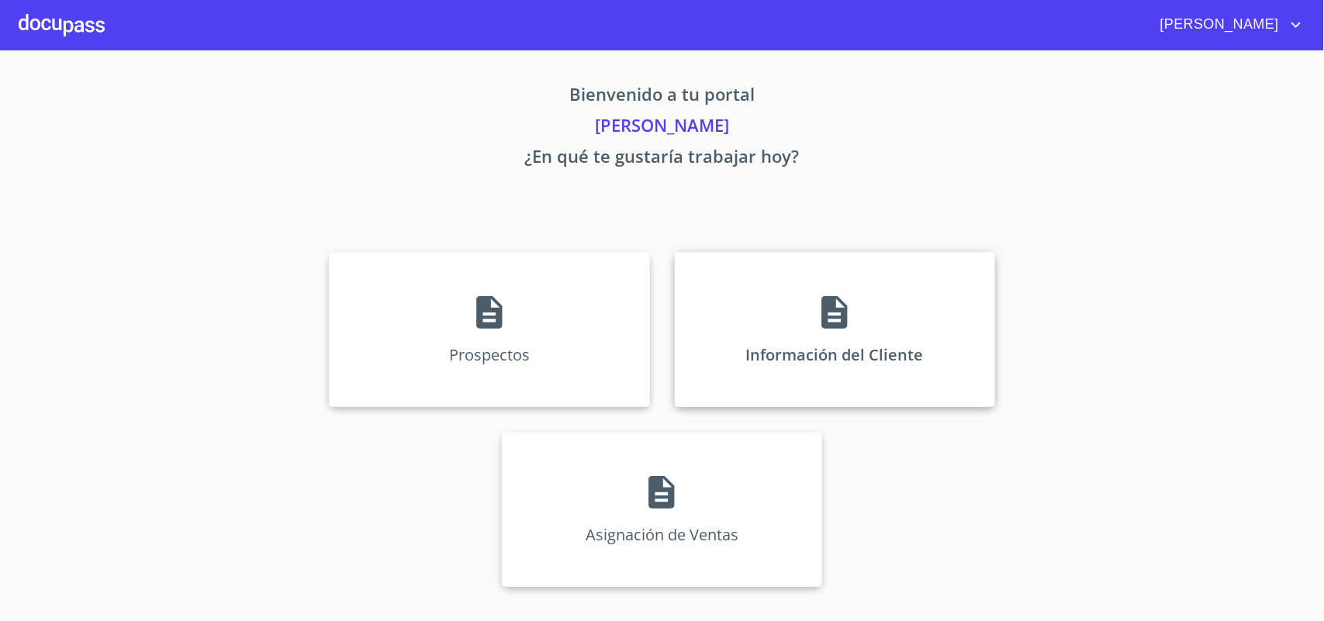
click at [904, 311] on div "Información del Cliente" at bounding box center [835, 329] width 320 height 155
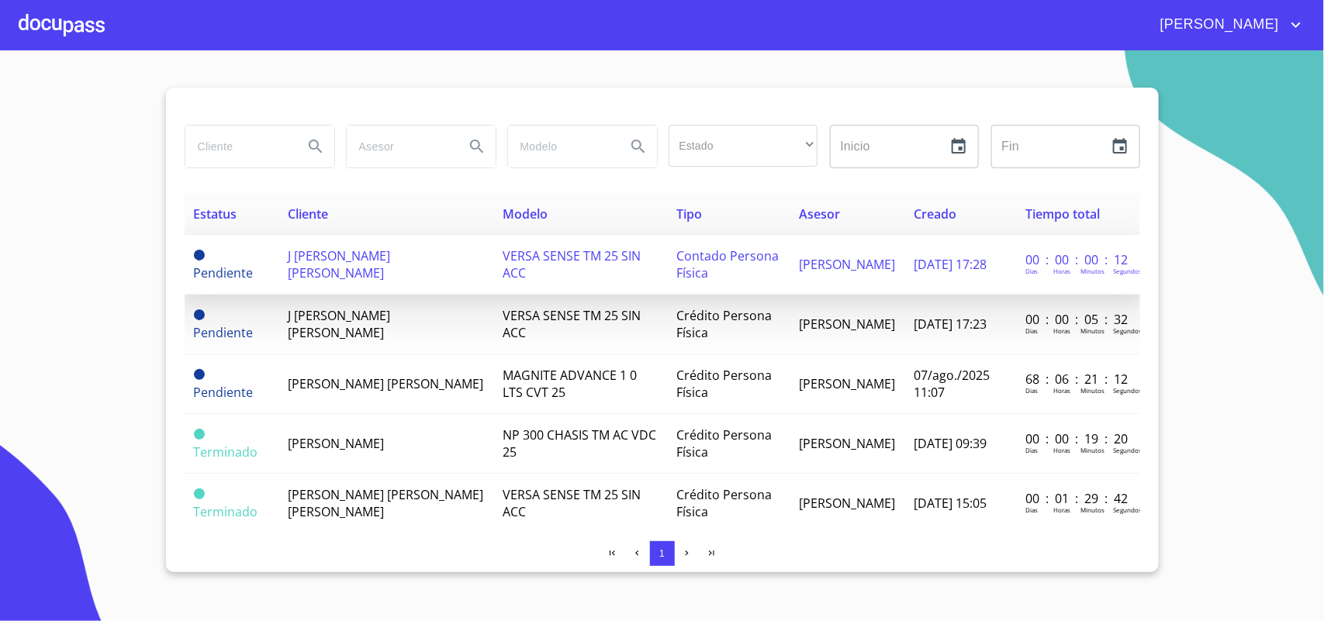
click at [357, 265] on span "J [PERSON_NAME] [PERSON_NAME]" at bounding box center [339, 264] width 102 height 34
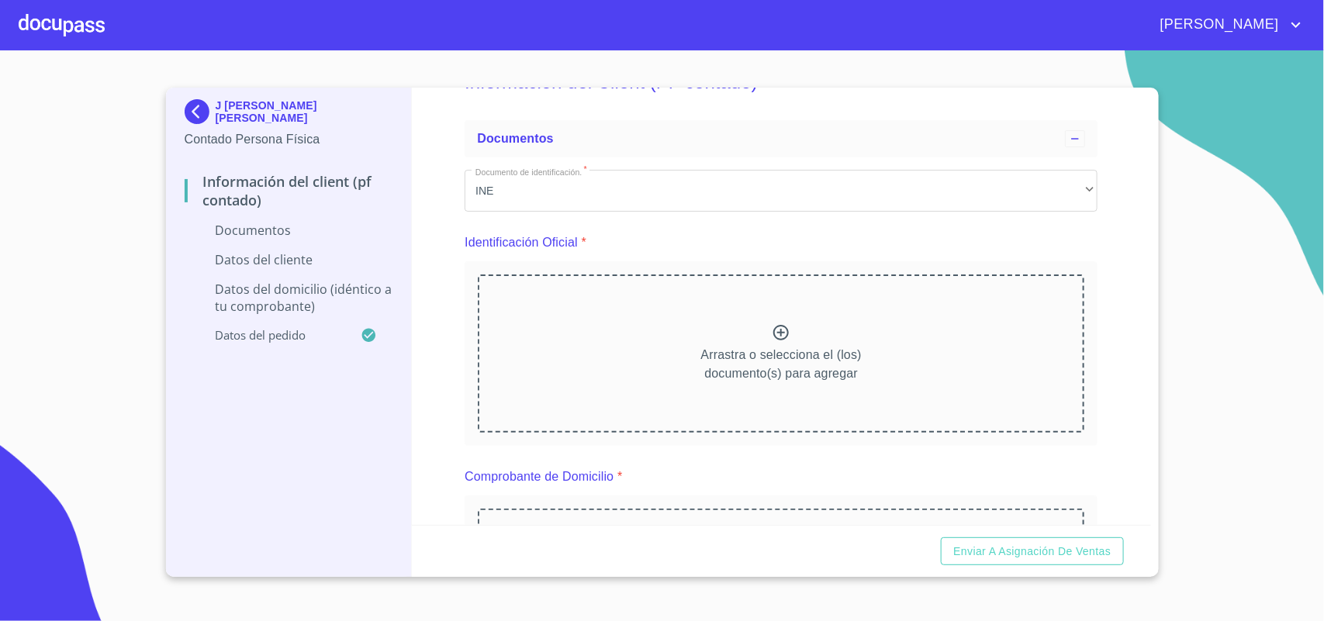
scroll to position [97, 0]
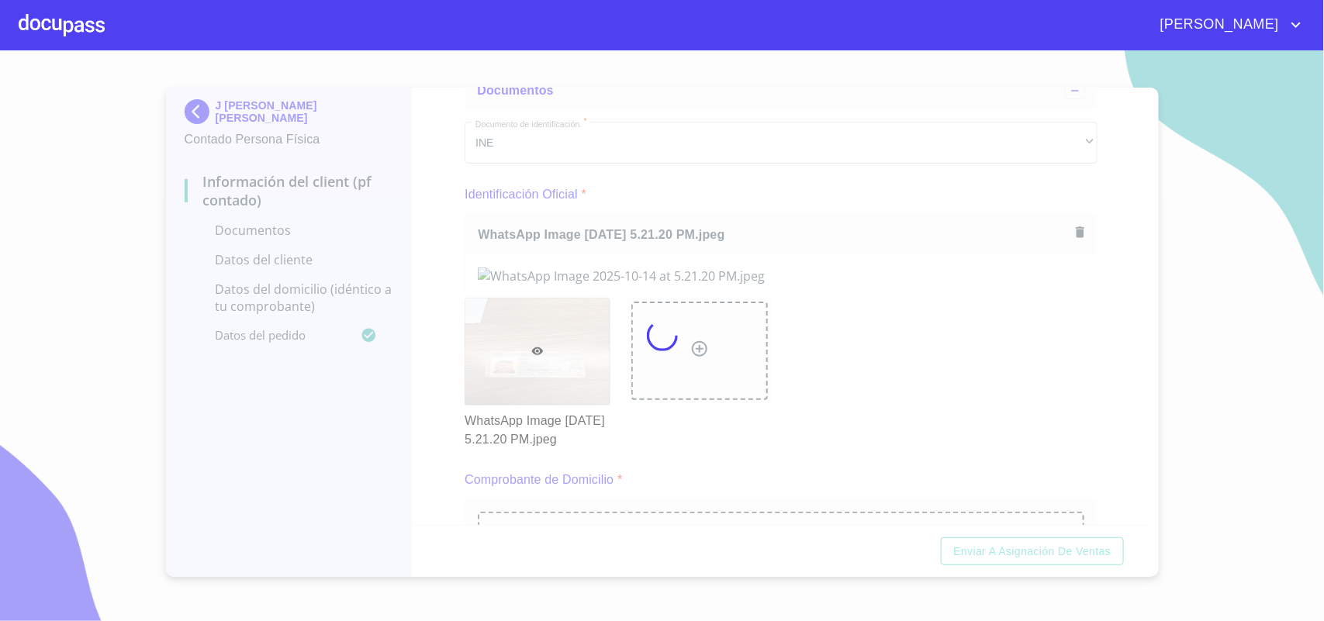
click at [1125, 388] on div at bounding box center [662, 335] width 1324 height 571
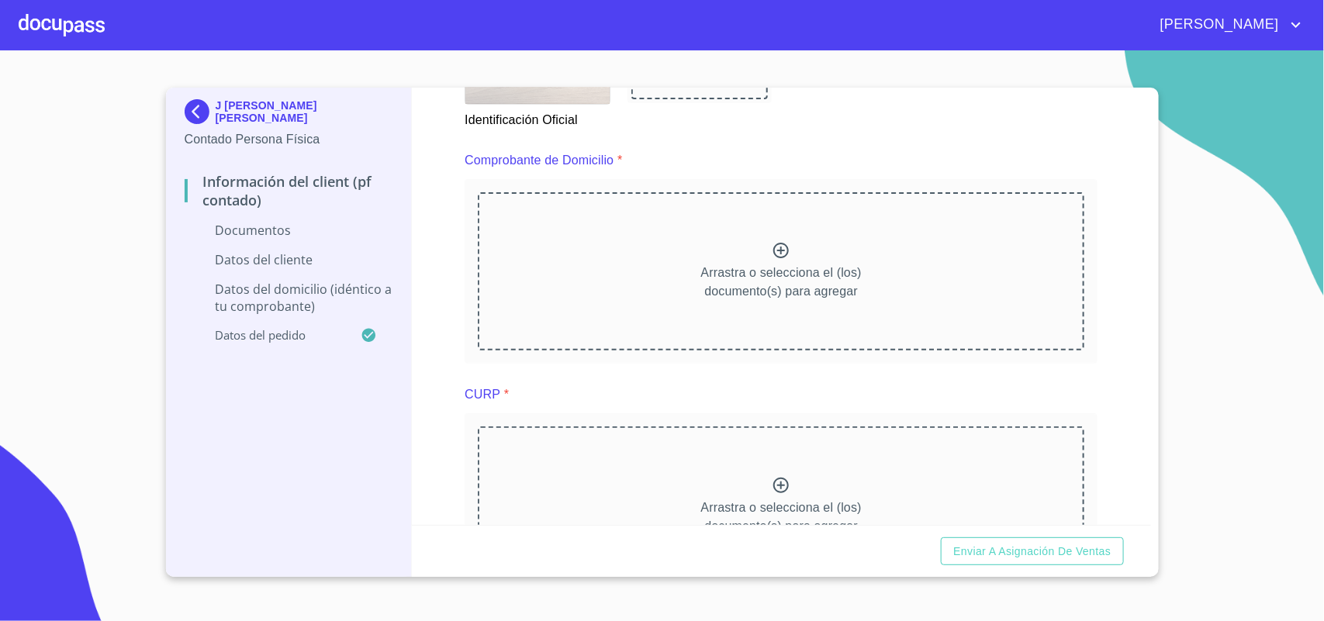
scroll to position [679, 0]
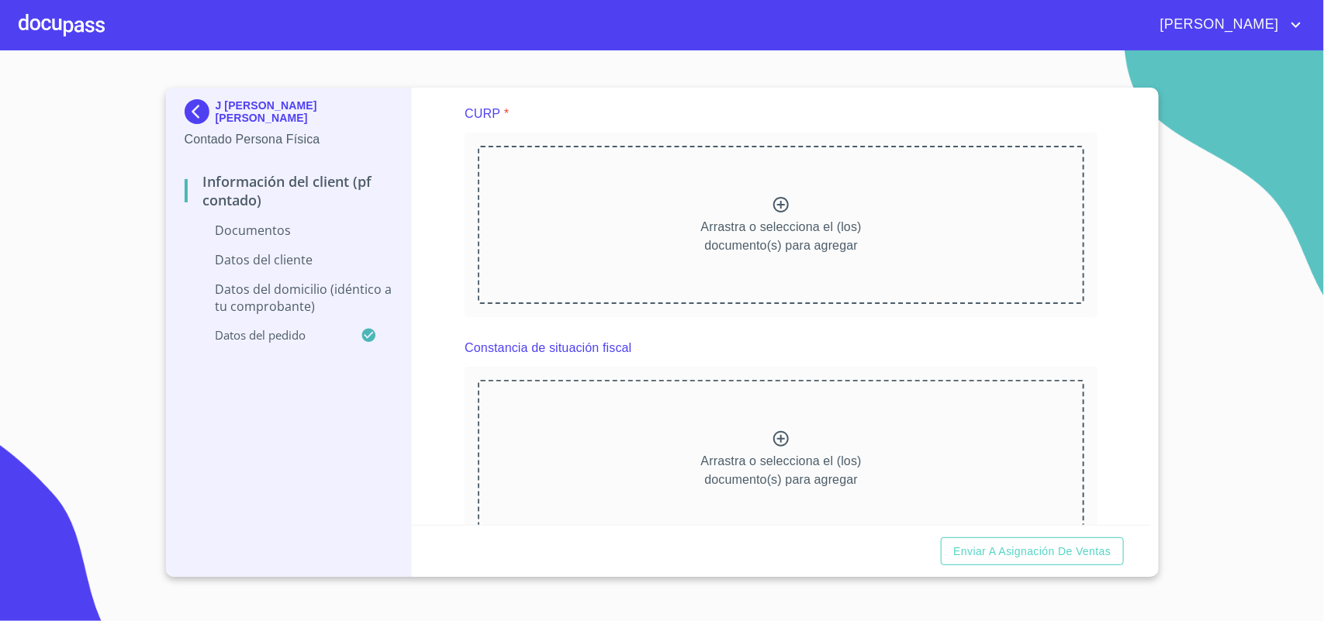
click at [1104, 384] on div "Información del Client (PF contado) Documentos Documento de identificación.   *…" at bounding box center [781, 307] width 739 height 438
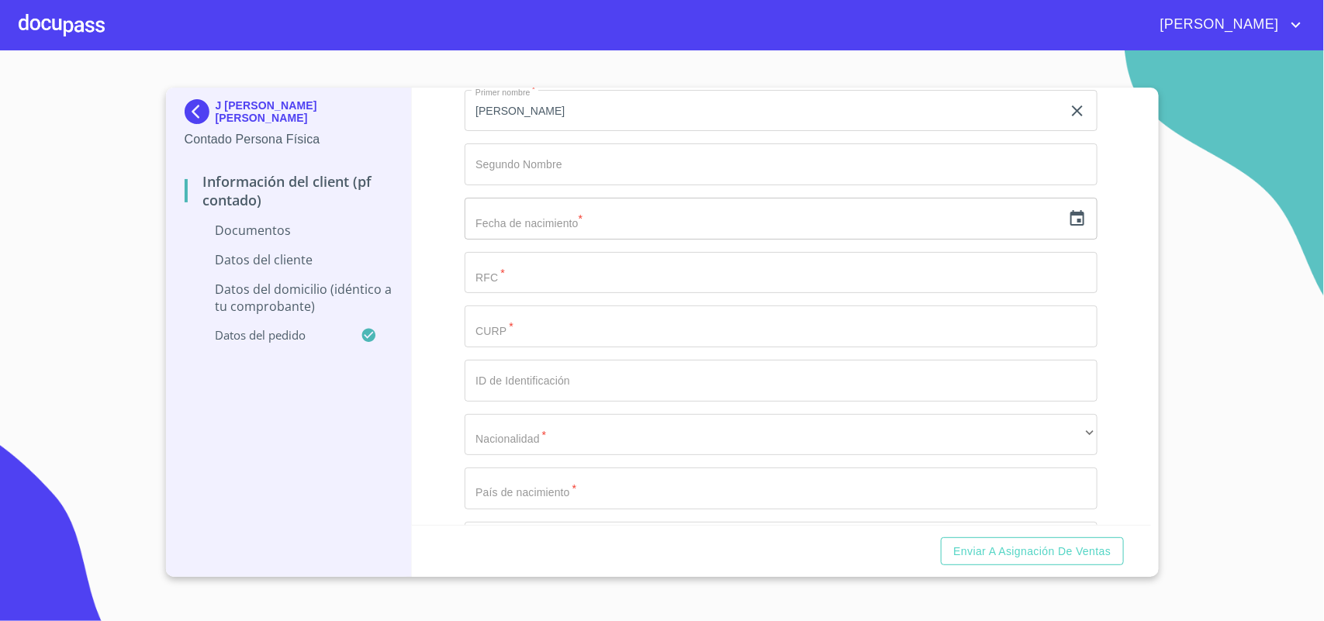
scroll to position [1358, 0]
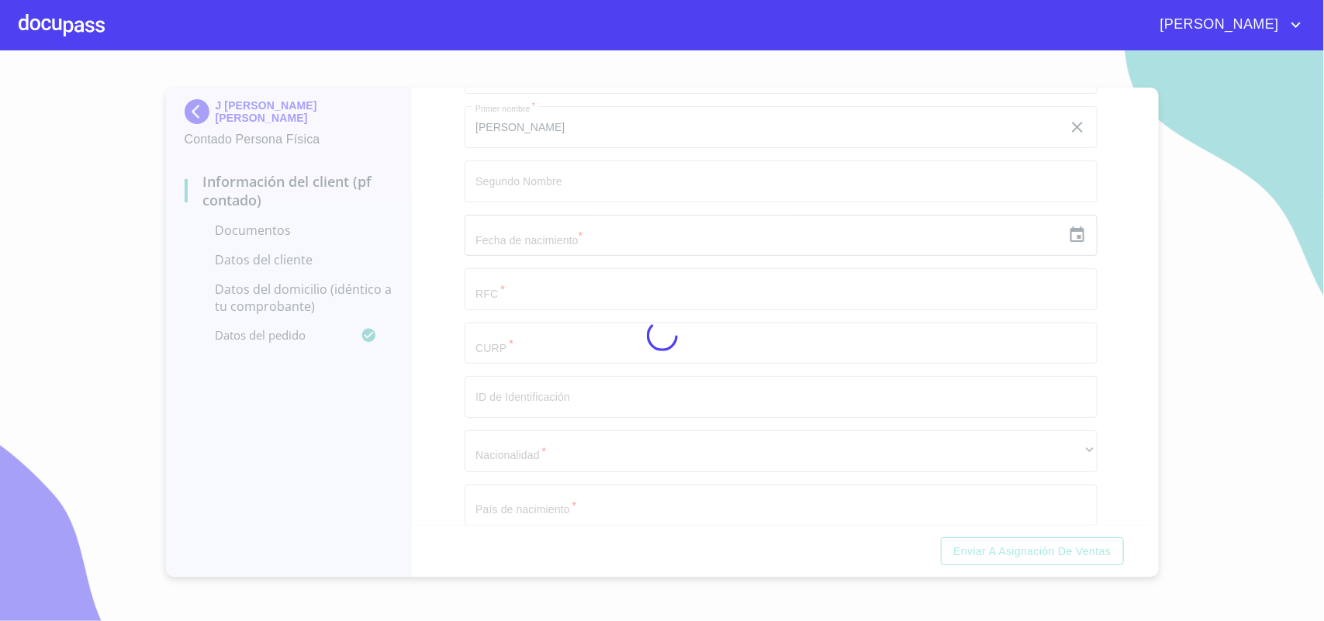
click at [1095, 365] on div at bounding box center [662, 335] width 1324 height 571
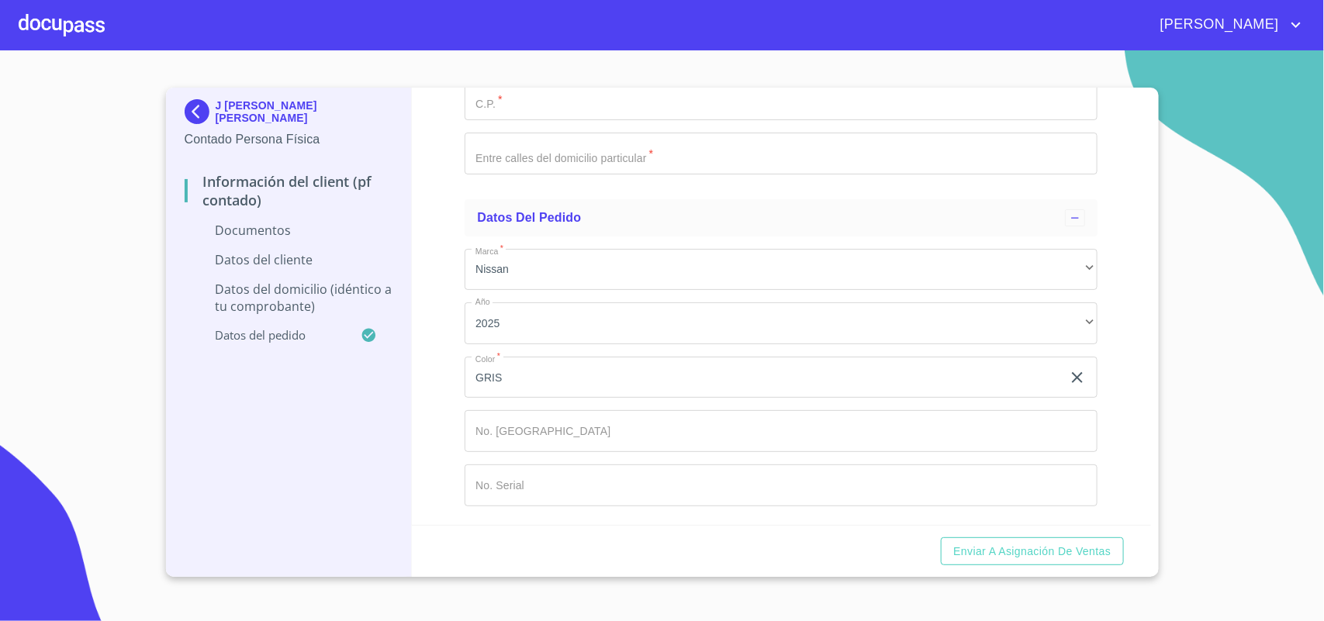
scroll to position [2812, 0]
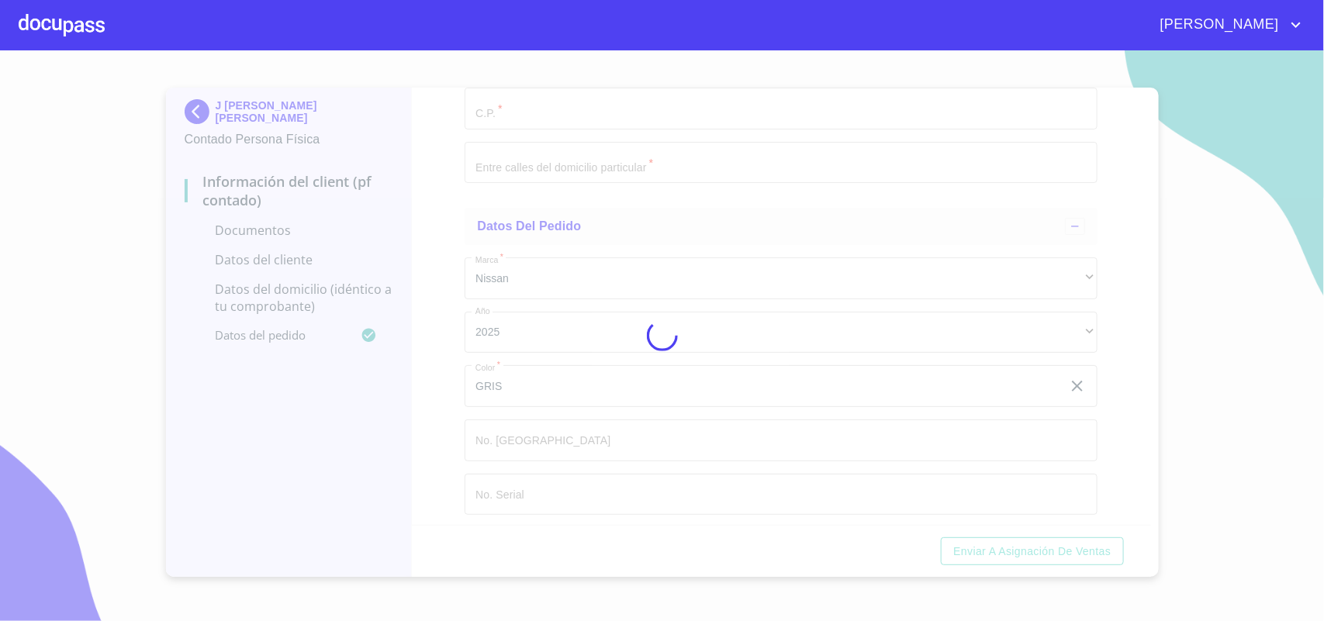
click at [757, 123] on div at bounding box center [662, 335] width 1324 height 571
click at [1104, 381] on div at bounding box center [662, 335] width 1324 height 571
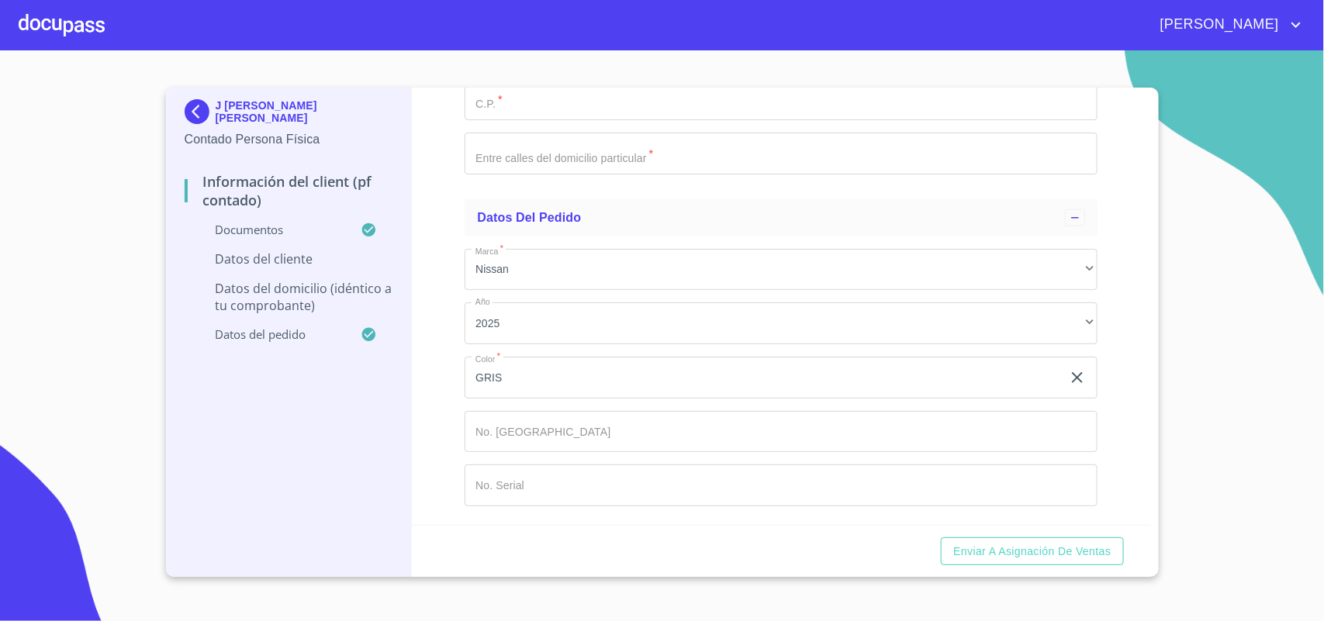
scroll to position [4267, 0]
click at [941, 538] on button "Enviar a Asignación de Ventas" at bounding box center [1032, 552] width 182 height 29
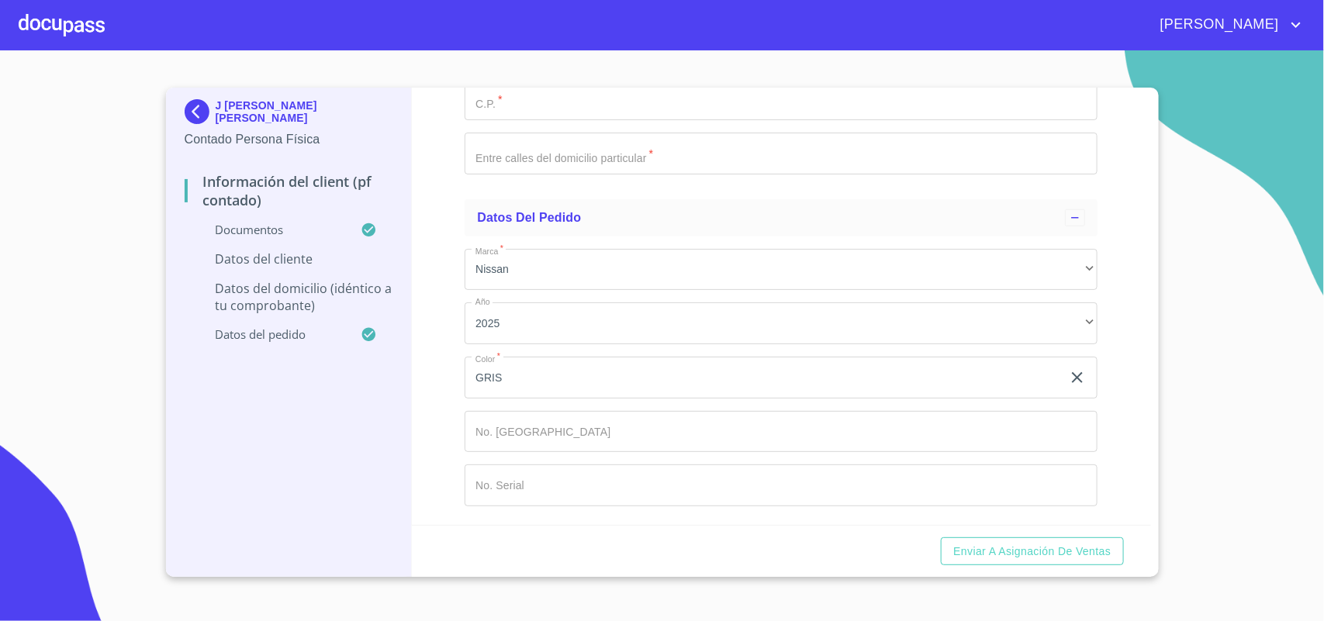
scroll to position [4260, 0]
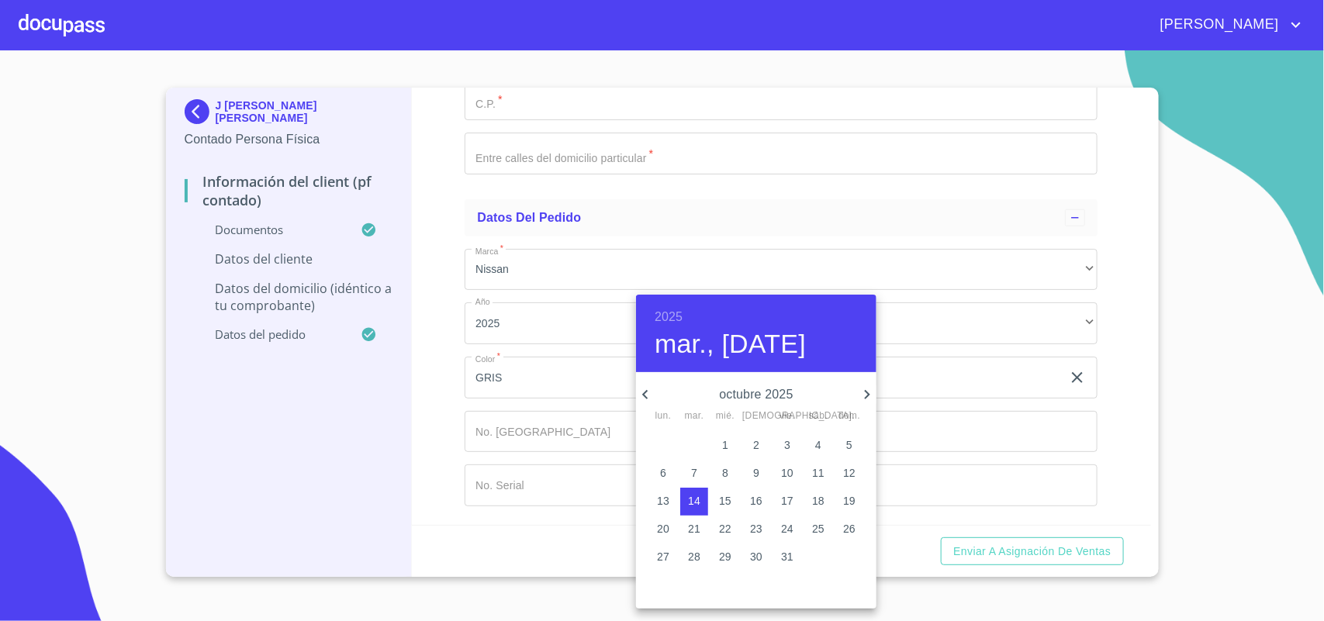
click at [661, 317] on h6 "2025" at bounding box center [669, 317] width 28 height 22
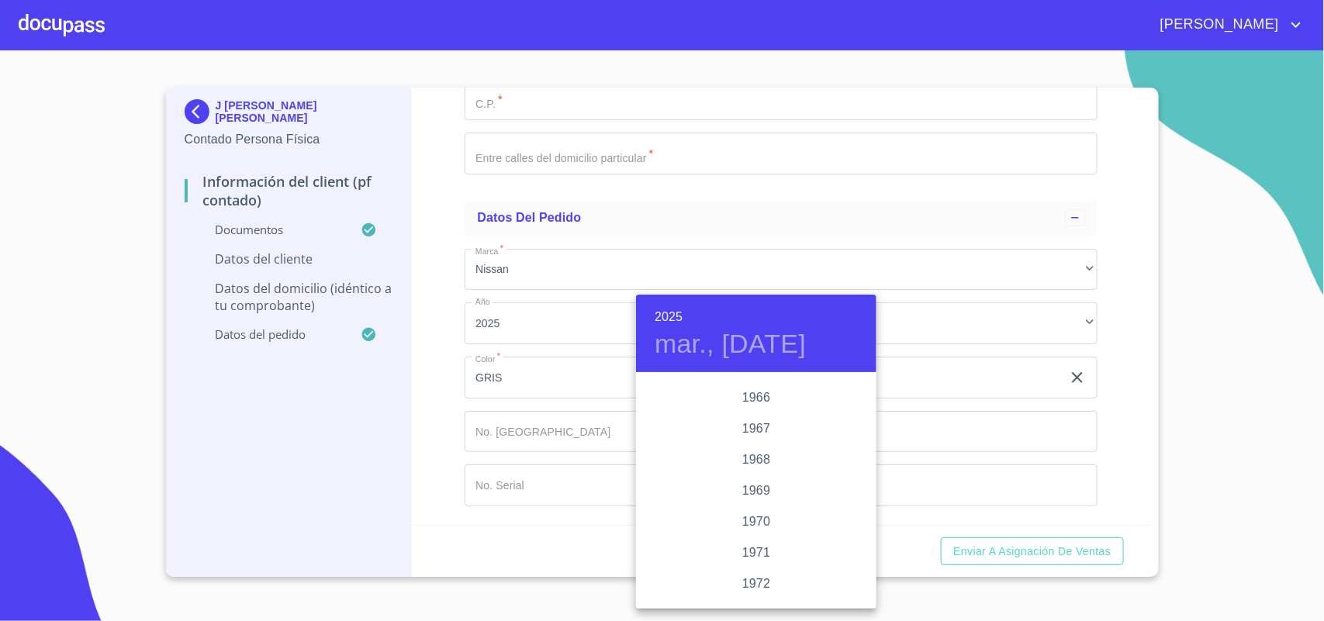
scroll to position [1071, 0]
click at [757, 462] on div "1962" at bounding box center [756, 467] width 240 height 31
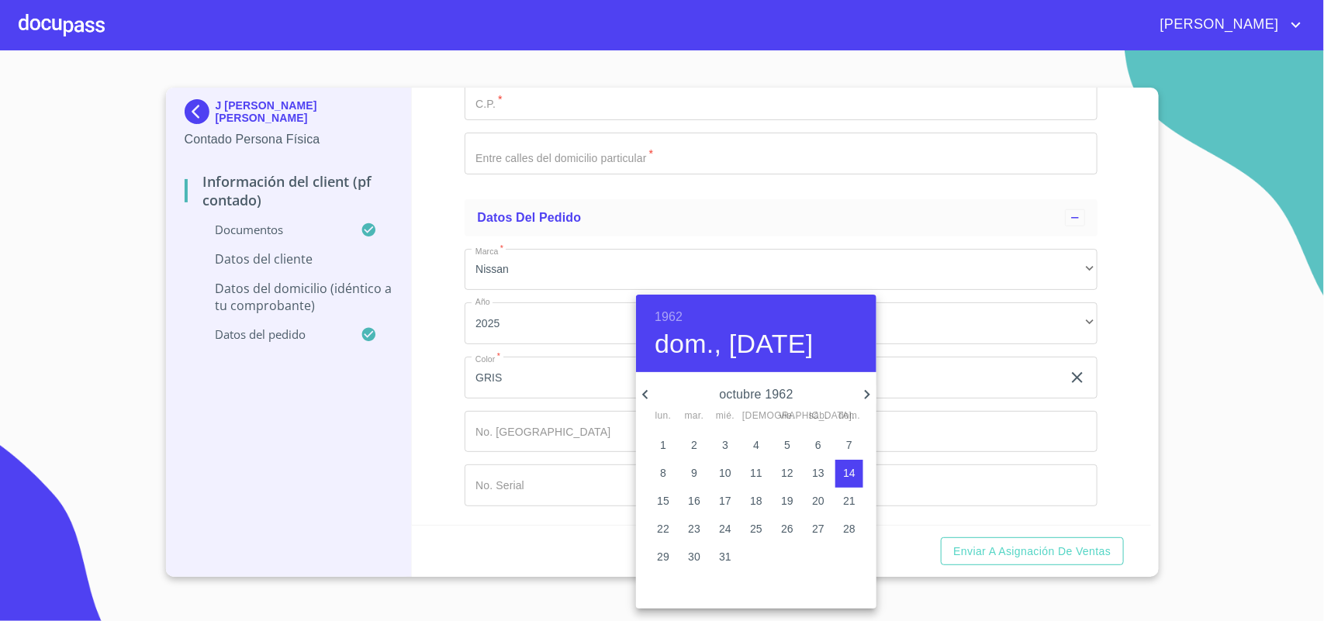
click at [646, 389] on icon "button" at bounding box center [645, 395] width 19 height 19
click at [646, 390] on icon "button" at bounding box center [645, 395] width 19 height 19
click at [646, 392] on icon "button" at bounding box center [644, 394] width 5 height 9
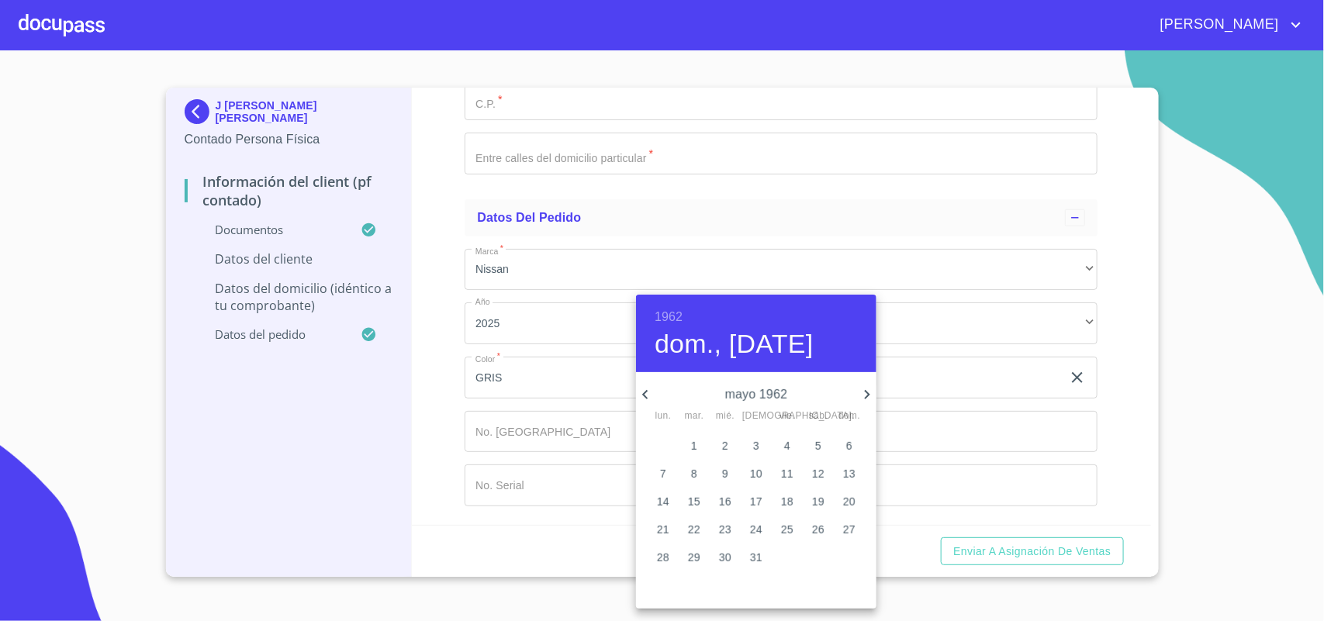
click at [646, 392] on icon "button" at bounding box center [644, 394] width 5 height 9
click at [646, 389] on icon "button" at bounding box center [645, 395] width 19 height 19
click at [733, 526] on span "24" at bounding box center [725, 529] width 28 height 16
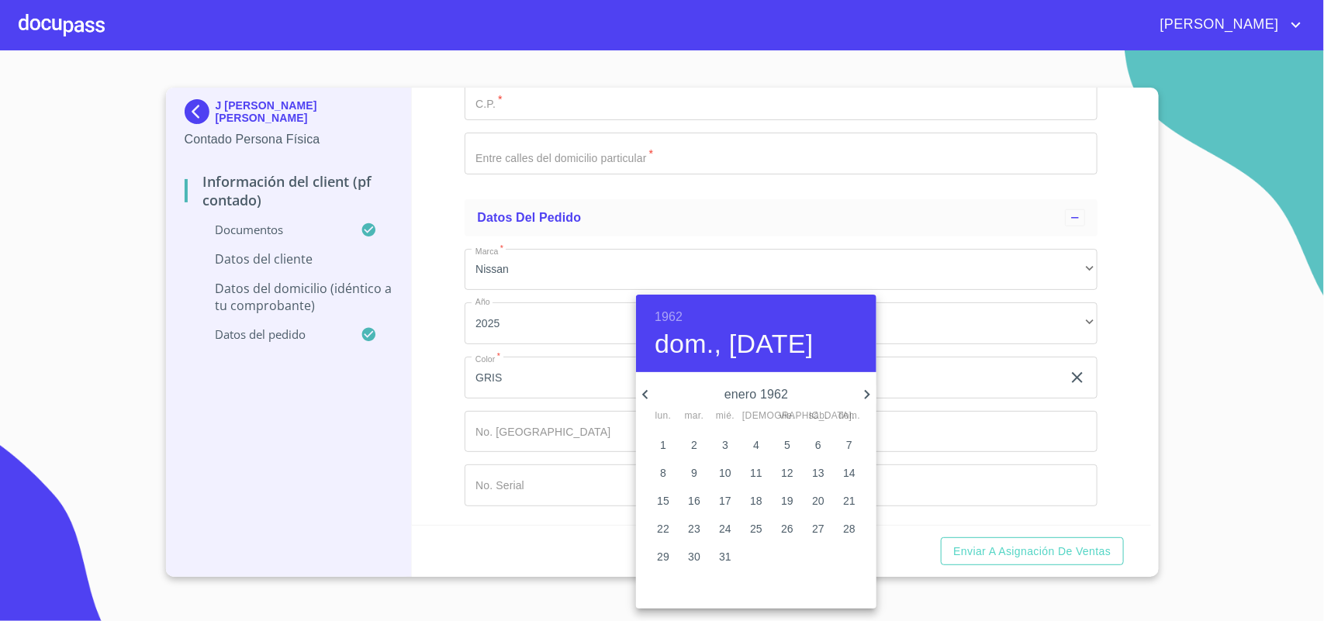
type input "24 de ene. de 1962"
click at [455, 335] on div at bounding box center [662, 310] width 1324 height 621
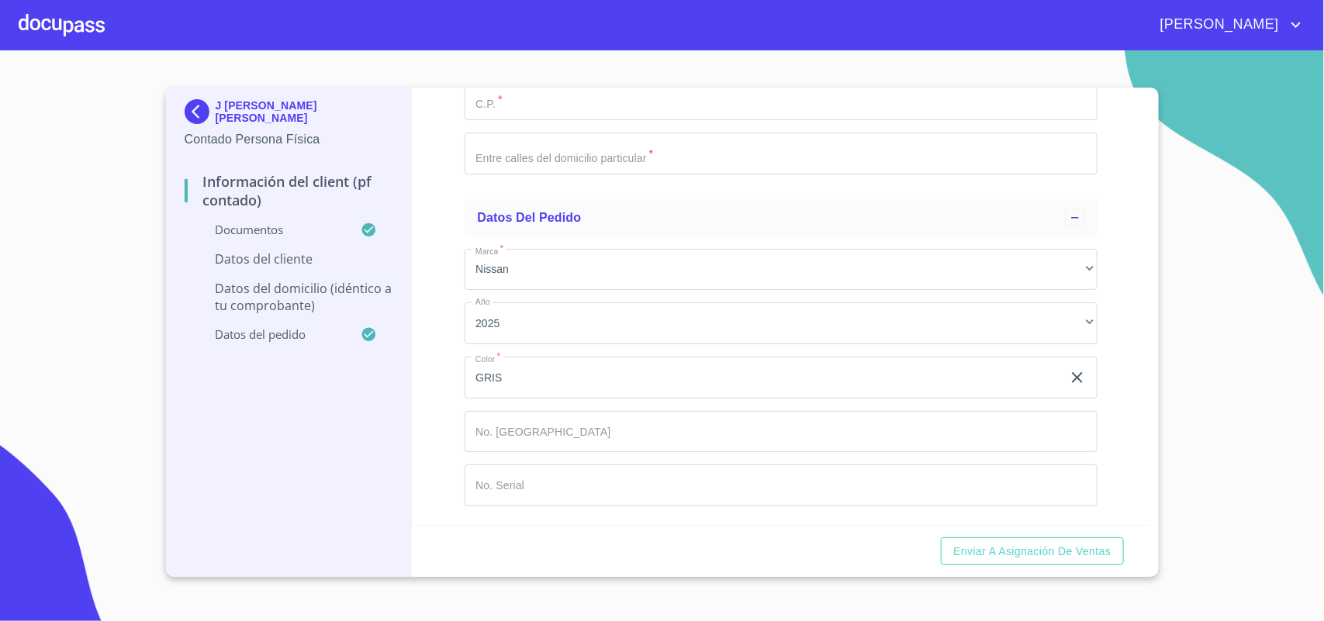
scroll to position [4357, 0]
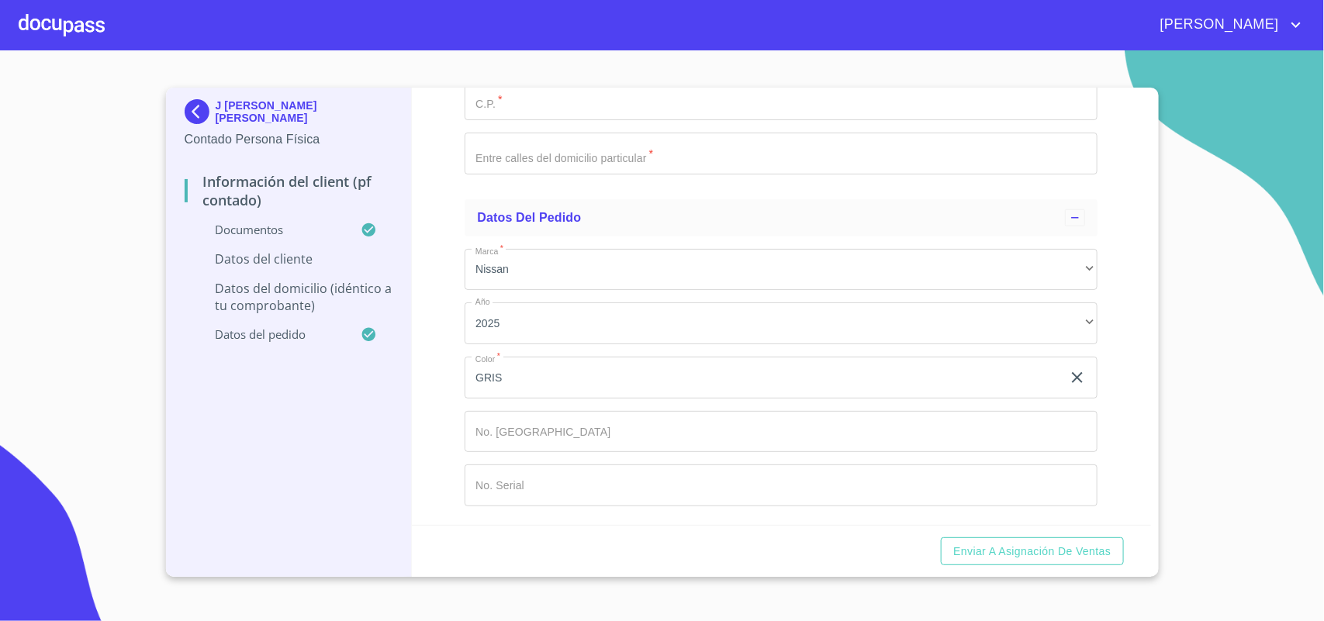
drag, startPoint x: 576, startPoint y: 257, endPoint x: 576, endPoint y: 233, distance: 23.3
drag, startPoint x: 576, startPoint y: 258, endPoint x: 599, endPoint y: 272, distance: 26.5
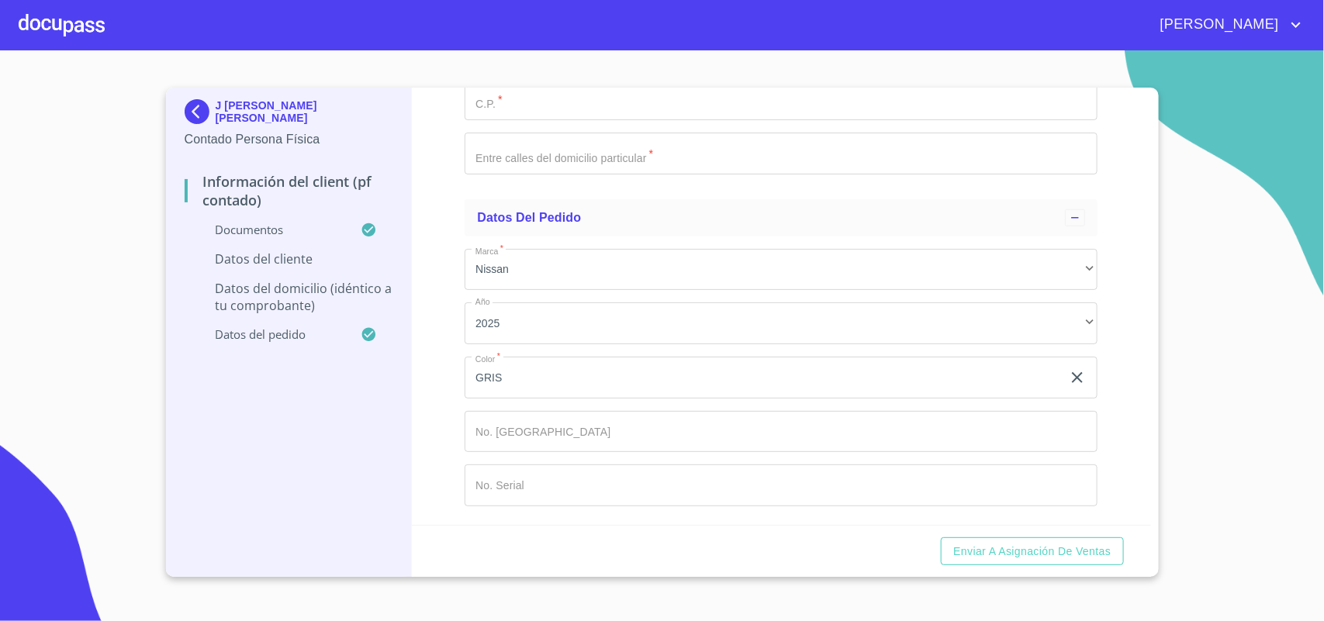
type input "AULJ620124HJCGCS09"
drag, startPoint x: 657, startPoint y: 254, endPoint x: 266, endPoint y: 275, distance: 391.5
click at [266, 275] on div "J [PERSON_NAME] [PERSON_NAME] Persona Física Información del Client (PF contado…" at bounding box center [658, 332] width 985 height 489
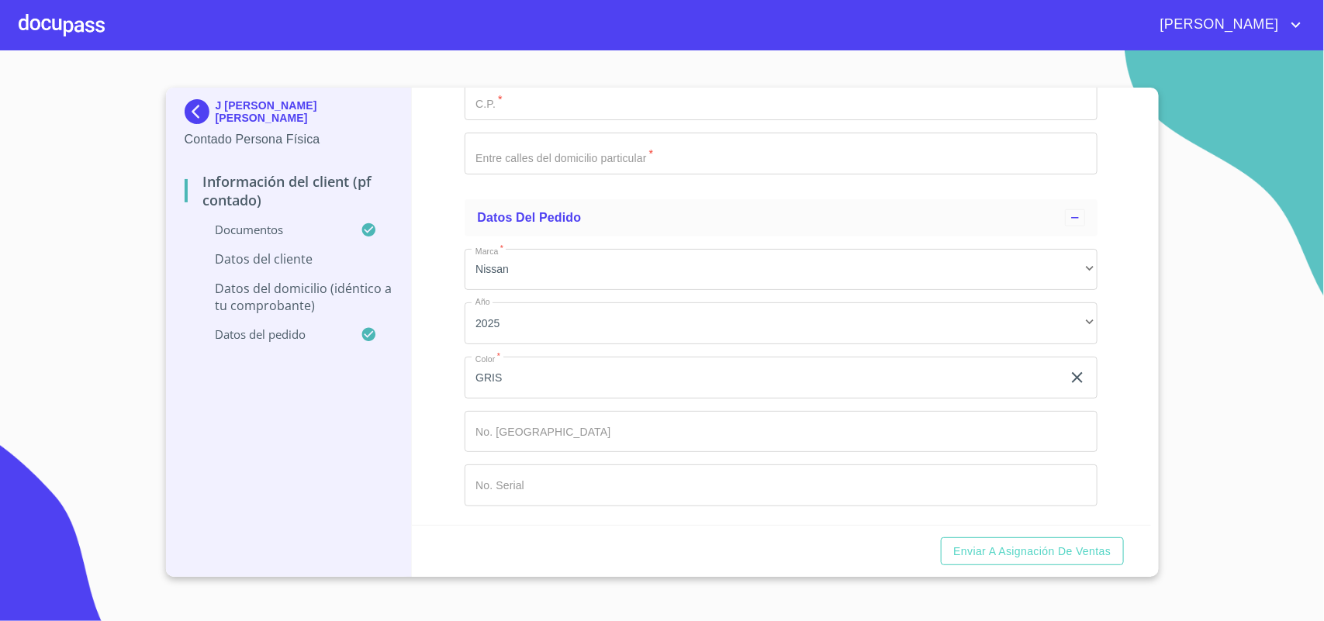
paste input "AULJ620124HJCGCS09"
type input "AULJ620124HJCGCS09"
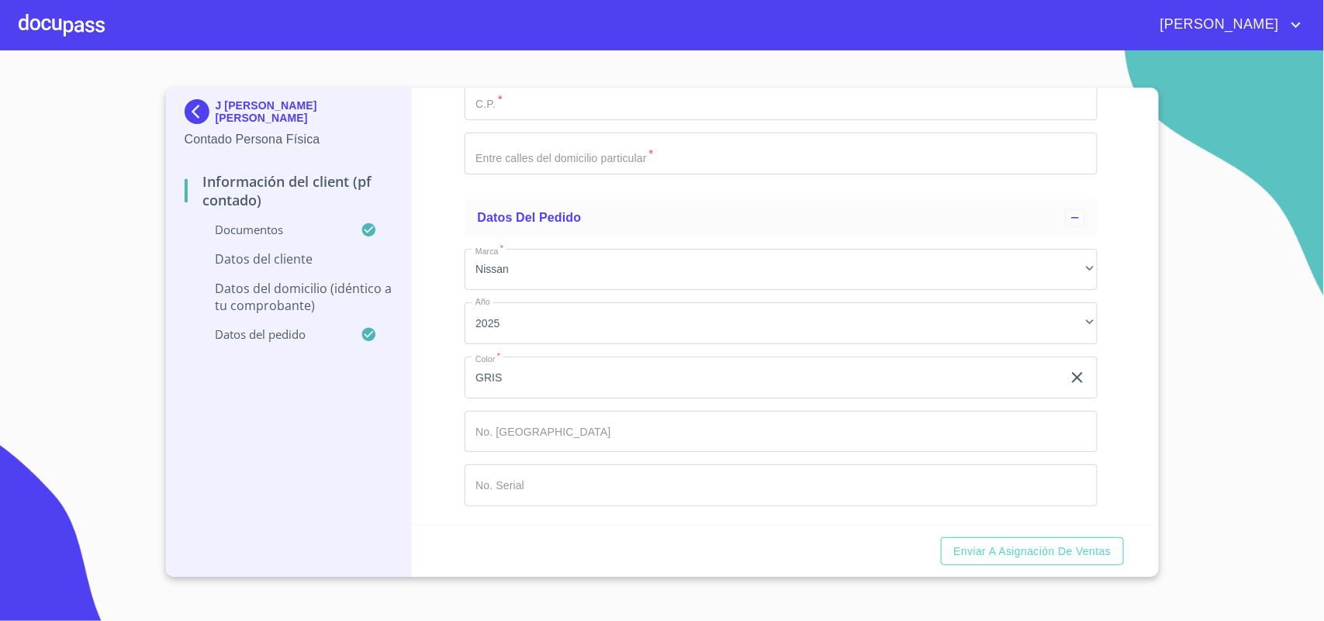
scroll to position [4454, 0]
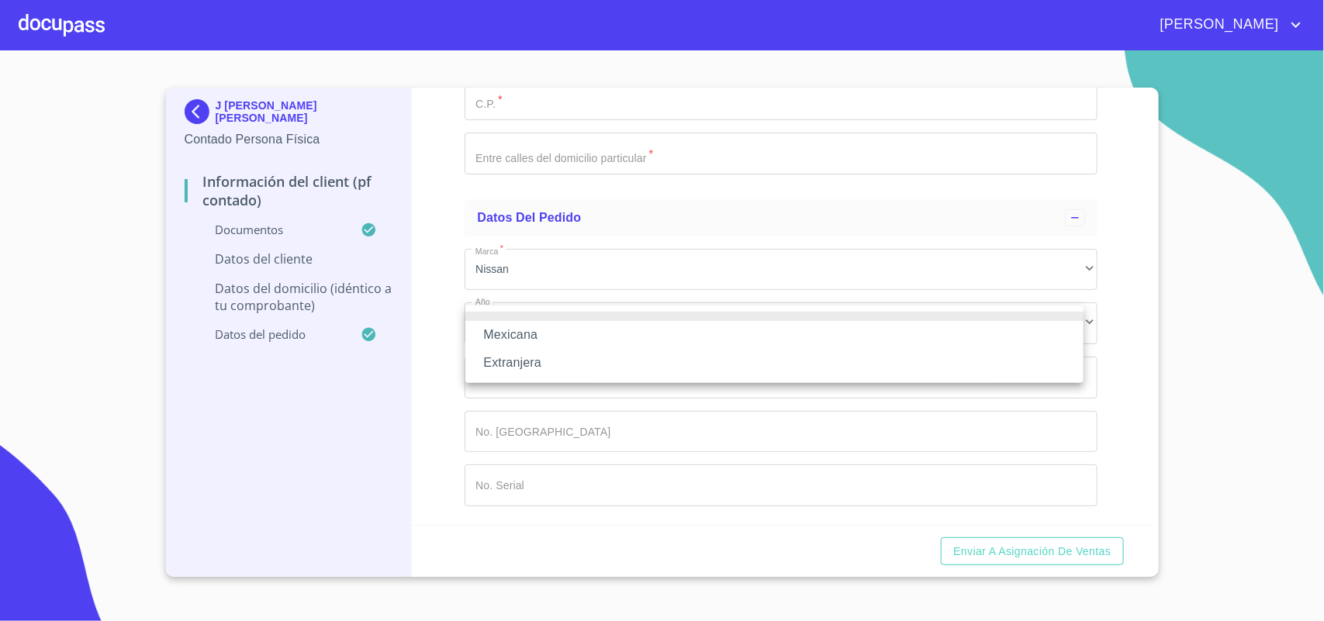
click at [543, 334] on li "Mexicana" at bounding box center [774, 335] width 618 height 28
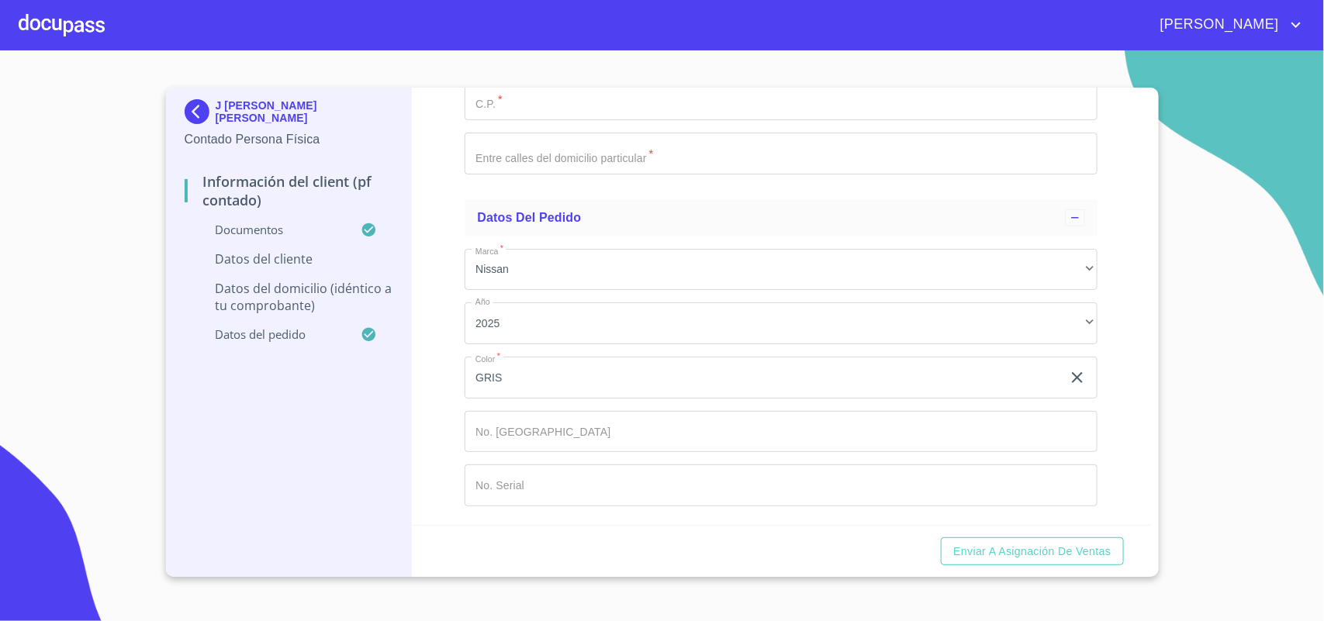
type input "[GEOGRAPHIC_DATA]"
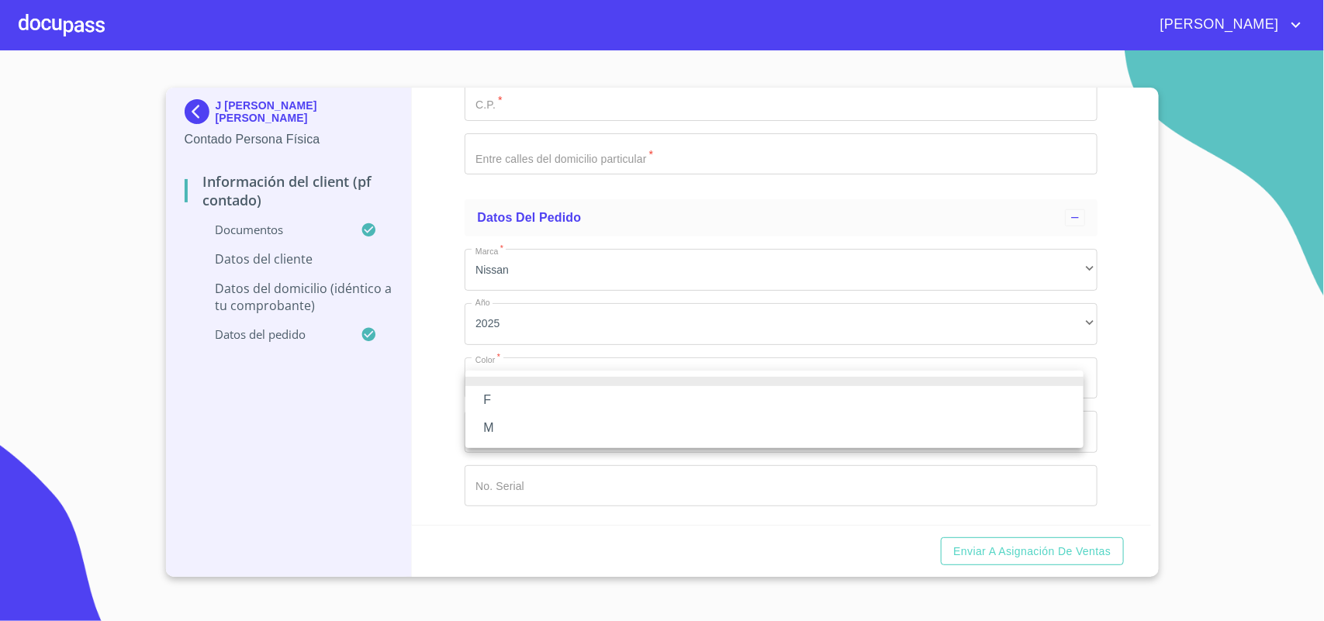
click at [662, 427] on li "M" at bounding box center [774, 428] width 618 height 28
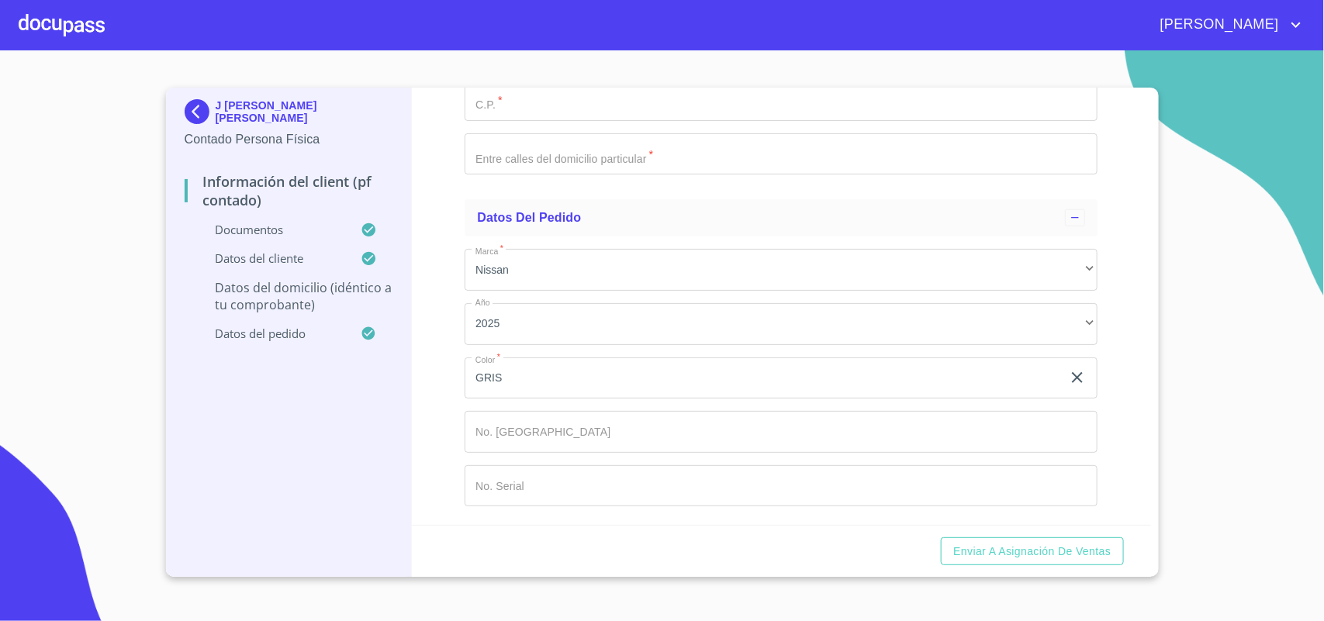
scroll to position [4357, 0]
drag, startPoint x: 569, startPoint y: 264, endPoint x: 0, endPoint y: 206, distance: 571.5
click at [0, 208] on section "J [PERSON_NAME] [PERSON_NAME] Persona Física Información del Client (PF contado…" at bounding box center [662, 335] width 1324 height 571
type input "AULJ620124UQ5"
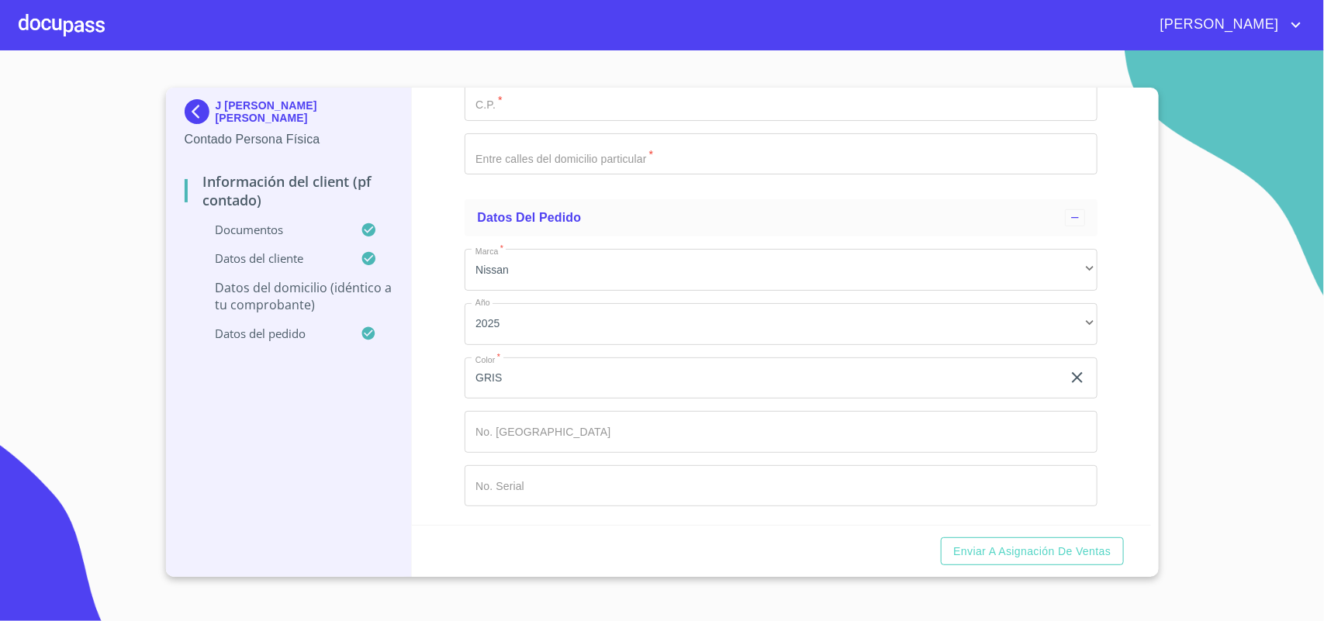
click at [456, 346] on div "Información del Client (PF contado) Documentos Documento de identificación.   *…" at bounding box center [781, 307] width 739 height 438
type input "[PERSON_NAME] [PERSON_NAME]"
type input "65"
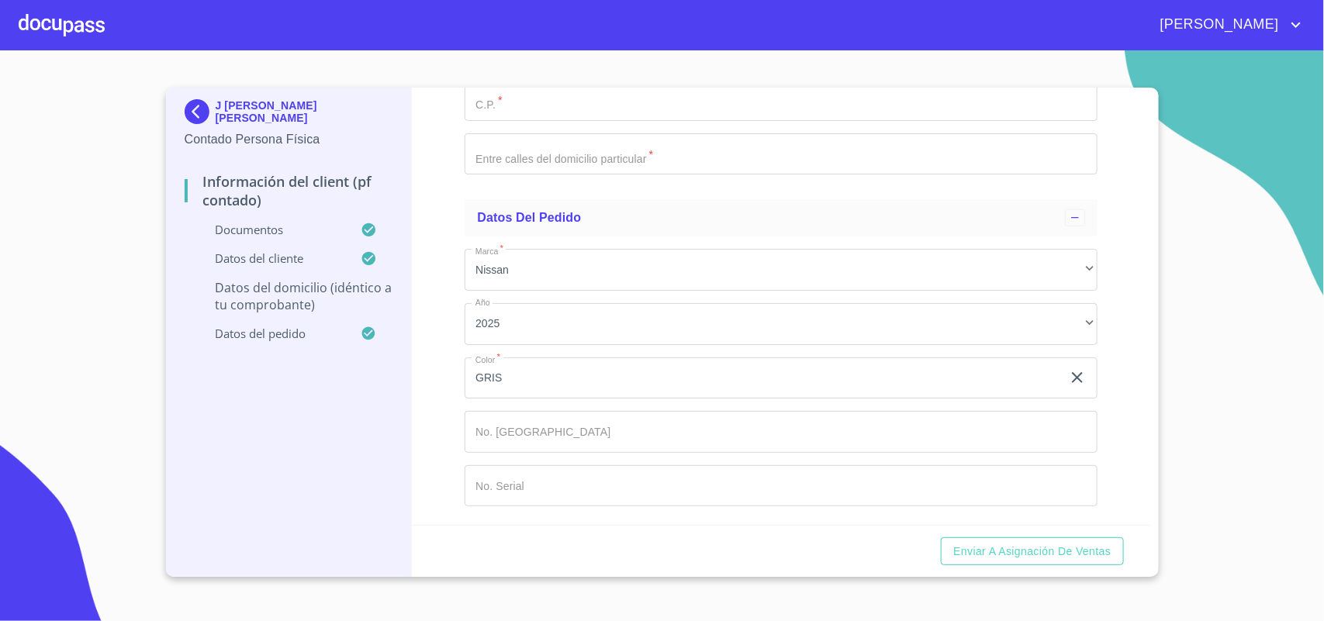
type input "[GEOGRAPHIC_DATA][PERSON_NAME]"
type input "m"
type input "[GEOGRAPHIC_DATA]"
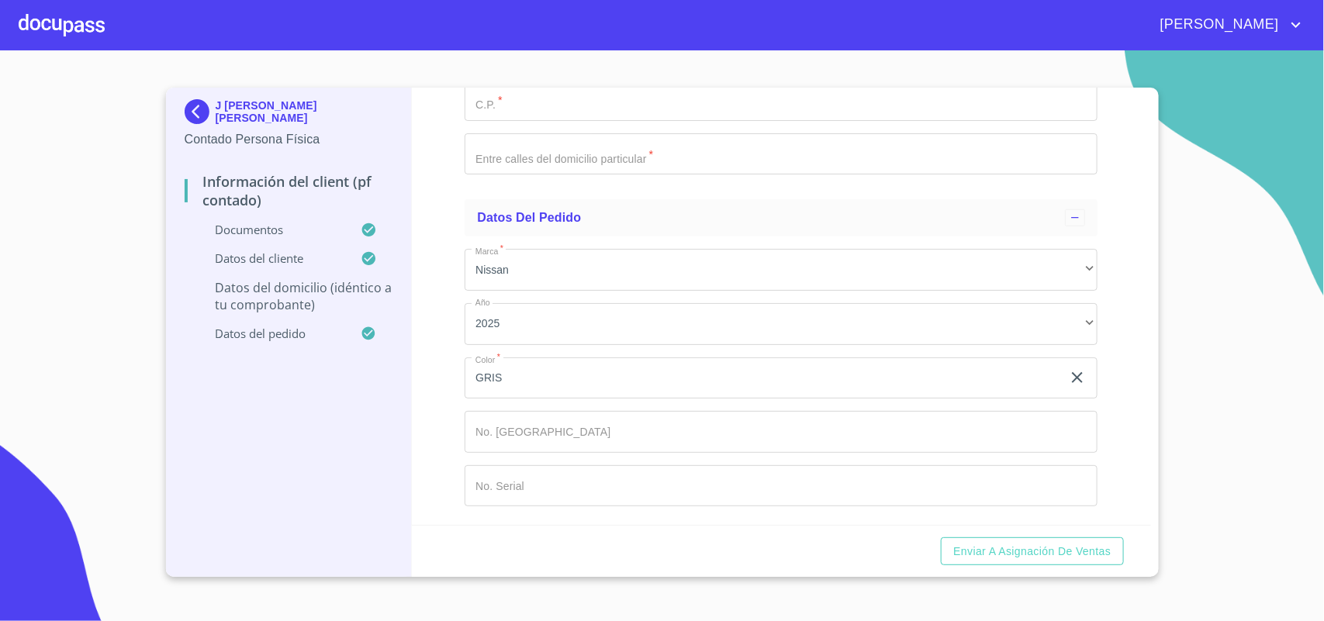
scroll to position [4973, 0]
type input "ZAPOPAN"
click at [576, 67] on div "​" at bounding box center [781, 46] width 633 height 42
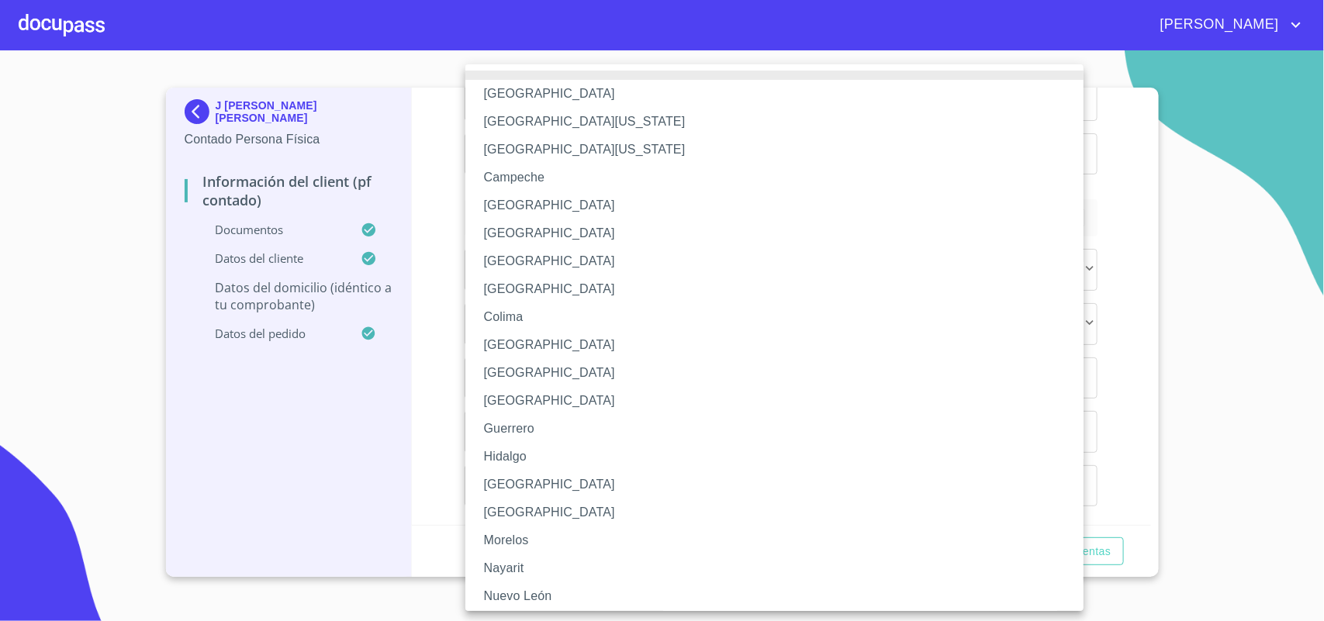
click at [555, 486] on li "[GEOGRAPHIC_DATA]" at bounding box center [781, 485] width 633 height 28
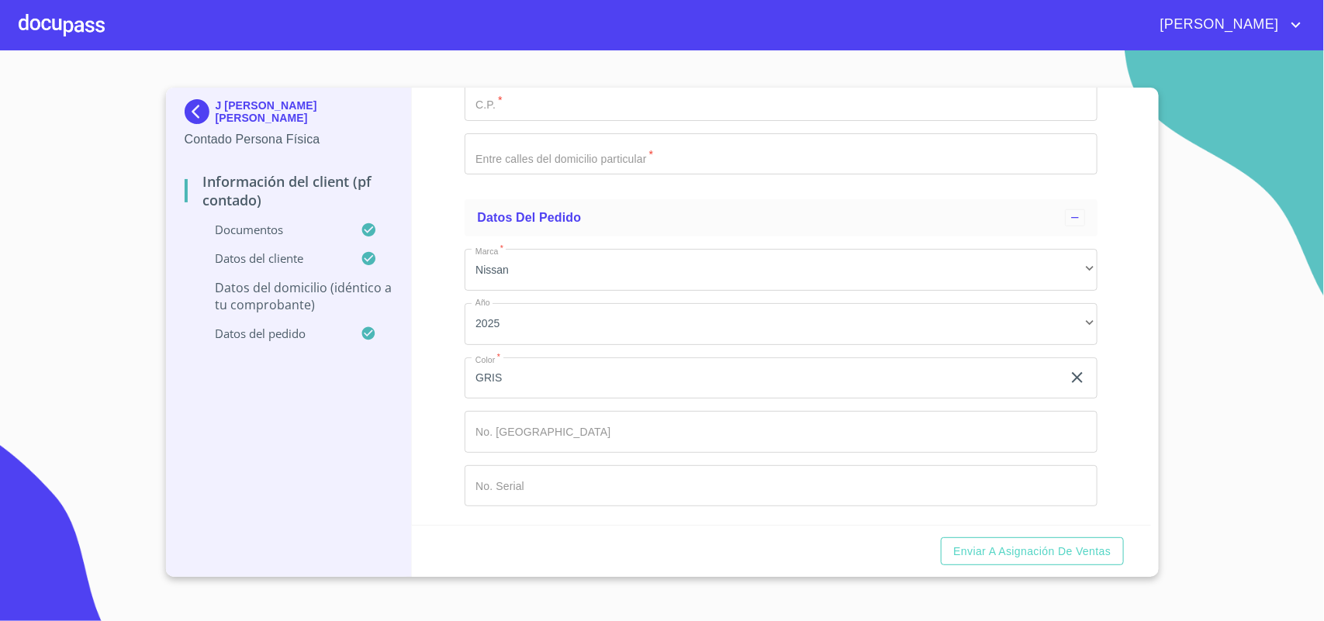
click at [1292, 308] on section "J [PERSON_NAME] [PERSON_NAME] Persona Física Información del Client (PF contado…" at bounding box center [662, 335] width 1324 height 571
click at [524, 121] on input "Documento de identificación.   *" at bounding box center [781, 100] width 633 height 42
type input "45230"
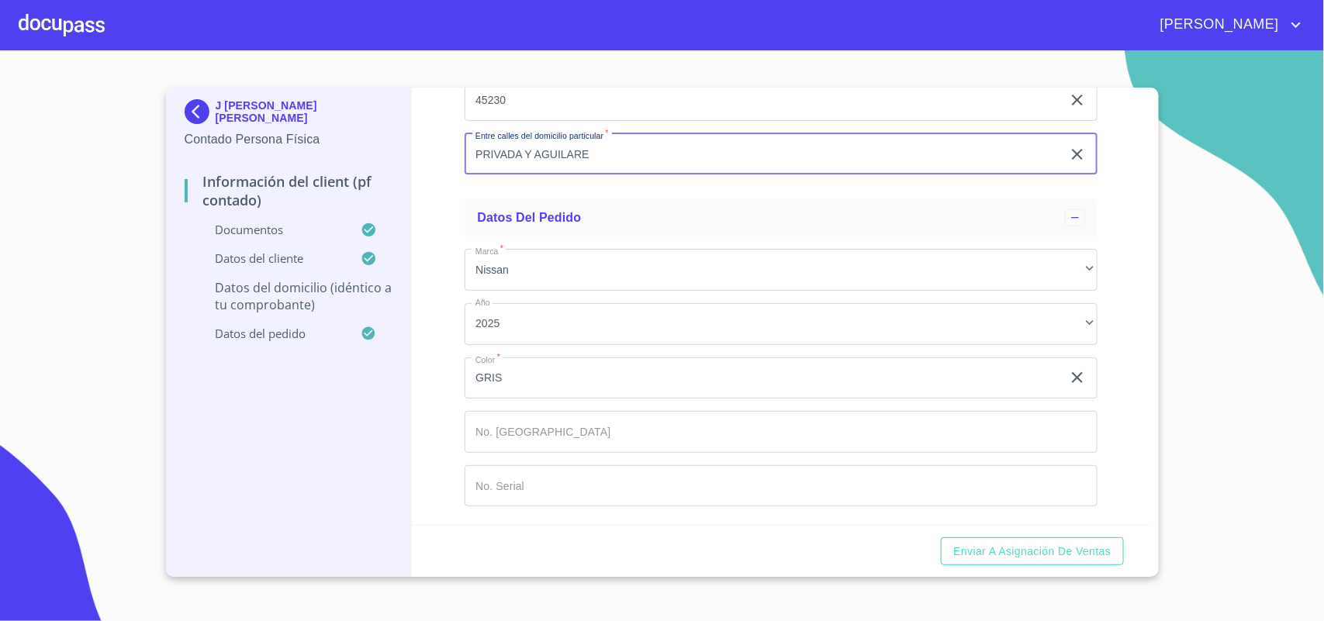
scroll to position [3976, 0]
type input "PRIVADA Y AGUILARE"
click at [1116, 499] on div "Información del Client (PF contado) Documentos Documento de identificación.   *…" at bounding box center [781, 307] width 739 height 438
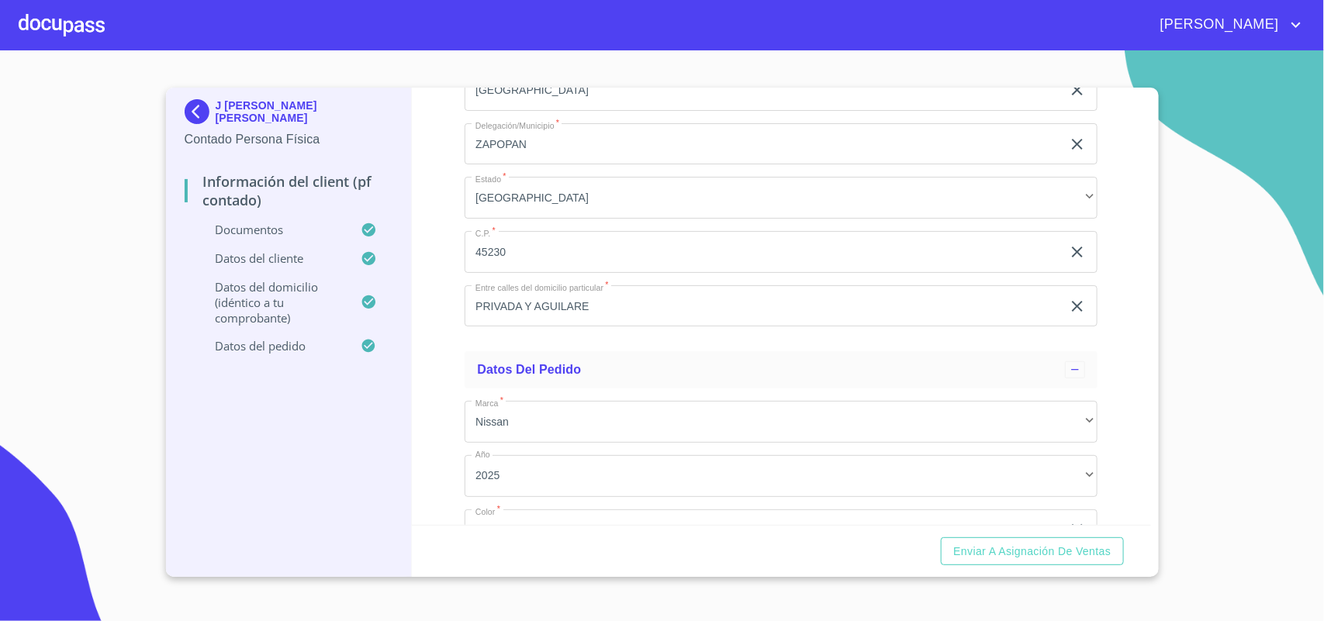
scroll to position [5389, 0]
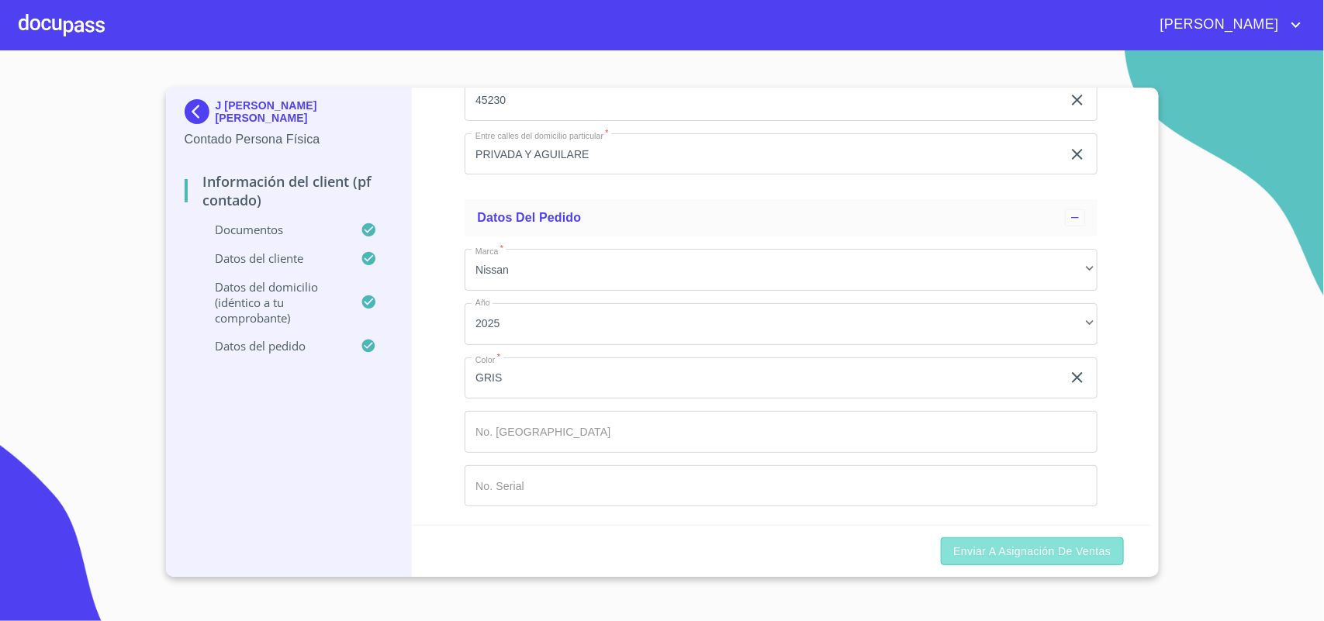
click at [980, 552] on span "Enviar a Asignación de Ventas" at bounding box center [1031, 551] width 157 height 19
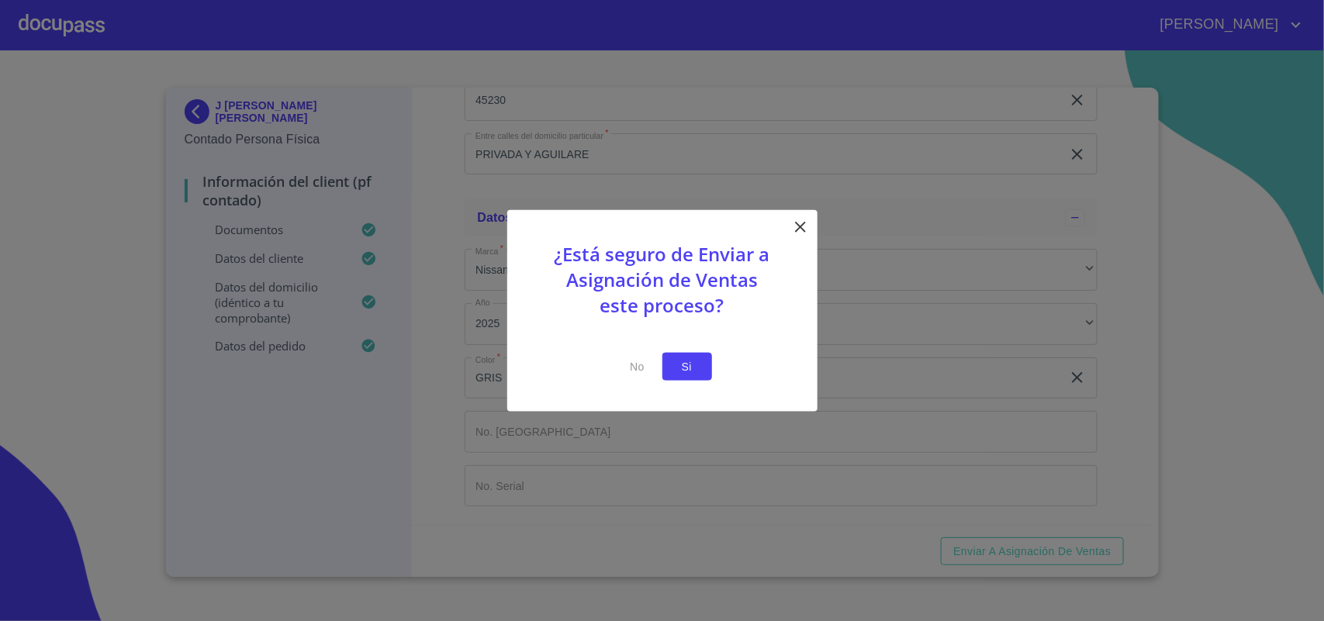
click at [690, 368] on span "Si" at bounding box center [687, 366] width 25 height 19
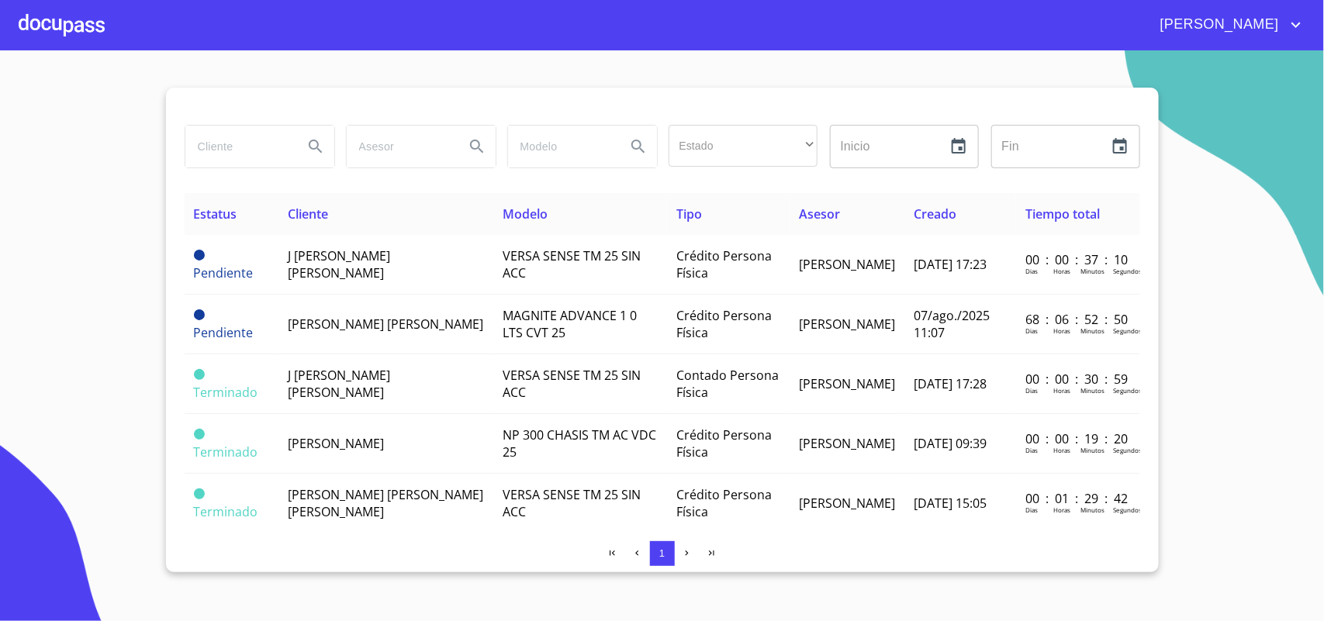
click at [1212, 389] on section "Estado ​ ​ Inicio ​ Fin ​ Estatus Cliente Modelo Tipo Asesor Creado Tiempo tota…" at bounding box center [662, 335] width 1324 height 571
